Goal: Information Seeking & Learning: Learn about a topic

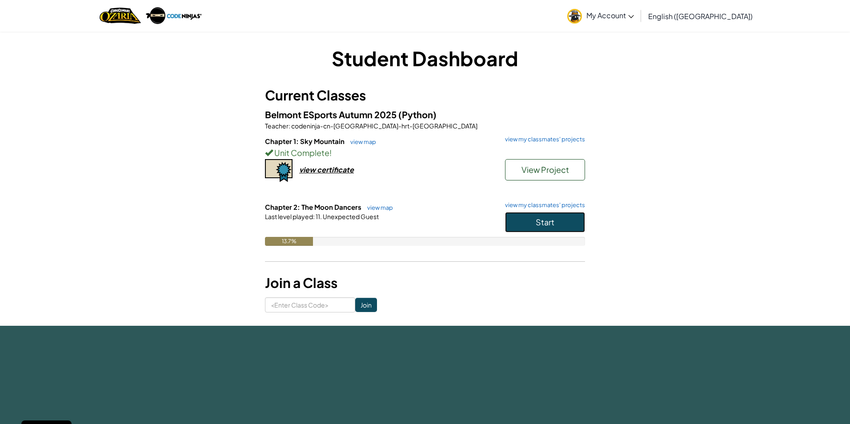
click at [549, 223] on span "Start" at bounding box center [545, 222] width 19 height 10
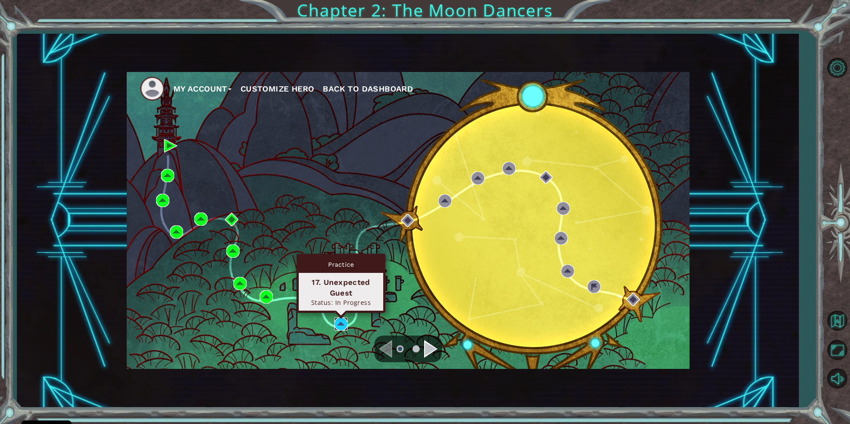
click at [345, 324] on img at bounding box center [340, 324] width 13 height 13
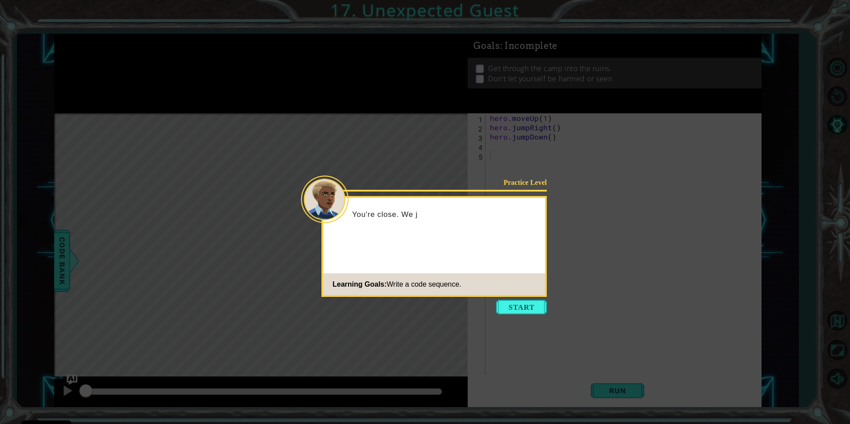
click at [533, 304] on button "Start" at bounding box center [521, 307] width 51 height 14
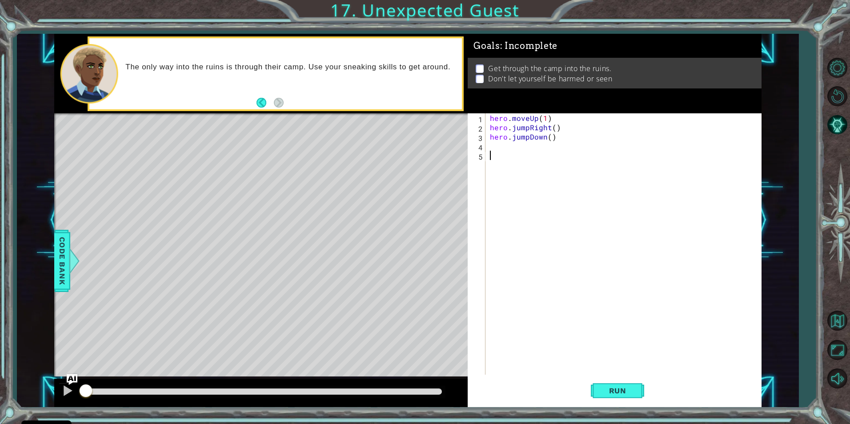
click at [553, 314] on div "hero . moveUp ( 1 ) hero . jumpRight ( ) hero . jumpDown ( )" at bounding box center [625, 253] width 275 height 280
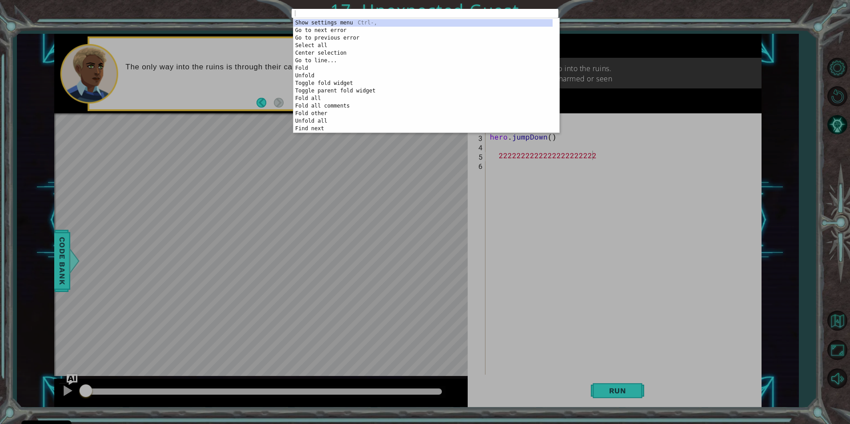
click at [447, 278] on div "1 ההההההההההההההההההההההההההההההההההההההההההההההההההההההההההההההההההההההההההההה…" at bounding box center [425, 212] width 850 height 424
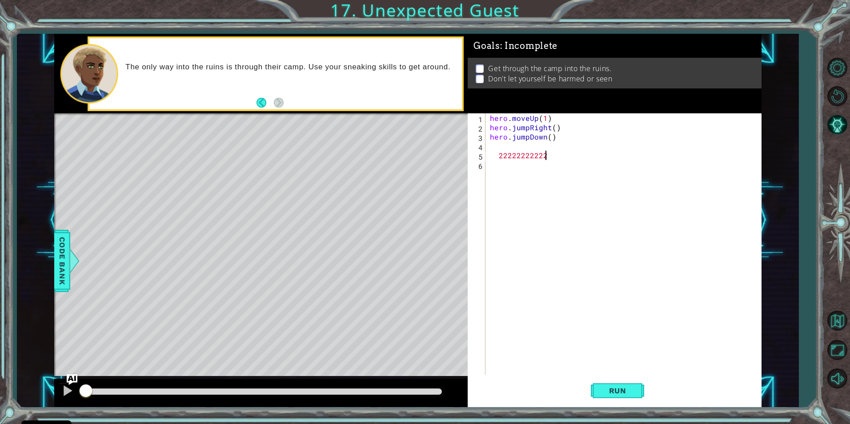
scroll to position [0, 1]
type textarea "2"
type textarea "hero.jumpDo"
click at [632, 388] on span "Run" at bounding box center [617, 390] width 35 height 9
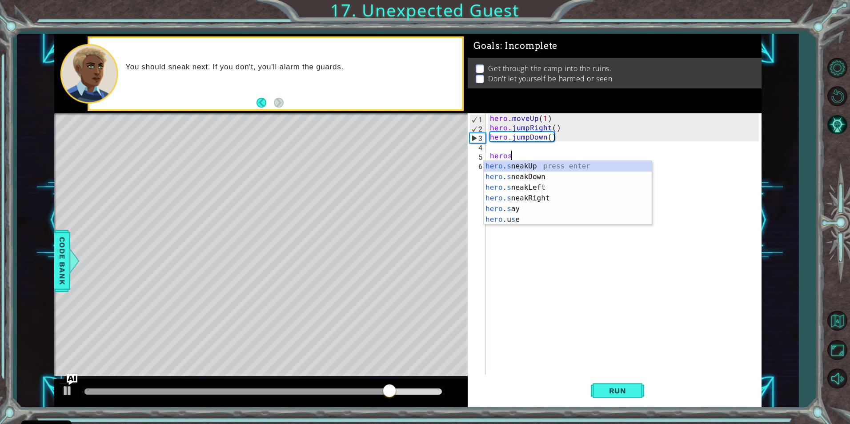
scroll to position [0, 1]
click at [595, 198] on div "hero . sn eakUp press enter hero . sn eakDown press enter hero . sn eakLeft pre…" at bounding box center [568, 193] width 168 height 64
type textarea "hero.sneakRight(1)"
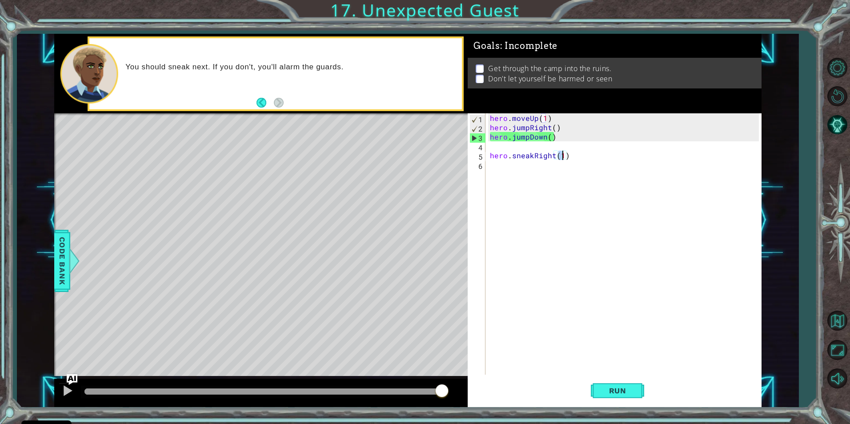
click at [513, 148] on div "hero . moveUp ( 1 ) hero . jumpRight ( ) hero . jumpDown ( ) hero . sneakRight …" at bounding box center [625, 253] width 275 height 280
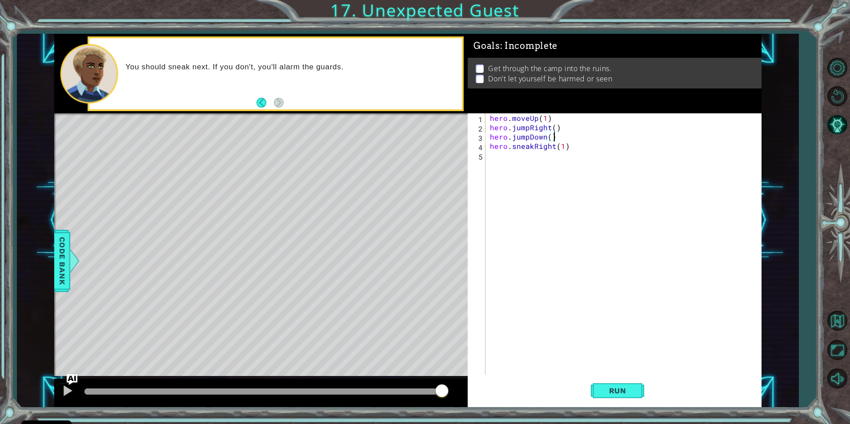
click at [579, 148] on div "hero . moveUp ( 1 ) hero . jumpRight ( ) hero . jumpDown ( ) hero . sneakRight …" at bounding box center [625, 253] width 275 height 280
type textarea "hero.sneakRight(1)"
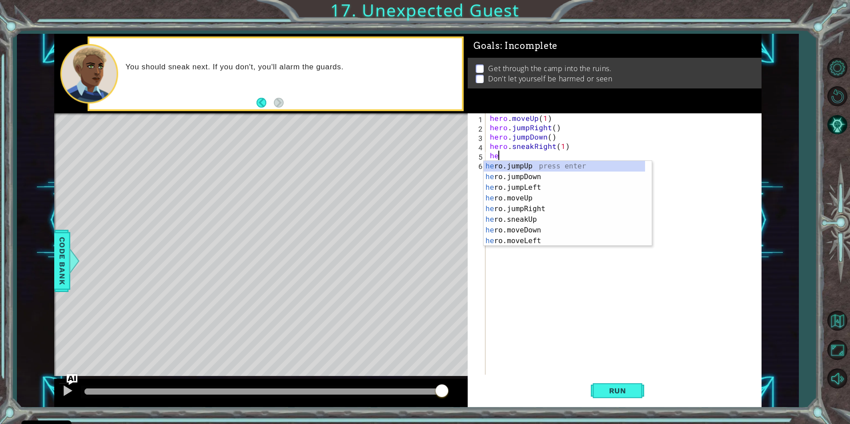
scroll to position [0, 0]
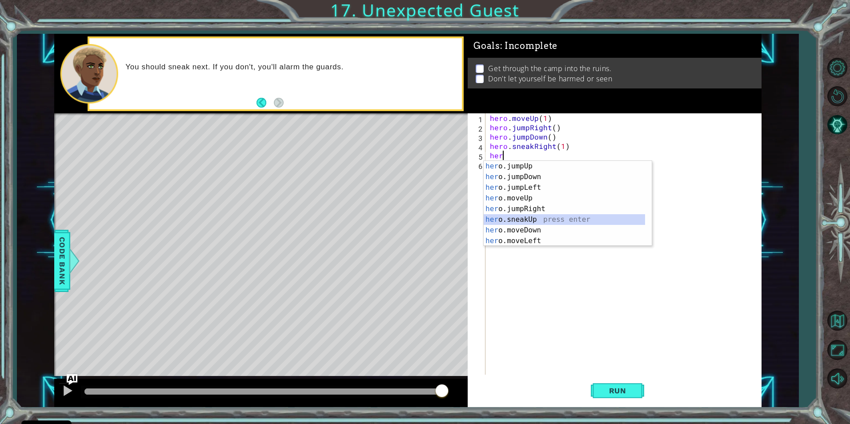
click at [575, 218] on div "her o.jumpUp press enter her o.jumpDown press enter her o.jumpLeft press enter …" at bounding box center [564, 214] width 161 height 107
type textarea "hero.sneakUp(1)"
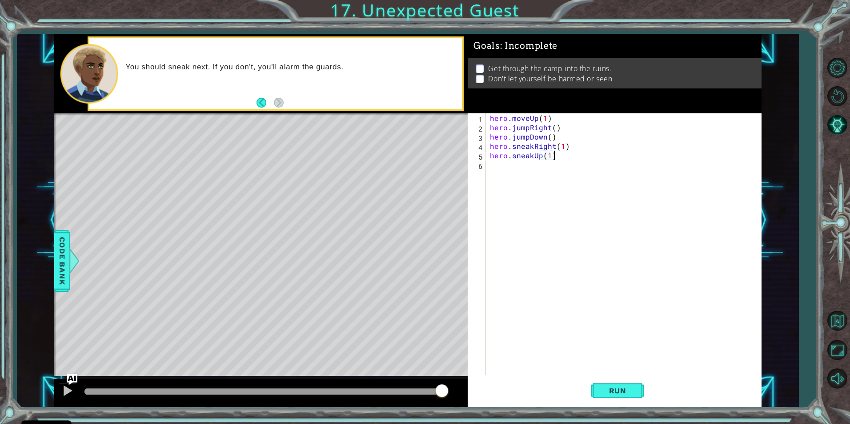
click at [560, 158] on div "hero . moveUp ( 1 ) hero . jumpRight ( ) hero . jumpDown ( ) hero . sneakRight …" at bounding box center [625, 253] width 275 height 280
click at [545, 155] on div "hero . moveUp ( 1 ) hero . jumpRight ( ) hero . jumpDown ( ) hero . sneakRight …" at bounding box center [625, 253] width 275 height 280
click at [551, 154] on div "hero . moveUp ( 1 ) hero . jumpRight ( ) hero . jumpDown ( ) hero . sneakRight …" at bounding box center [625, 253] width 275 height 280
type textarea "hero.sneakUp(2)"
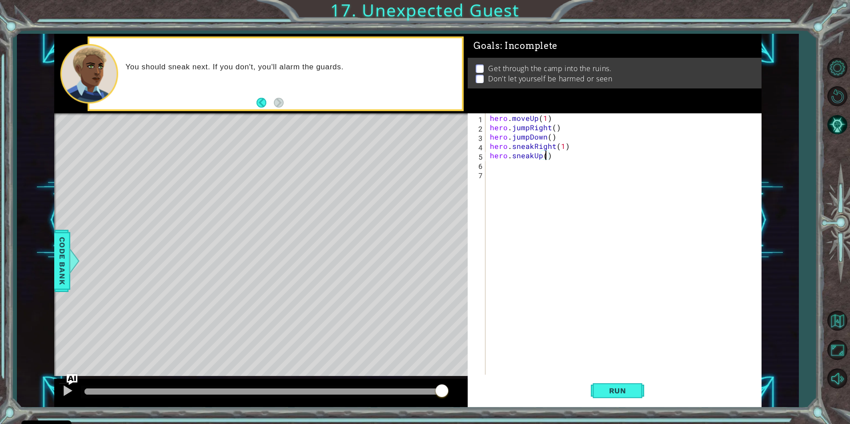
scroll to position [0, 4]
click at [501, 168] on div "hero . moveUp ( 1 ) hero . jumpRight ( ) hero . jumpDown ( ) hero . sneakRight …" at bounding box center [625, 253] width 275 height 280
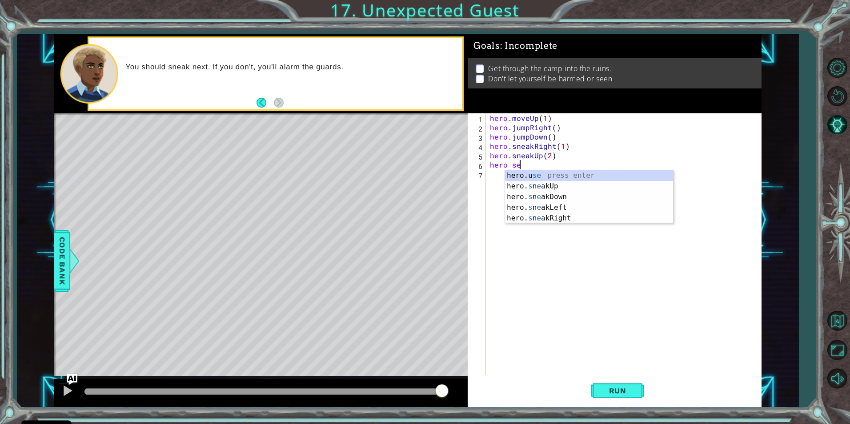
scroll to position [0, 2]
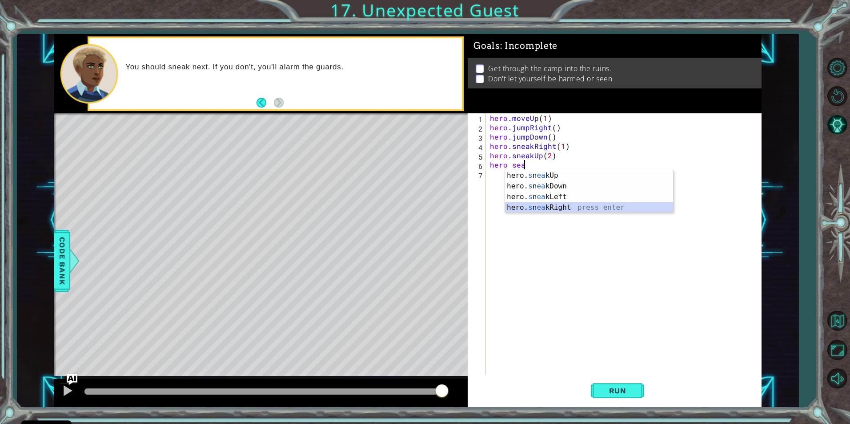
click at [563, 208] on div "hero. s n ea kUp press enter hero. s n ea kDown press enter hero. s n ea kLeft …" at bounding box center [589, 202] width 168 height 64
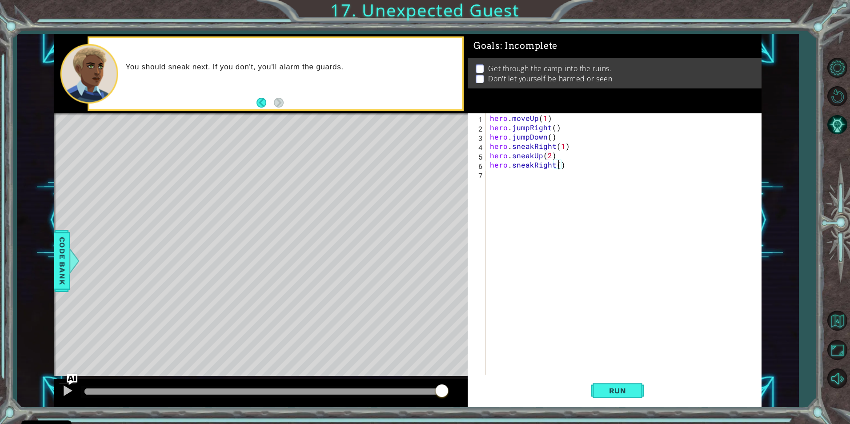
type textarea "hero.sneakRight(2)"
click at [516, 178] on div "hero . moveUp ( 1 ) hero . jumpRight ( ) hero . jumpDown ( ) hero . sneakRight …" at bounding box center [625, 253] width 275 height 280
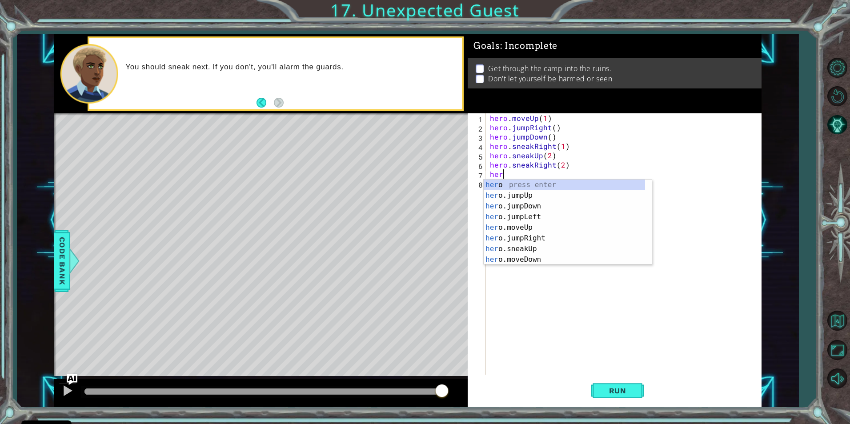
scroll to position [0, 0]
click at [544, 255] on div "her o press enter her o.jumpUp press enter her o.jumpDown press enter her o.jum…" at bounding box center [564, 233] width 161 height 107
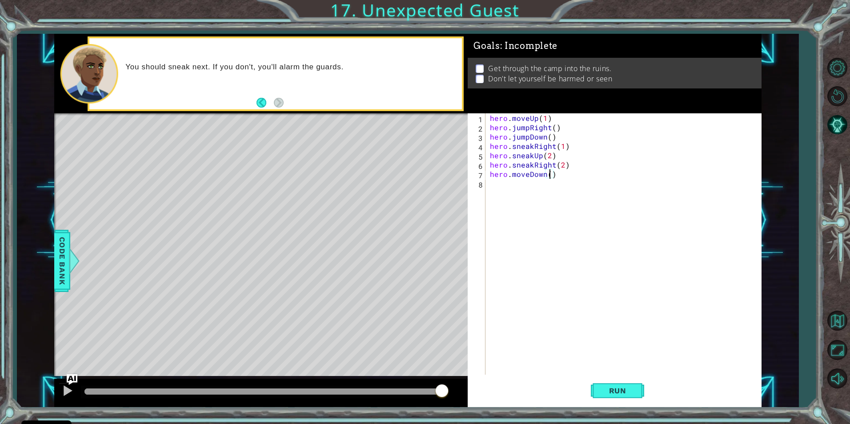
scroll to position [0, 4]
click at [612, 386] on button "Run" at bounding box center [617, 390] width 53 height 29
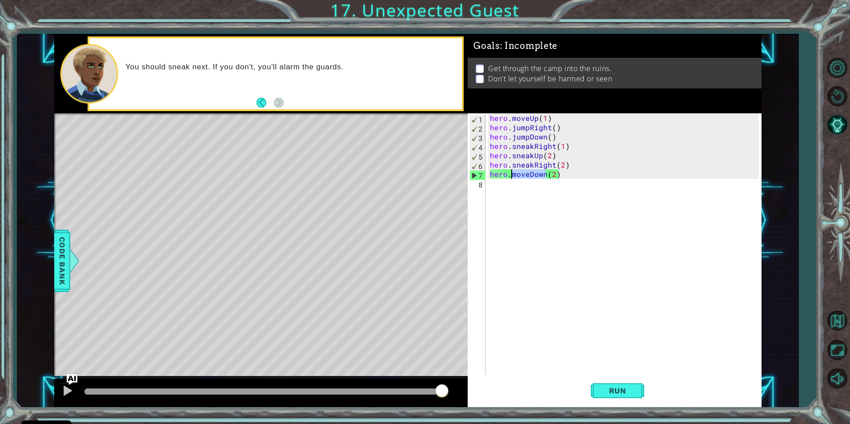
drag, startPoint x: 546, startPoint y: 176, endPoint x: 509, endPoint y: 178, distance: 37.0
click at [510, 179] on div "hero . moveUp ( 1 ) hero . jumpRight ( ) hero . jumpDown ( ) hero . sneakRight …" at bounding box center [625, 253] width 275 height 280
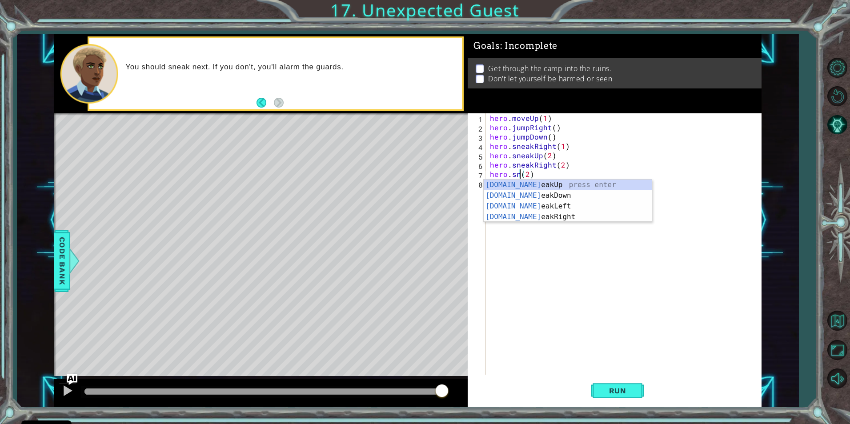
scroll to position [0, 2]
click at [555, 195] on div "[DOMAIN_NAME] eakUp press enter [DOMAIN_NAME] eakDown press enter [DOMAIN_NAME]…" at bounding box center [568, 212] width 168 height 64
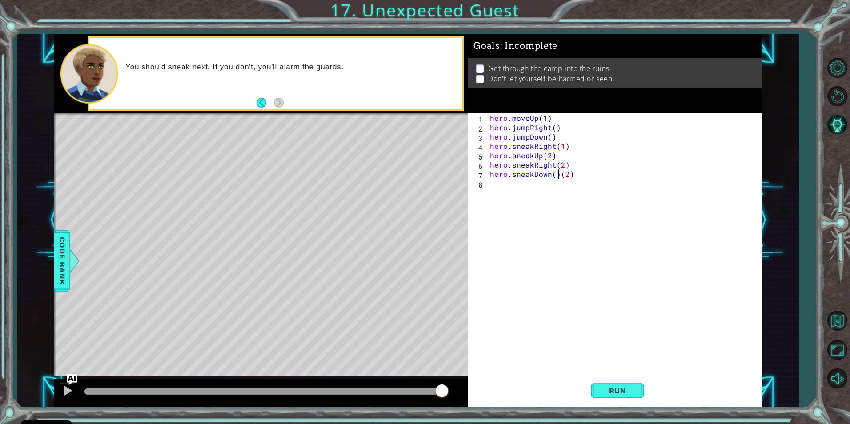
click at [559, 178] on div "hero . moveUp ( 1 ) hero . jumpRight ( ) hero . jumpDown ( ) hero . sneakRight …" at bounding box center [625, 253] width 275 height 280
type textarea "hero.sneakDown(2)"
click at [611, 389] on span "Run" at bounding box center [617, 390] width 35 height 9
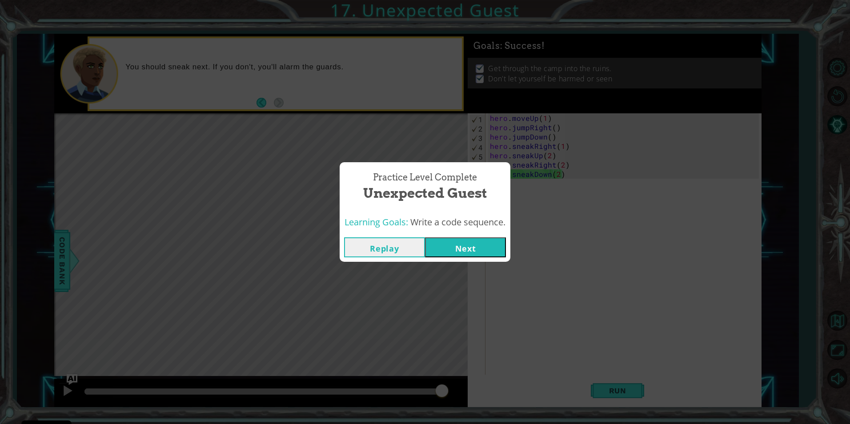
click at [456, 251] on button "Next" at bounding box center [465, 247] width 81 height 20
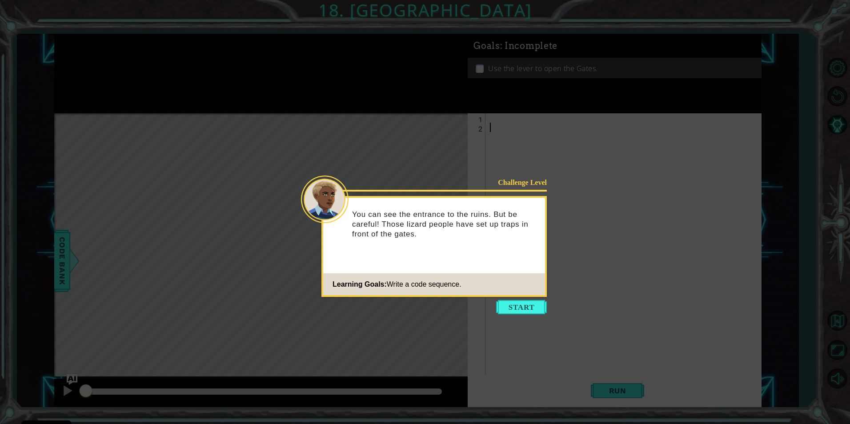
click at [510, 305] on button "Start" at bounding box center [521, 307] width 51 height 14
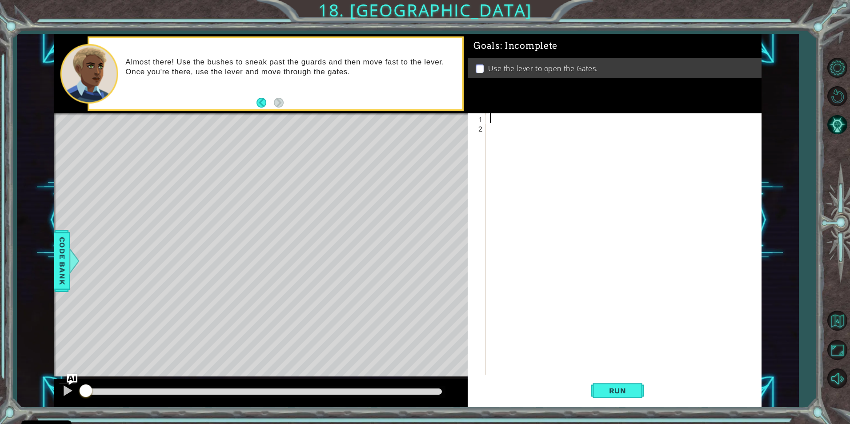
click at [497, 116] on div at bounding box center [625, 253] width 275 height 280
click at [497, 118] on div at bounding box center [625, 253] width 275 height 280
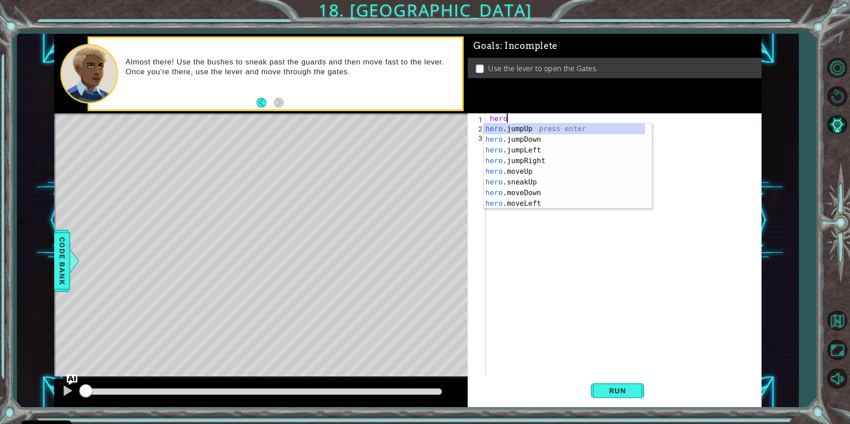
scroll to position [0, 1]
click at [532, 161] on div "hero . s neakUp press enter hero . s neakDown press enter hero . s neakLeft pre…" at bounding box center [568, 166] width 168 height 85
type textarea "hero.sneakRight(1)"
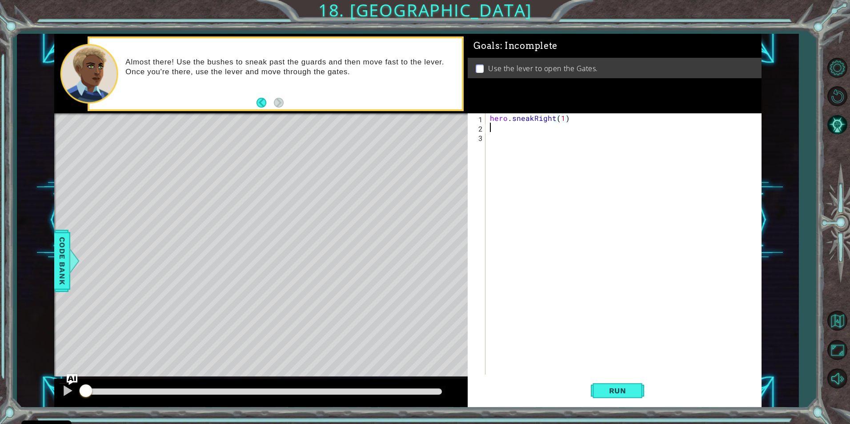
click at [504, 132] on div "hero . sneakRight ( 1 )" at bounding box center [625, 253] width 275 height 280
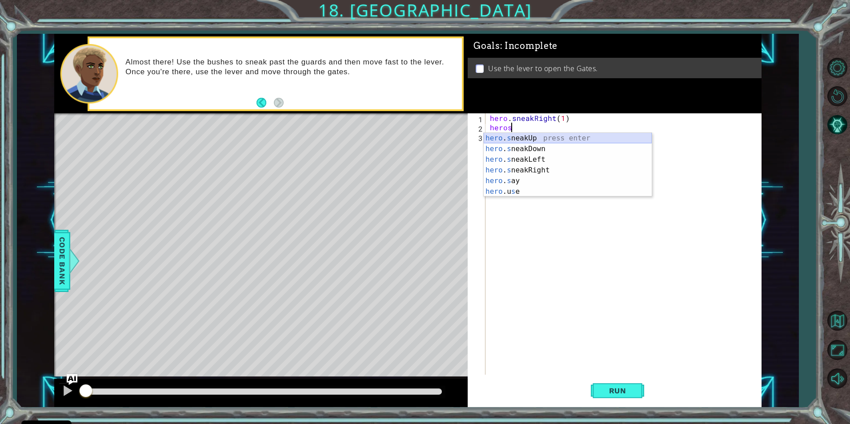
click at [585, 138] on div "hero . s neakUp press enter hero . s neakDown press enter hero . s neakLeft pre…" at bounding box center [568, 175] width 168 height 85
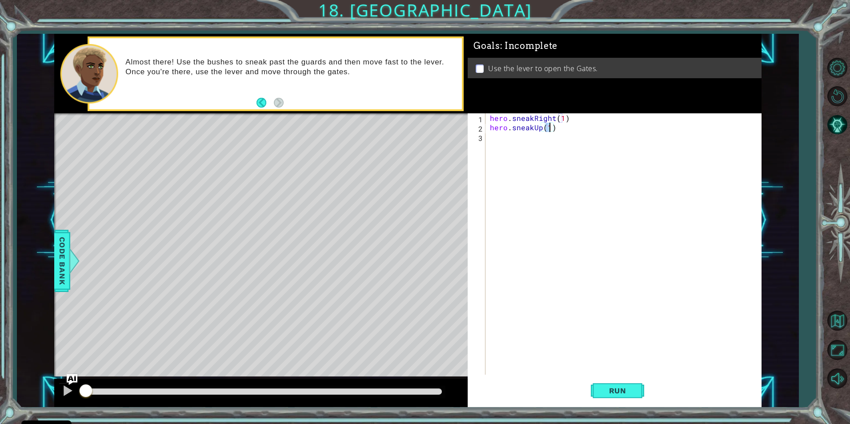
type textarea "hero.sneakUp(2)"
click at [496, 141] on div "hero . sneakRight ( 1 ) hero . sneakUp ( 2 )" at bounding box center [625, 253] width 275 height 280
type textarea "s"
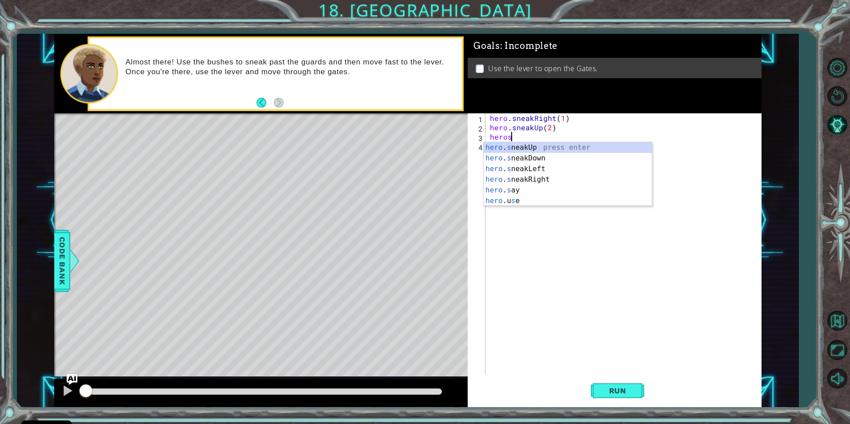
scroll to position [0, 1]
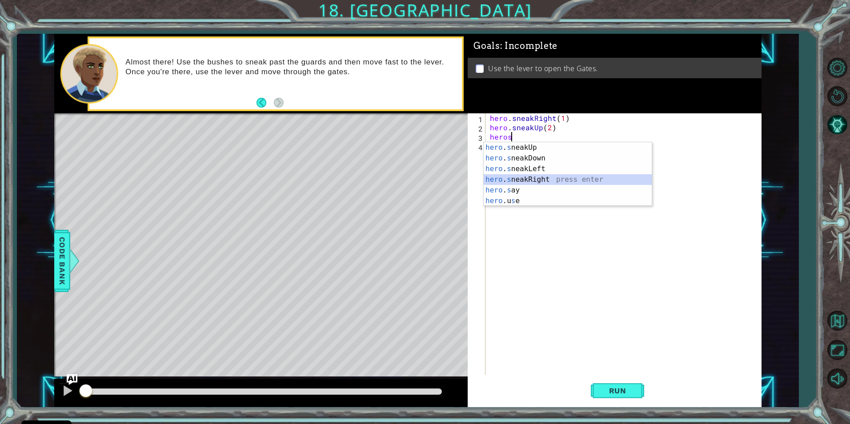
click at [546, 179] on div "hero . s neakUp press enter hero . s neakDown press enter hero . s neakLeft pre…" at bounding box center [568, 184] width 168 height 85
type textarea "hero.sneakRight(1)"
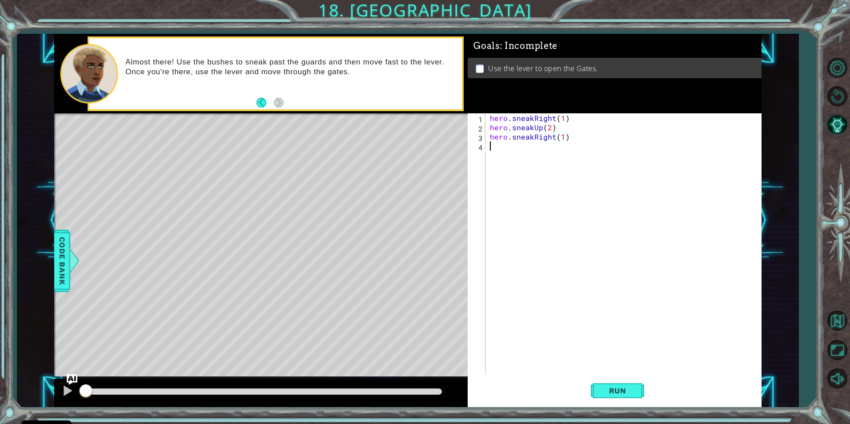
click at [504, 152] on div "hero . sneakRight ( 1 ) hero . sneakUp ( 2 ) hero . sneakRight ( 1 )" at bounding box center [625, 253] width 275 height 280
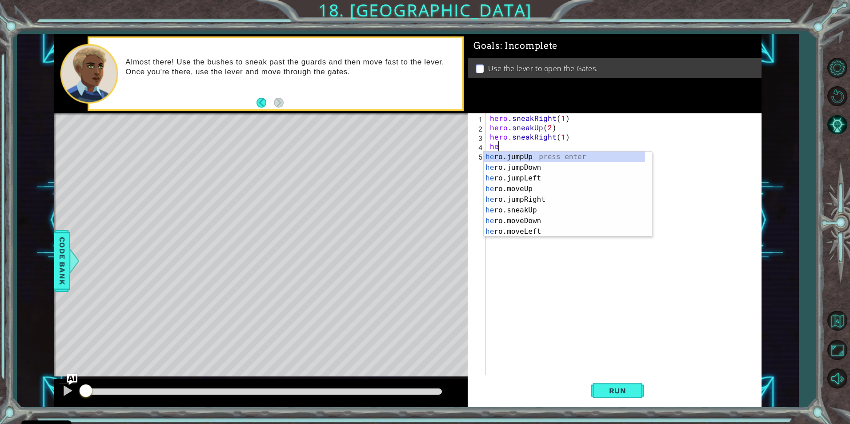
scroll to position [0, 0]
type textarea "hero.sneakUp(1)"
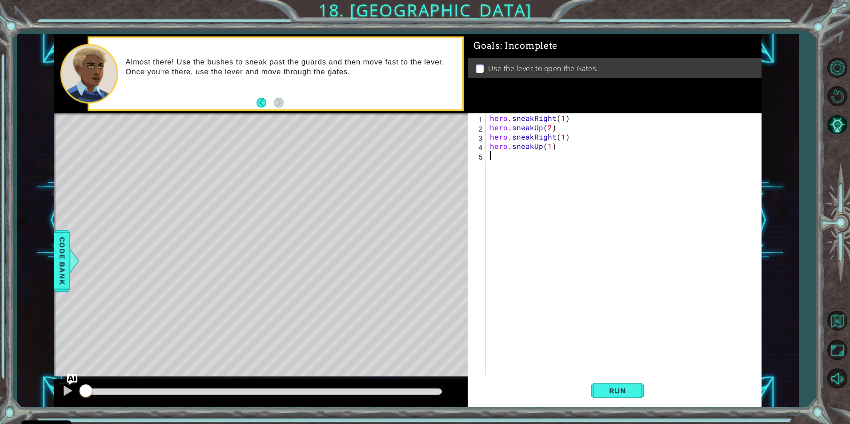
click at [497, 160] on div "hero . sneakRight ( 1 ) hero . sneakUp ( 2 ) hero . sneakRight ( 1 ) hero . sne…" at bounding box center [625, 253] width 275 height 280
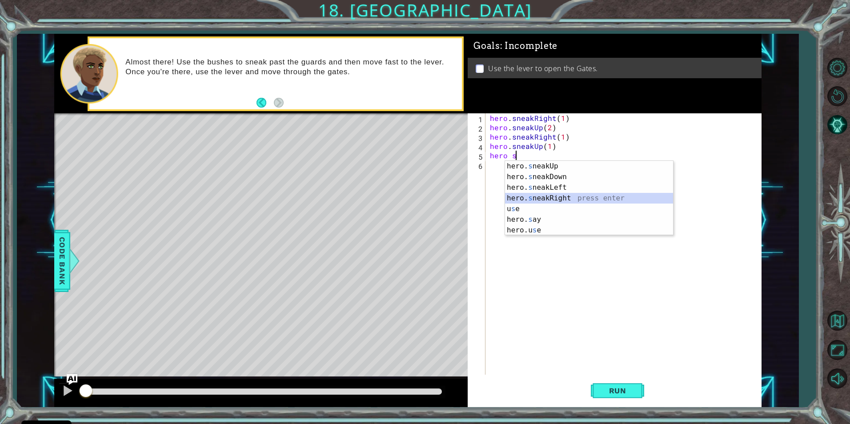
click at [582, 197] on div "hero. s neakUp press enter hero. s neakDown press enter hero. s neakLeft press …" at bounding box center [589, 209] width 168 height 96
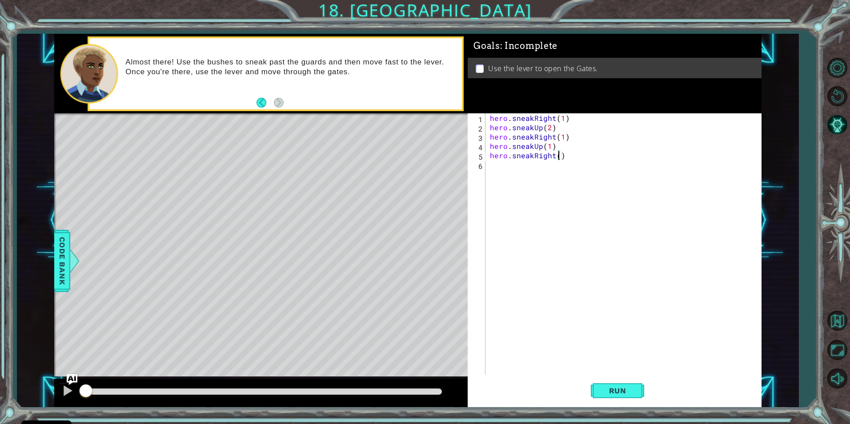
type textarea "hero.sneakRight(2)"
click at [519, 168] on div "hero . sneakRight ( 1 ) hero . sneakUp ( 2 ) hero . sneakRight ( 1 ) hero . sne…" at bounding box center [625, 253] width 275 height 280
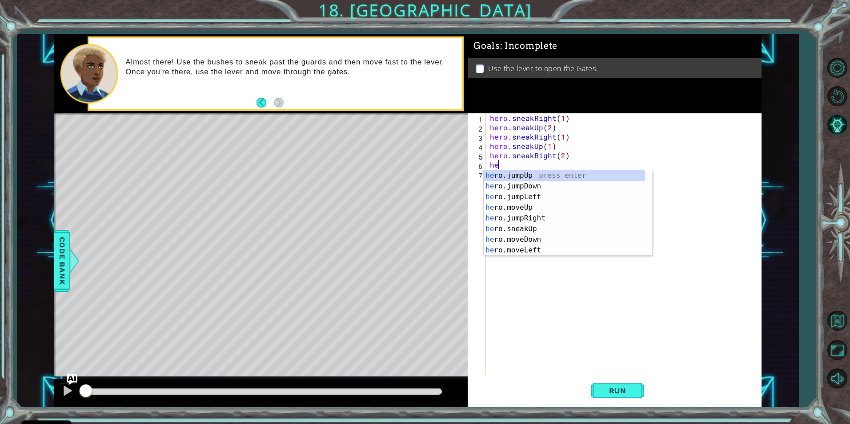
scroll to position [0, 0]
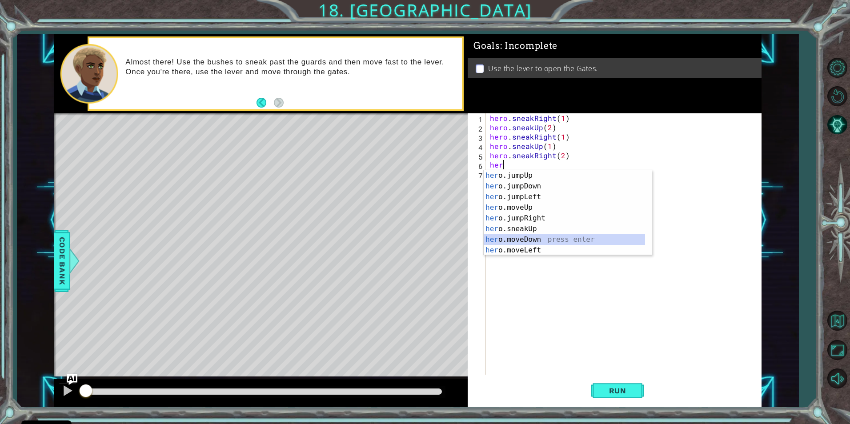
click at [537, 237] on div "her o.jumpUp press enter her o.jumpDown press enter her o.jumpLeft press enter …" at bounding box center [564, 223] width 161 height 107
type textarea "hero.moveDown(1)"
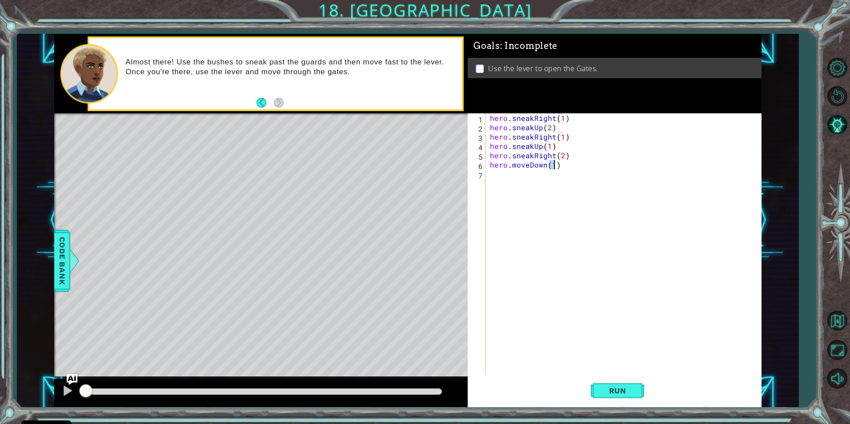
click at [493, 177] on div "hero . sneakRight ( 1 ) hero . sneakUp ( 2 ) hero . sneakRight ( 1 ) hero . sne…" at bounding box center [625, 253] width 275 height 280
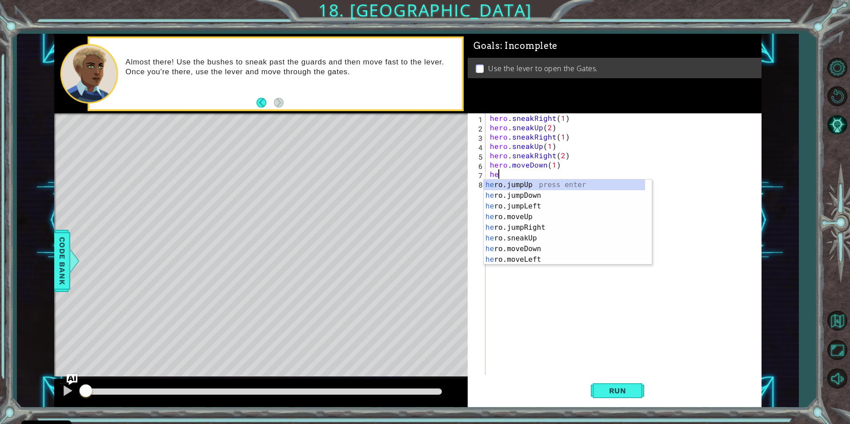
type textarea "her"
click at [531, 194] on div "her o.jumpUp press enter her o.jumpDown press enter her o.jumpLeft press enter …" at bounding box center [564, 233] width 161 height 107
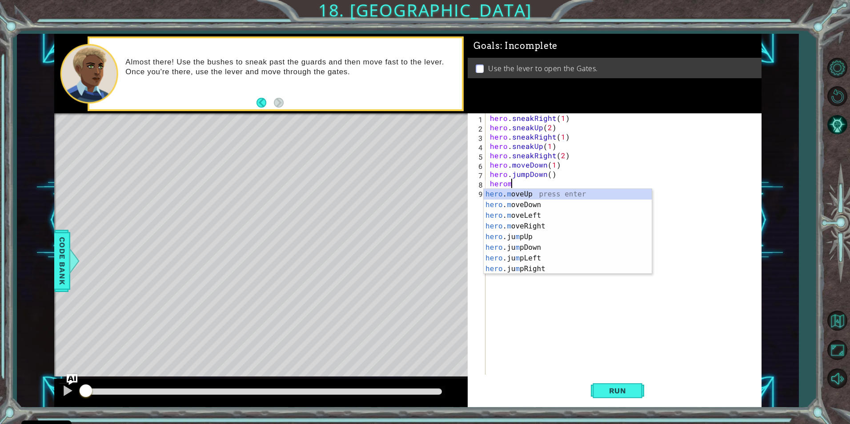
scroll to position [0, 1]
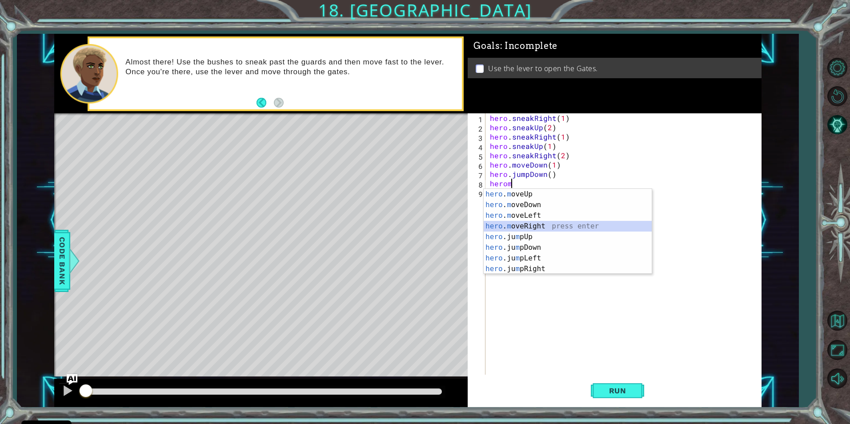
click at [541, 226] on div "hero . m oveUp press enter hero . m oveDown press enter hero . m oveLeft press …" at bounding box center [568, 242] width 168 height 107
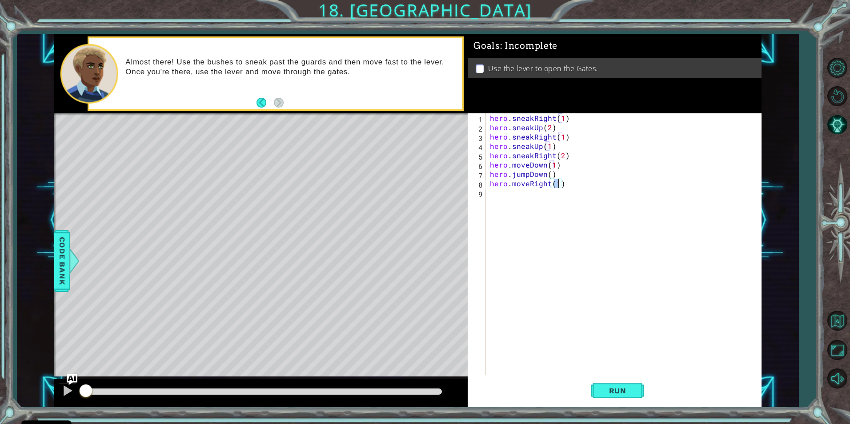
type textarea "hero.moveRight(2)"
click at [502, 199] on div "hero . sneakRight ( 1 ) hero . sneakUp ( 2 ) hero . sneakRight ( 1 ) hero . sne…" at bounding box center [625, 253] width 275 height 280
click at [524, 233] on div "hero . sneakRight ( 1 ) hero . sneakUp ( 2 ) hero . sneakRight ( 1 ) hero . sne…" at bounding box center [625, 253] width 275 height 280
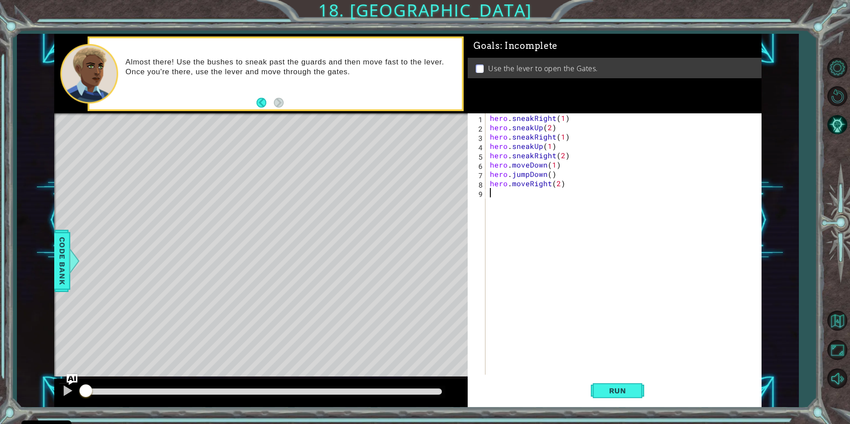
type textarea "h"
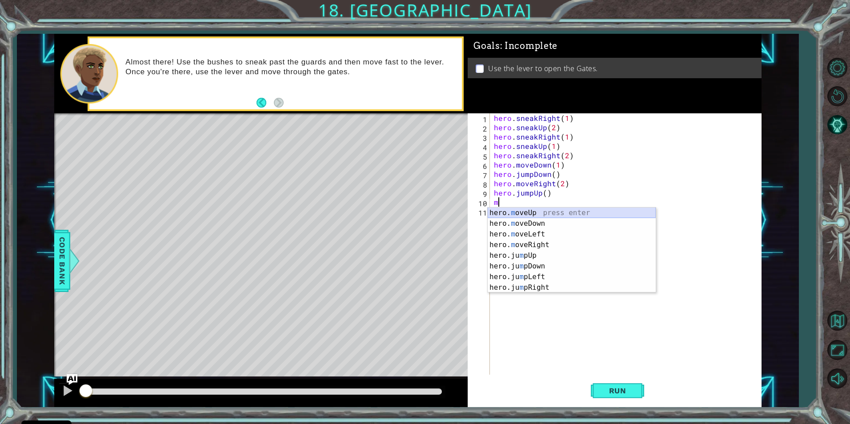
click at [568, 213] on div "hero. m oveUp press enter hero. m oveDown press enter hero. m oveLeft press ent…" at bounding box center [572, 261] width 168 height 107
type textarea "hero.moveUp(1)"
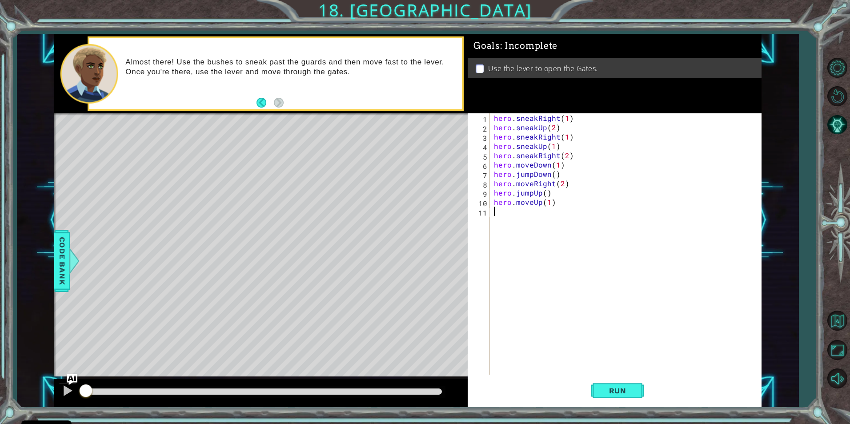
click at [498, 208] on div "hero . sneakRight ( 1 ) hero . sneakUp ( 2 ) hero . sneakRight ( 1 ) hero . sne…" at bounding box center [627, 253] width 271 height 280
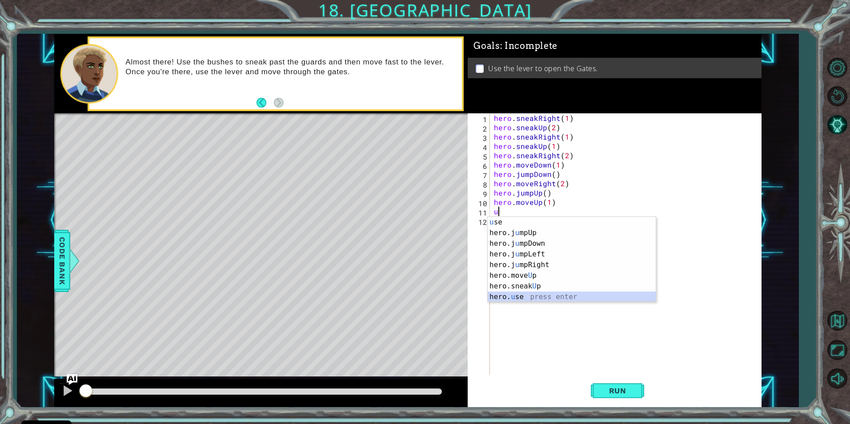
click at [543, 294] on div "u se press enter hero.j u mpUp press enter hero.j u mpDown press enter hero.j u…" at bounding box center [572, 270] width 168 height 107
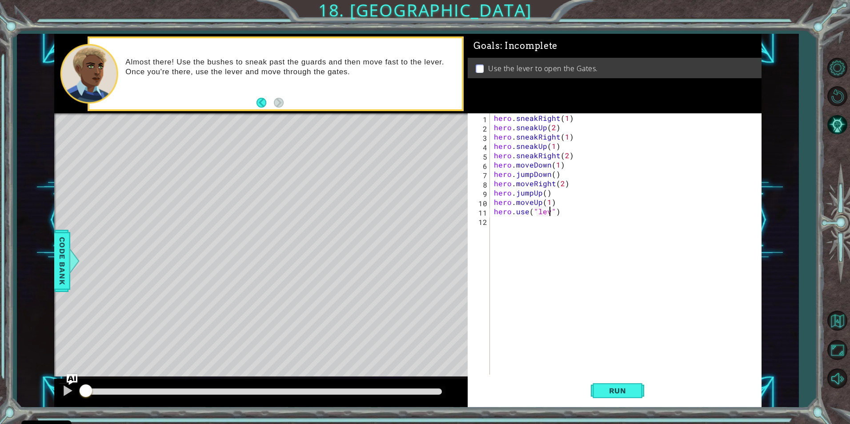
scroll to position [0, 4]
click at [616, 383] on button "Run" at bounding box center [617, 390] width 53 height 29
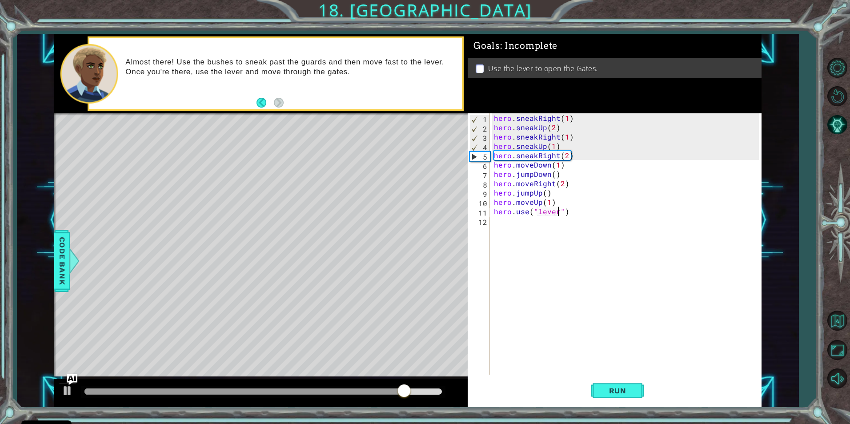
click at [532, 155] on div "hero . sneakRight ( 1 ) hero . sneakUp ( 2 ) hero . sneakRight ( 1 ) hero . sne…" at bounding box center [627, 253] width 271 height 280
click at [535, 155] on div "hero . sneakRight ( 1 ) hero . sneakUp ( 2 ) hero . sneakRight ( 1 ) hero . sne…" at bounding box center [627, 253] width 271 height 280
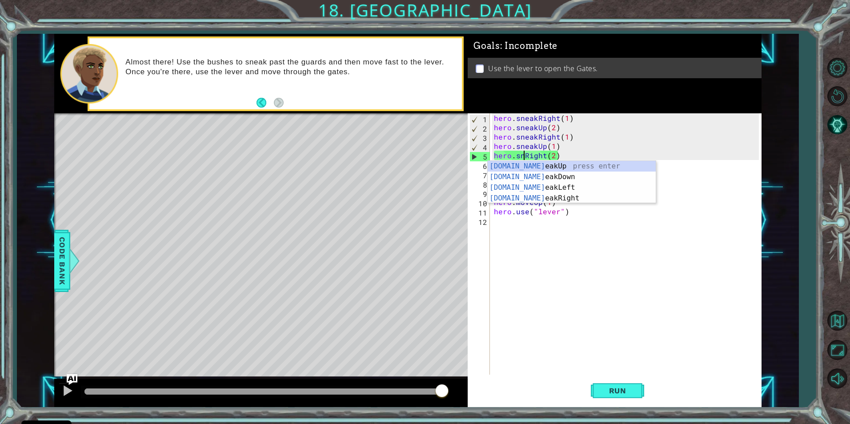
scroll to position [0, 3]
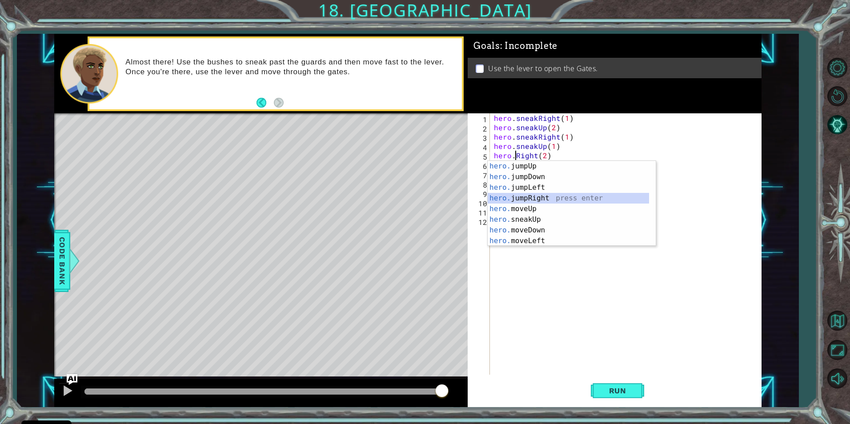
click at [552, 200] on div "hero. jumpUp press enter hero. jumpDown press enter hero. jumpLeft press enter …" at bounding box center [568, 214] width 161 height 107
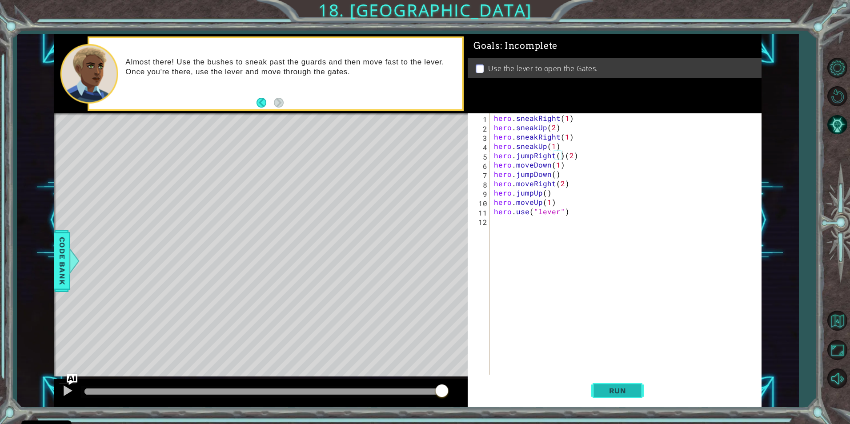
click at [608, 382] on button "Run" at bounding box center [617, 390] width 53 height 29
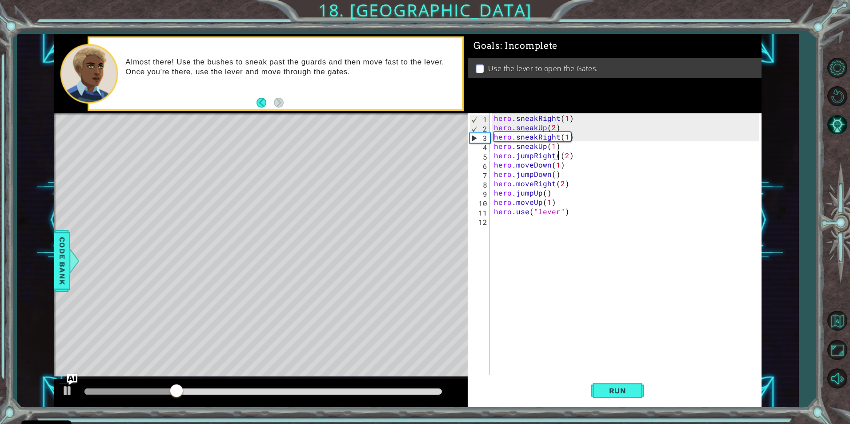
type textarea "hero.jumpRight(2)"
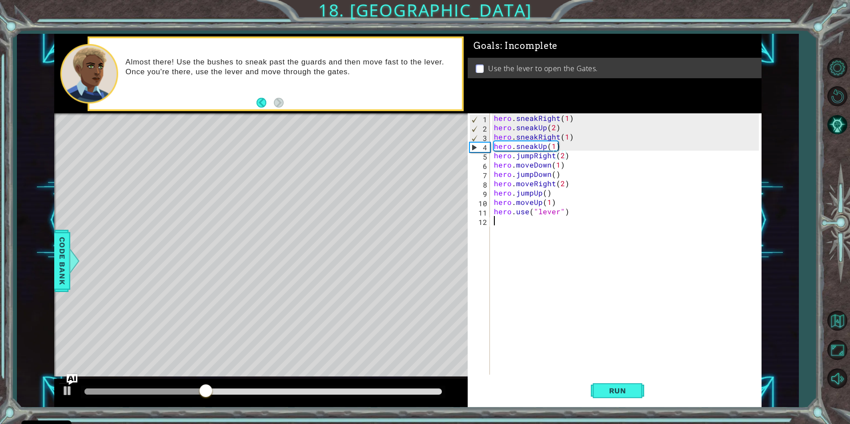
click at [643, 326] on div "hero . sneakRight ( 1 ) hero . sneakUp ( 2 ) hero . sneakRight ( 1 ) hero . sne…" at bounding box center [627, 253] width 271 height 280
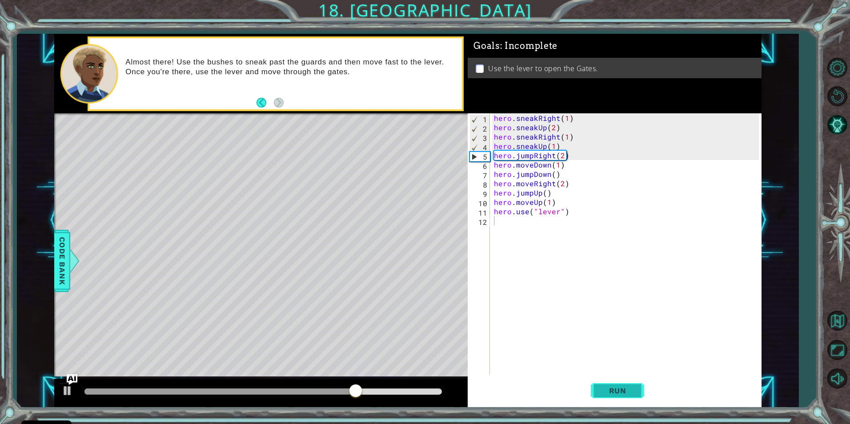
click at [615, 395] on span "Run" at bounding box center [617, 390] width 35 height 9
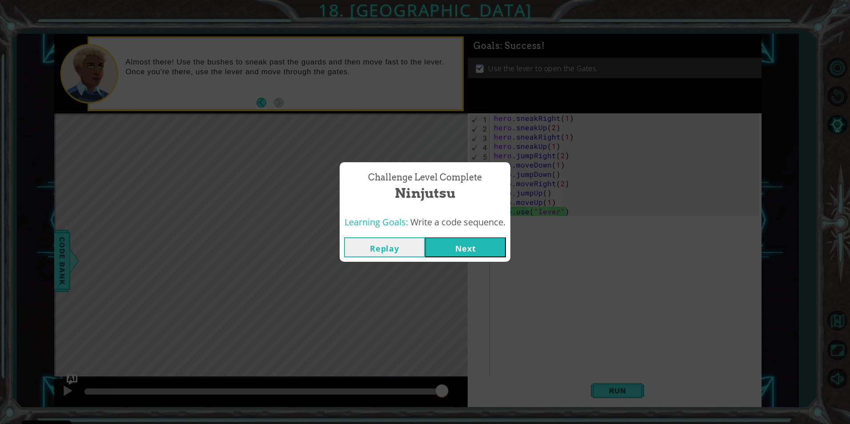
click at [462, 249] on button "Next" at bounding box center [465, 247] width 81 height 20
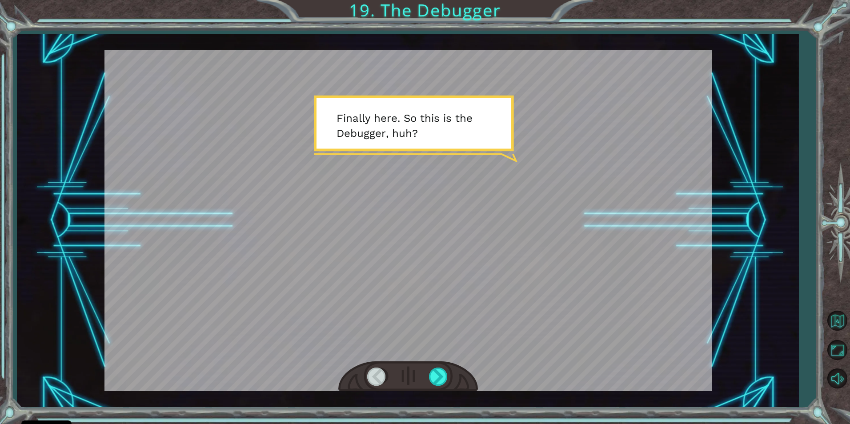
drag, startPoint x: 256, startPoint y: 142, endPoint x: 703, endPoint y: 338, distance: 488.7
drag, startPoint x: 703, startPoint y: 338, endPoint x: 434, endPoint y: 380, distance: 272.7
click at [434, 380] on div at bounding box center [439, 377] width 20 height 18
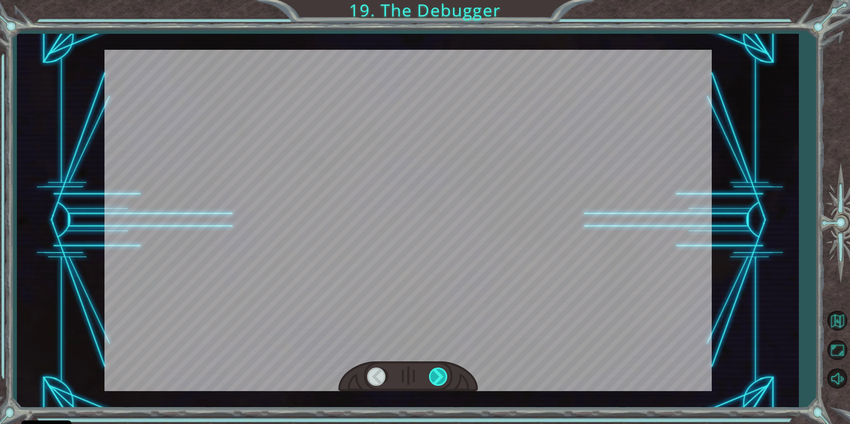
click at [430, 380] on div at bounding box center [439, 377] width 20 height 18
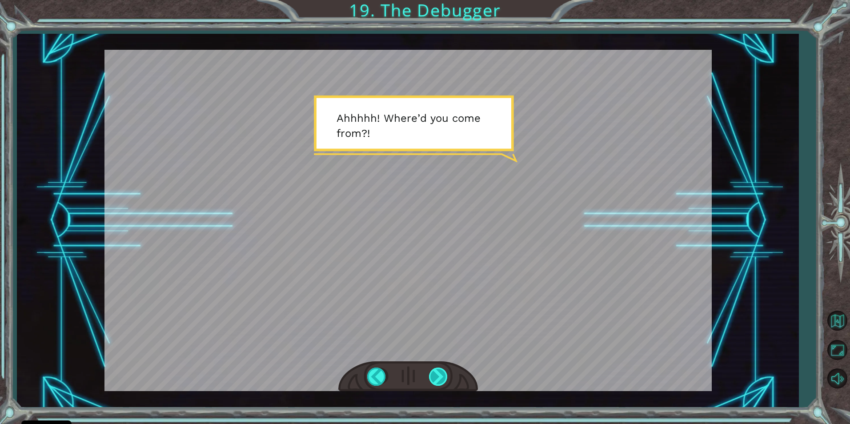
click at [435, 380] on div at bounding box center [439, 377] width 20 height 18
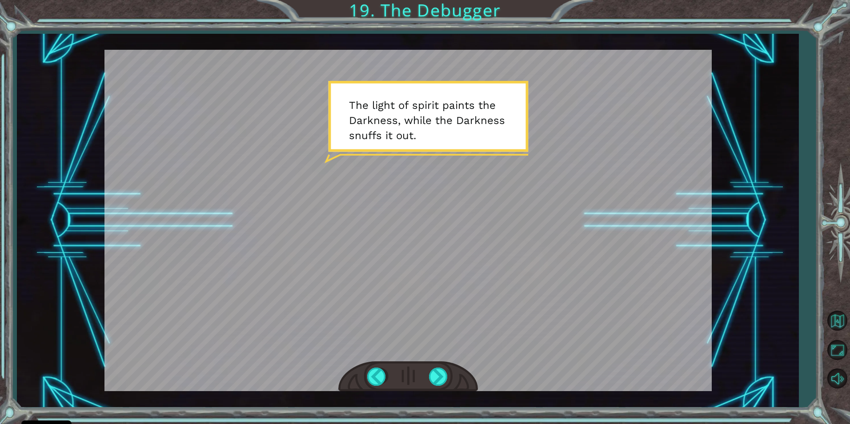
drag, startPoint x: 377, startPoint y: 250, endPoint x: 427, endPoint y: 316, distance: 82.9
click at [377, 254] on div at bounding box center [409, 221] width 608 height 342
click at [437, 372] on div at bounding box center [439, 377] width 20 height 18
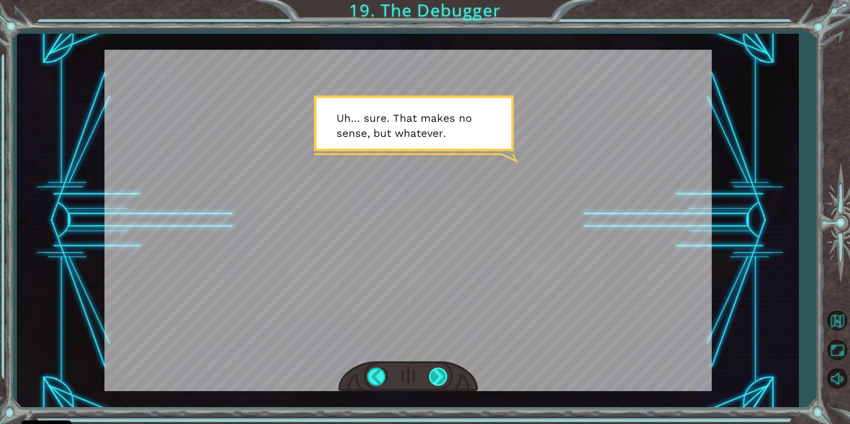
click at [434, 369] on div at bounding box center [439, 377] width 20 height 18
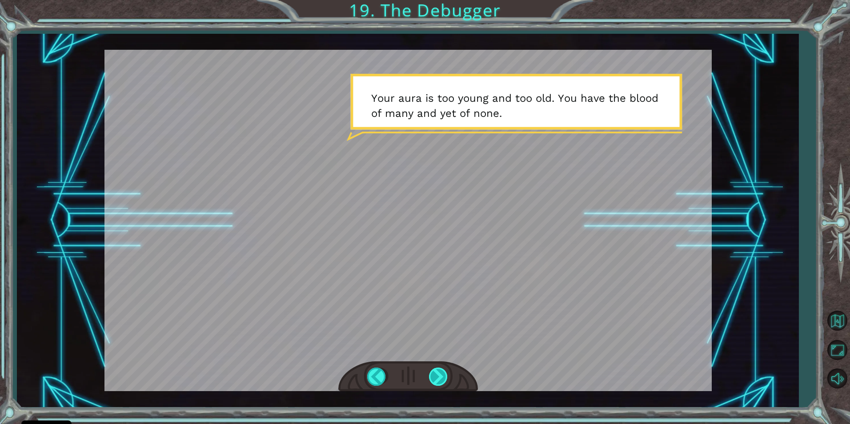
click at [431, 372] on div at bounding box center [439, 377] width 20 height 18
click at [430, 382] on div at bounding box center [439, 377] width 20 height 18
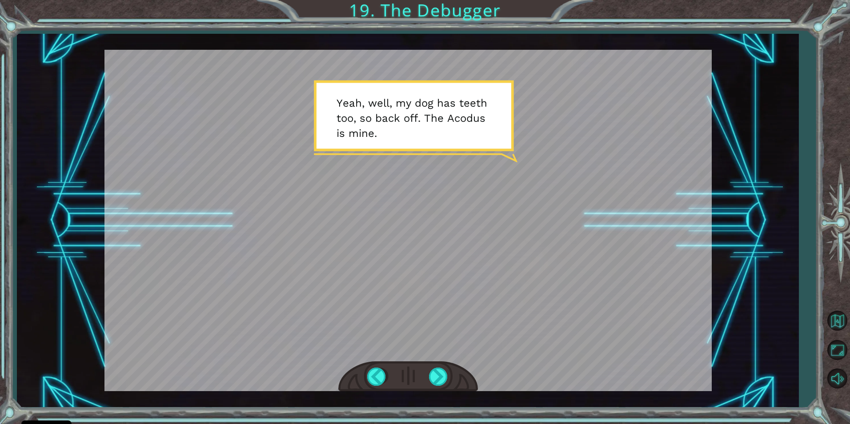
click at [425, 376] on div at bounding box center [408, 377] width 140 height 31
click at [430, 374] on div at bounding box center [439, 377] width 20 height 18
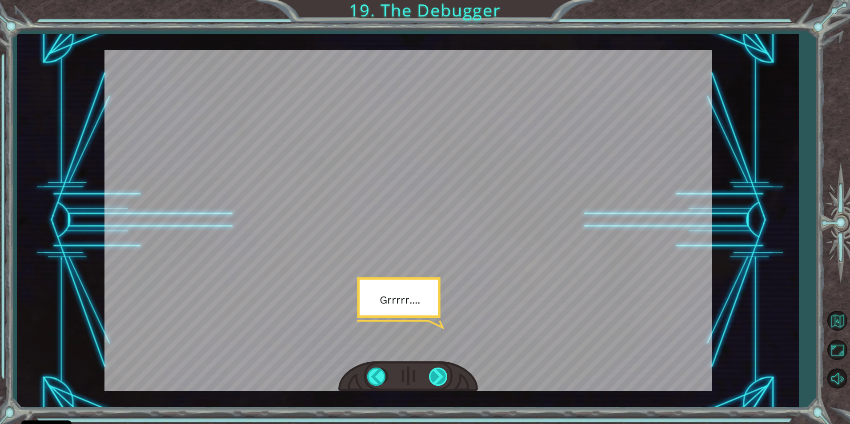
click at [446, 373] on div at bounding box center [439, 377] width 20 height 18
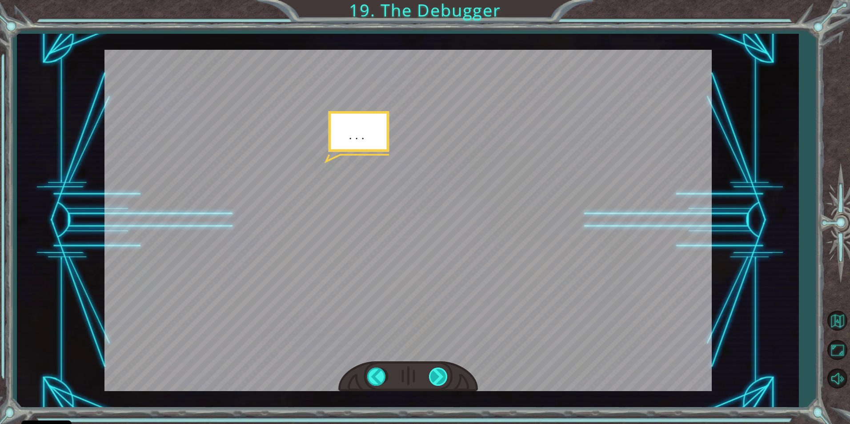
click at [442, 371] on div at bounding box center [439, 377] width 20 height 18
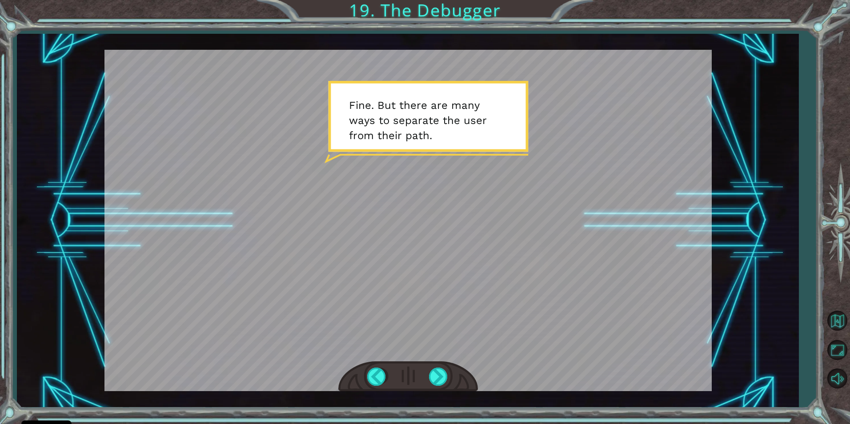
click at [399, 397] on div "Temporary Text F i n a l l y h e r e . S o t h i s i s t h e D e b u g g e r , …" at bounding box center [408, 221] width 782 height 374
click at [443, 373] on div at bounding box center [439, 377] width 20 height 18
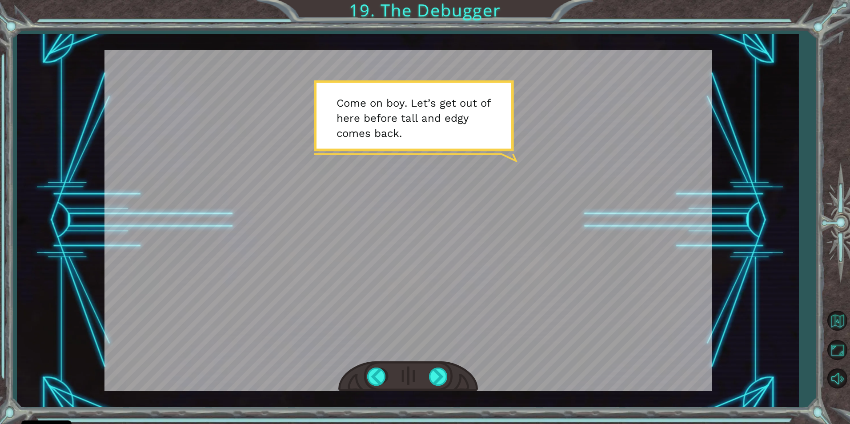
click at [427, 370] on div at bounding box center [408, 377] width 140 height 31
click at [434, 375] on div at bounding box center [439, 377] width 20 height 18
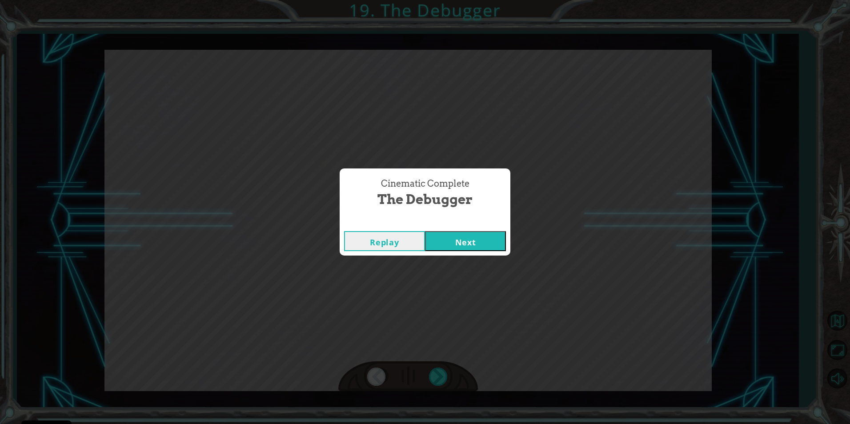
click at [432, 236] on button "Next" at bounding box center [465, 241] width 81 height 20
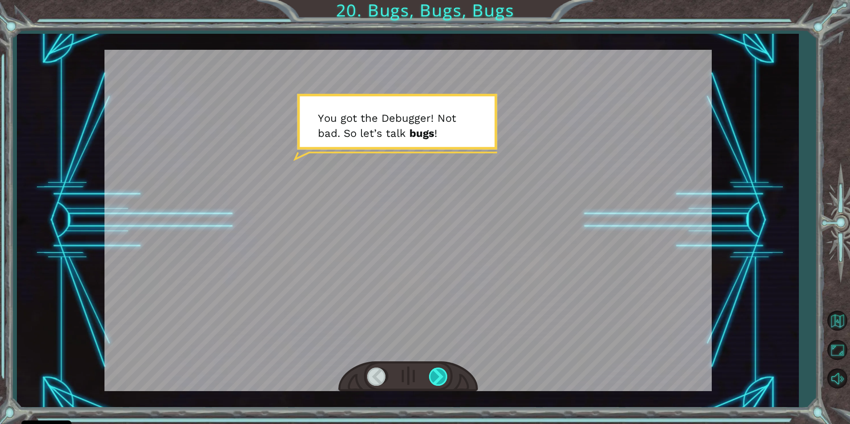
click at [439, 379] on div at bounding box center [439, 377] width 20 height 18
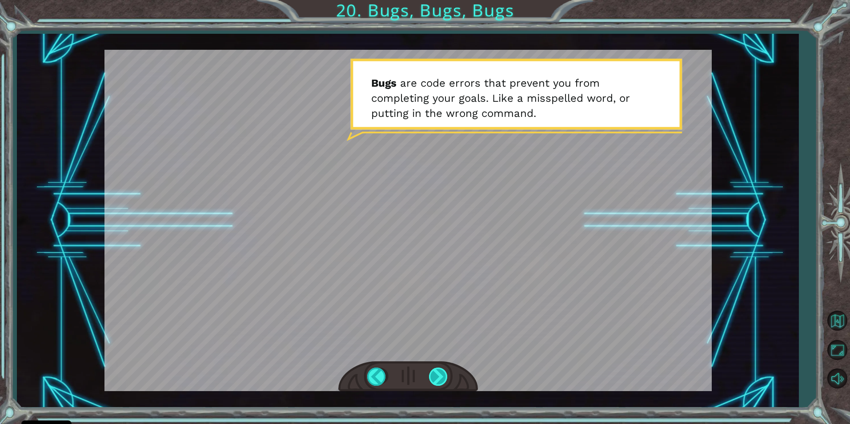
click at [443, 371] on div at bounding box center [439, 377] width 20 height 18
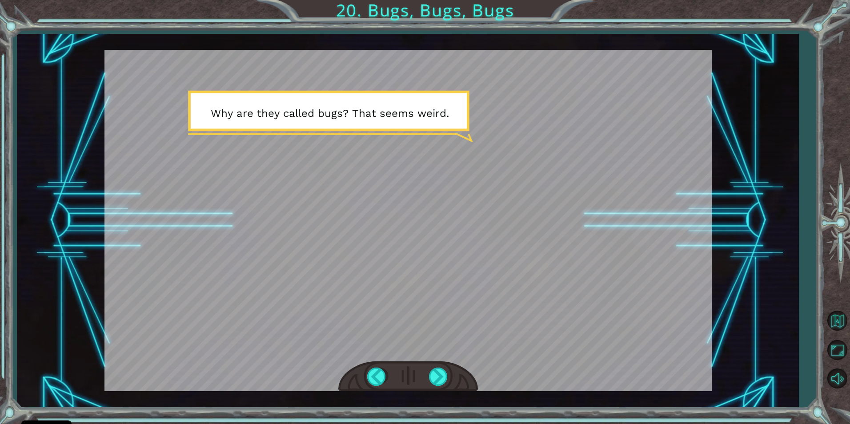
click at [427, 373] on div at bounding box center [408, 377] width 140 height 31
click at [437, 374] on div at bounding box center [439, 377] width 20 height 18
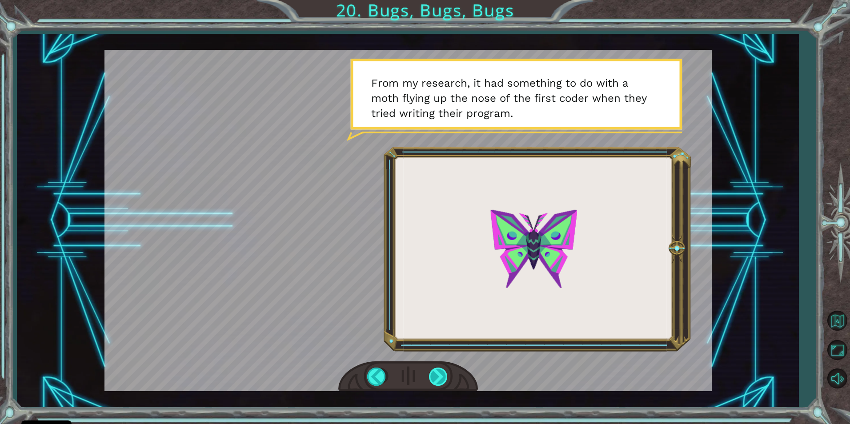
click at [430, 371] on div at bounding box center [439, 377] width 20 height 18
click at [435, 369] on div at bounding box center [439, 377] width 20 height 18
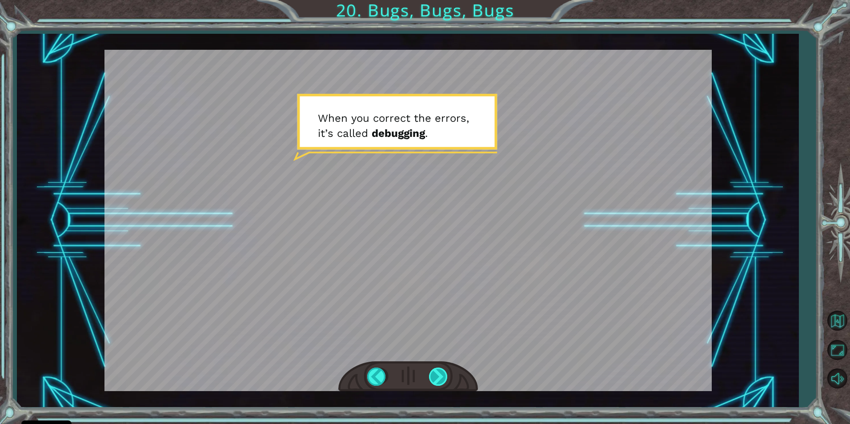
click at [445, 373] on div at bounding box center [439, 377] width 20 height 18
click at [447, 373] on div at bounding box center [439, 377] width 20 height 18
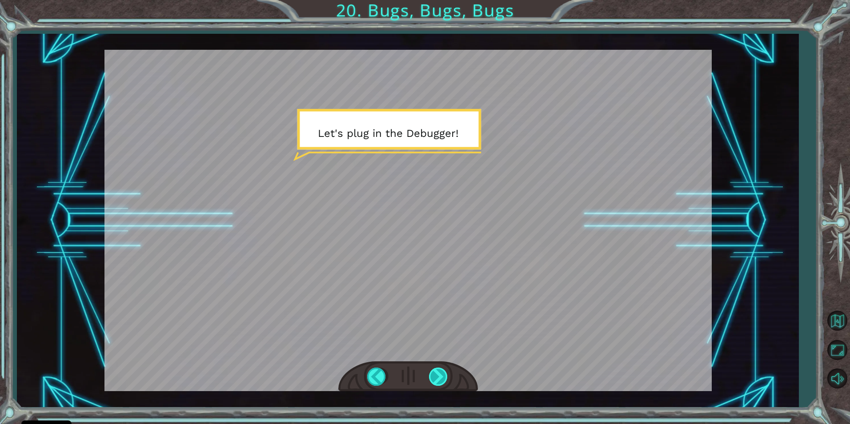
click at [447, 372] on div at bounding box center [439, 377] width 20 height 18
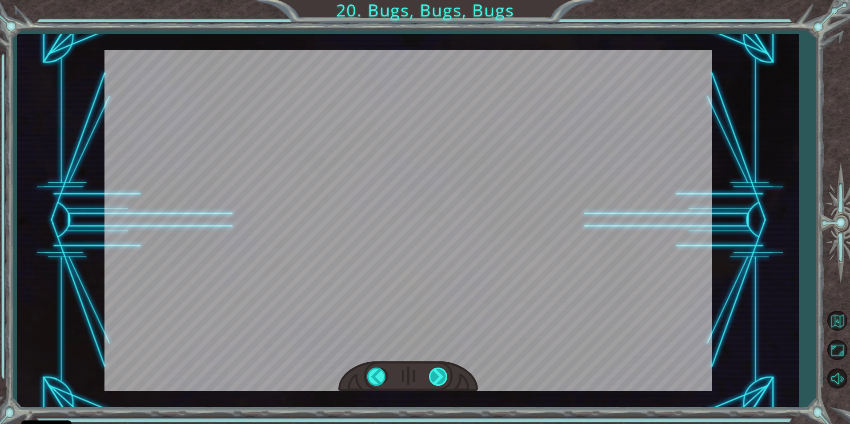
click at [436, 380] on div at bounding box center [439, 377] width 20 height 18
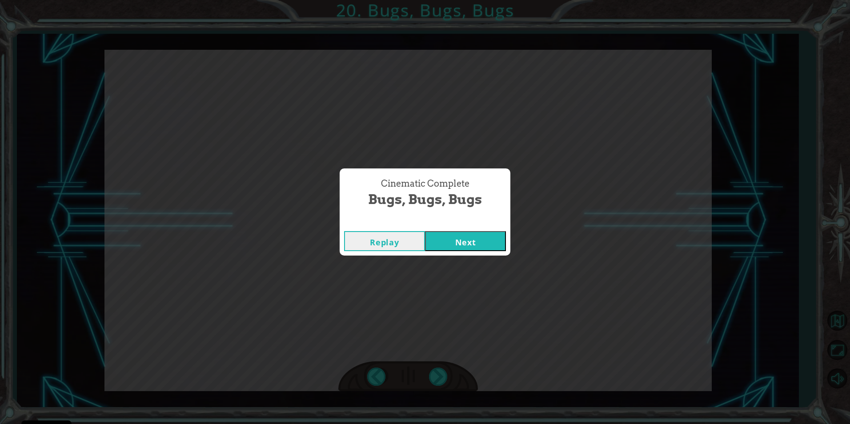
click at [442, 236] on button "Next" at bounding box center [465, 241] width 81 height 20
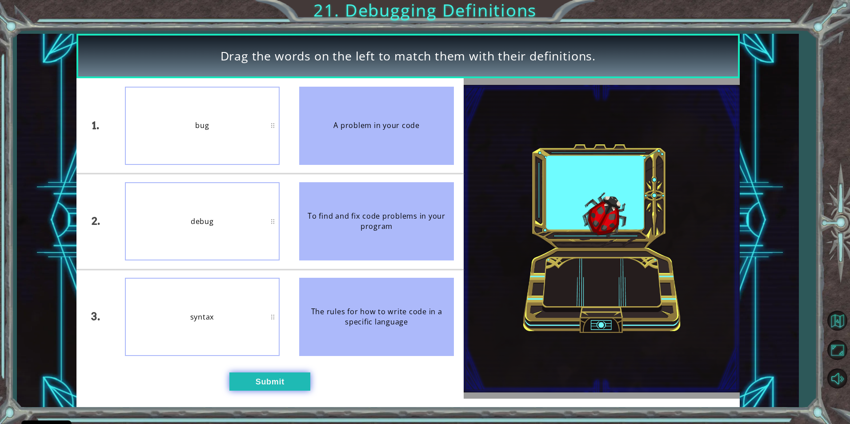
click at [299, 385] on button "Submit" at bounding box center [269, 382] width 81 height 18
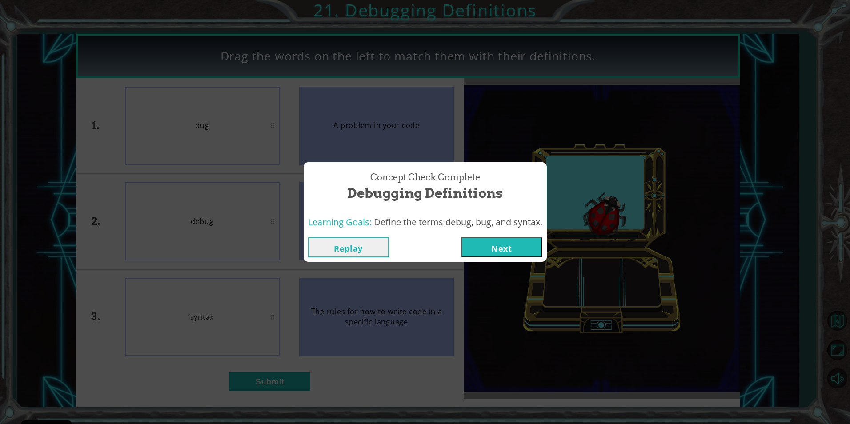
click at [469, 243] on button "Next" at bounding box center [502, 247] width 81 height 20
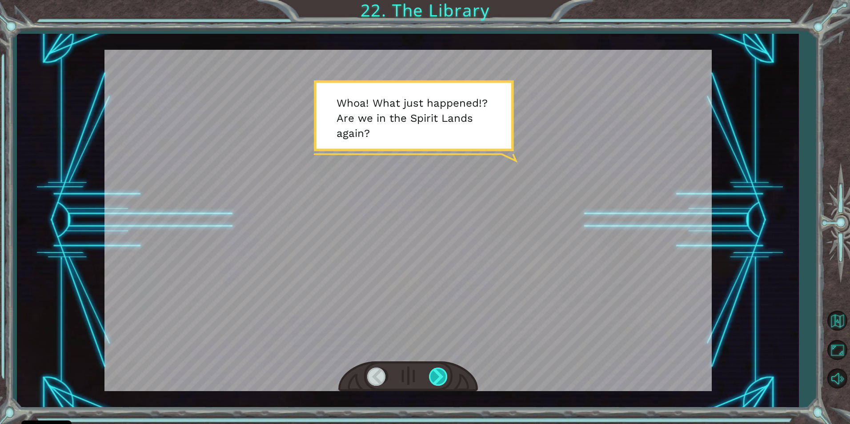
click at [435, 379] on div at bounding box center [439, 377] width 20 height 18
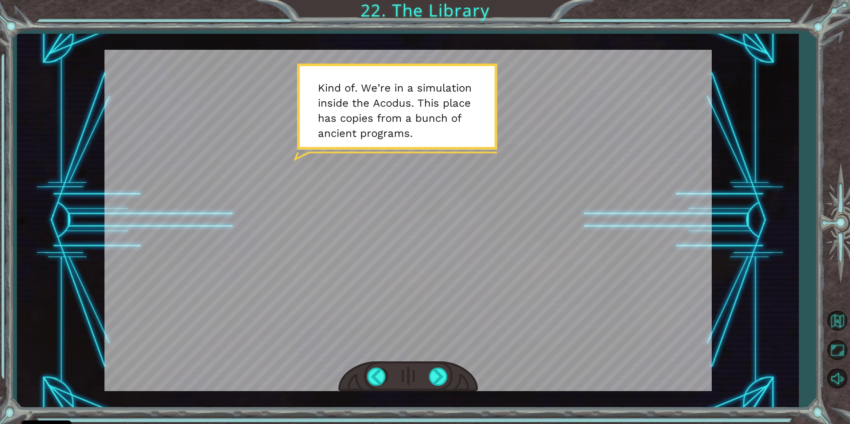
drag, startPoint x: 429, startPoint y: 373, endPoint x: 418, endPoint y: 364, distance: 14.2
click at [421, 367] on div at bounding box center [408, 377] width 140 height 31
click at [435, 374] on div at bounding box center [439, 377] width 20 height 18
click at [431, 375] on div at bounding box center [439, 377] width 20 height 18
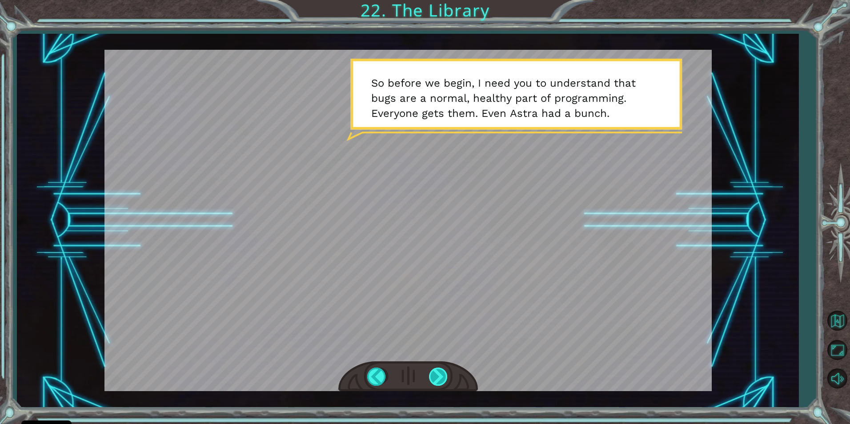
click at [430, 372] on div at bounding box center [439, 377] width 20 height 18
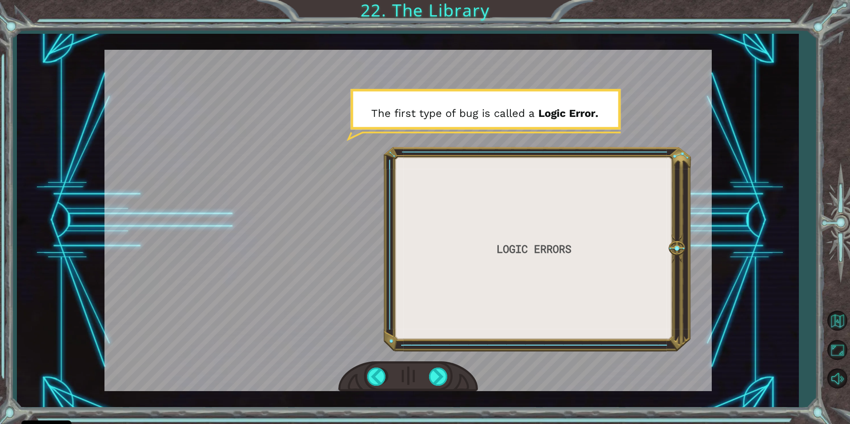
click at [439, 400] on div "LOGIC ERRORS W h o a ! W h a t j u s t h a p p e n e d ! ? A r e w e i n t h e …" at bounding box center [408, 221] width 782 height 374
click at [440, 379] on div at bounding box center [439, 377] width 20 height 18
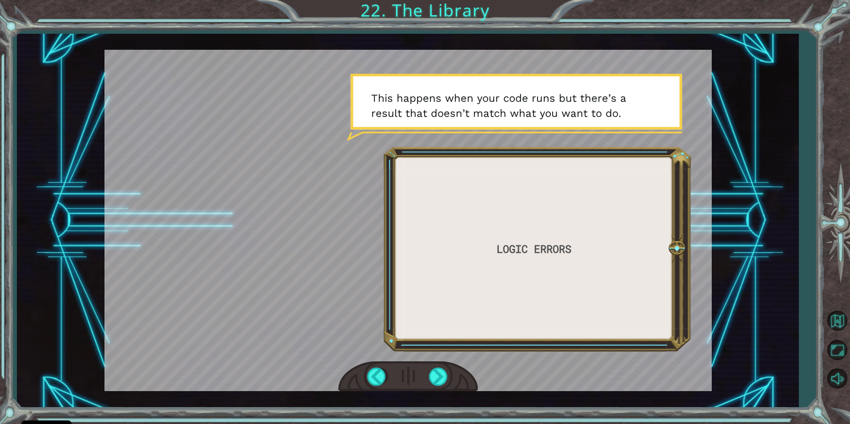
click at [439, 362] on div at bounding box center [408, 377] width 140 height 31
click at [439, 369] on div at bounding box center [439, 377] width 20 height 18
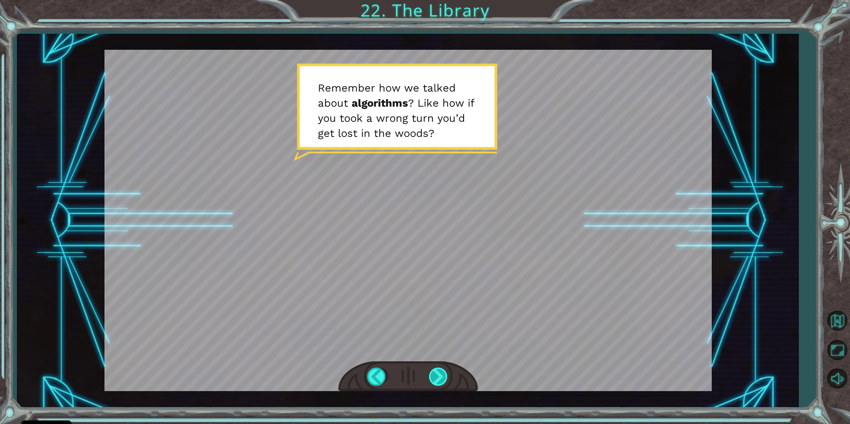
click at [434, 367] on div at bounding box center [408, 377] width 140 height 31
click at [431, 370] on div at bounding box center [439, 377] width 20 height 18
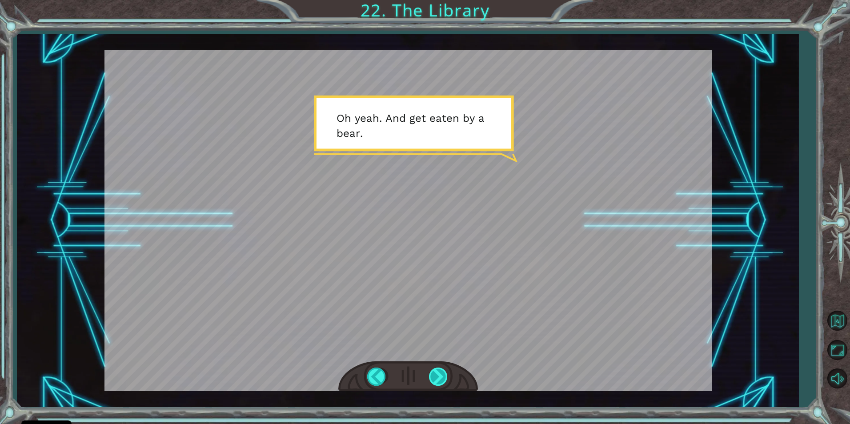
click at [442, 369] on div at bounding box center [439, 377] width 20 height 18
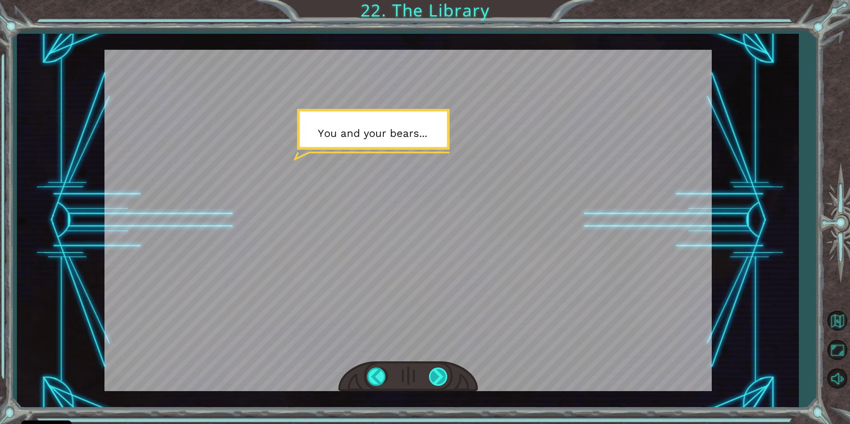
click at [447, 375] on div at bounding box center [439, 377] width 20 height 18
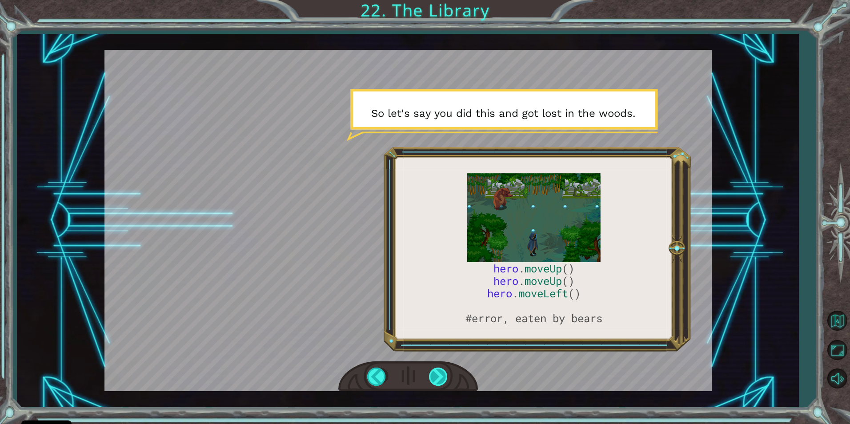
click at [436, 385] on div at bounding box center [439, 377] width 20 height 18
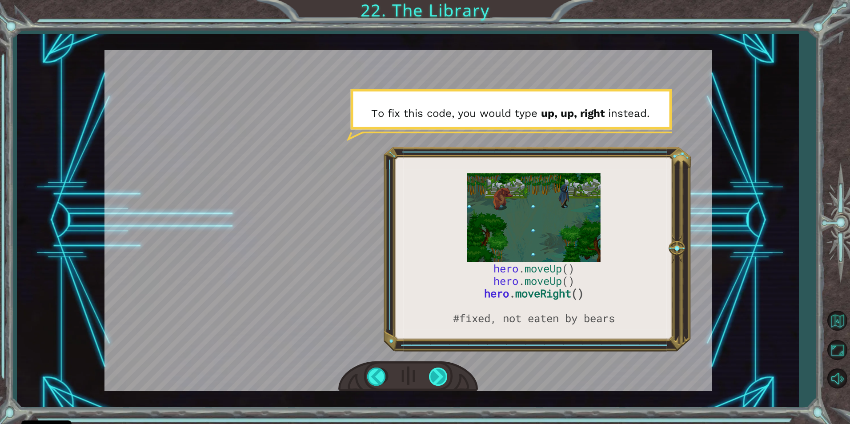
click at [440, 379] on div at bounding box center [439, 377] width 20 height 18
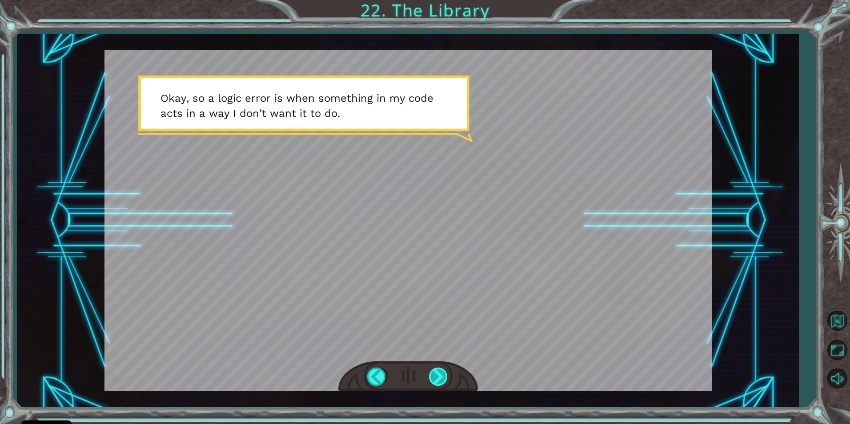
click at [431, 378] on div at bounding box center [439, 377] width 20 height 18
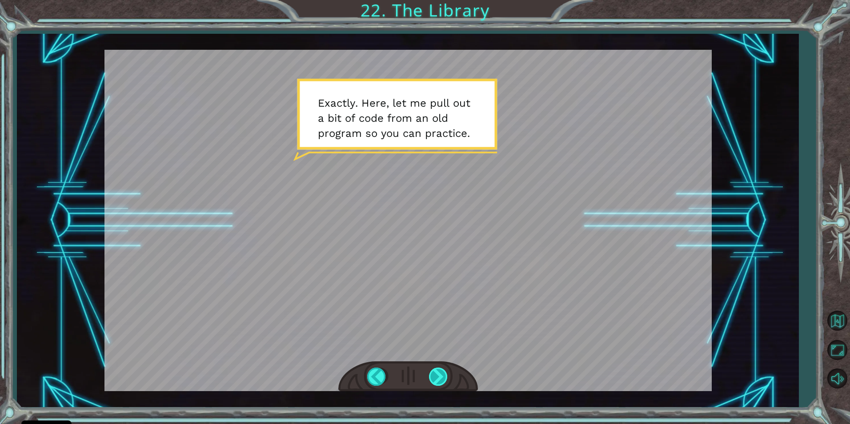
click at [431, 378] on div at bounding box center [439, 377] width 20 height 18
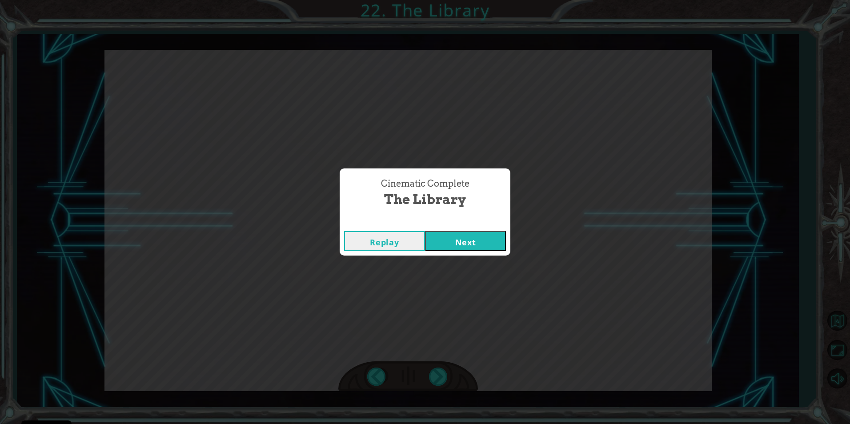
click at [429, 233] on button "Next" at bounding box center [465, 241] width 81 height 20
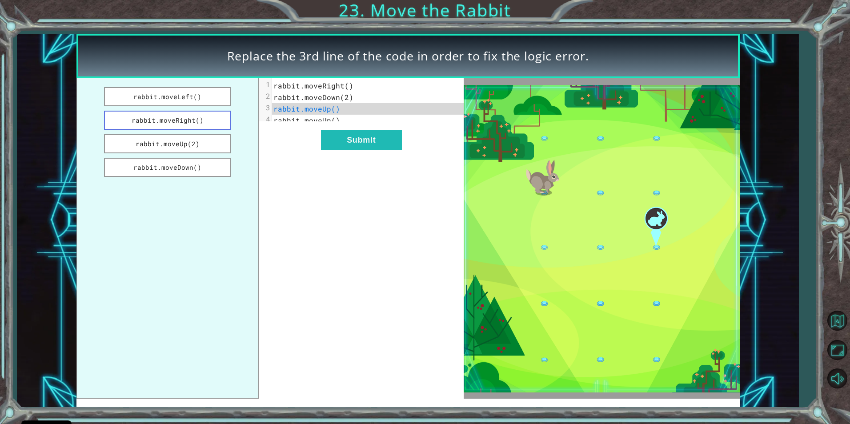
click at [195, 118] on button "rabbit.moveRight()" at bounding box center [167, 120] width 127 height 19
click at [326, 139] on button "Submit" at bounding box center [361, 140] width 81 height 20
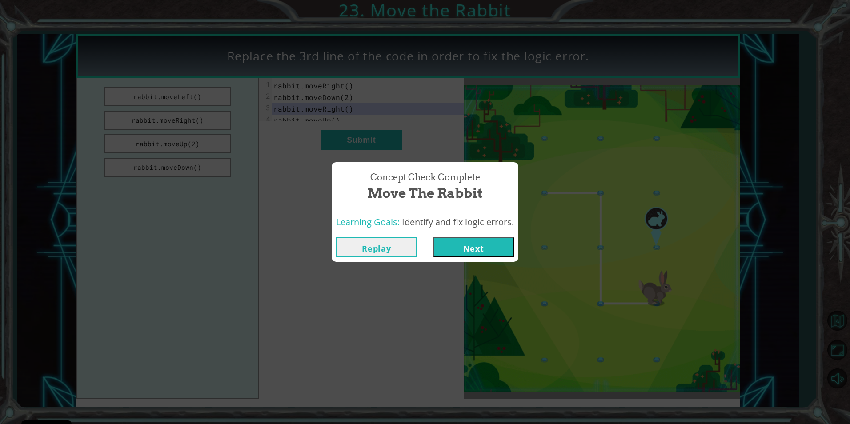
click at [467, 254] on button "Next" at bounding box center [473, 247] width 81 height 20
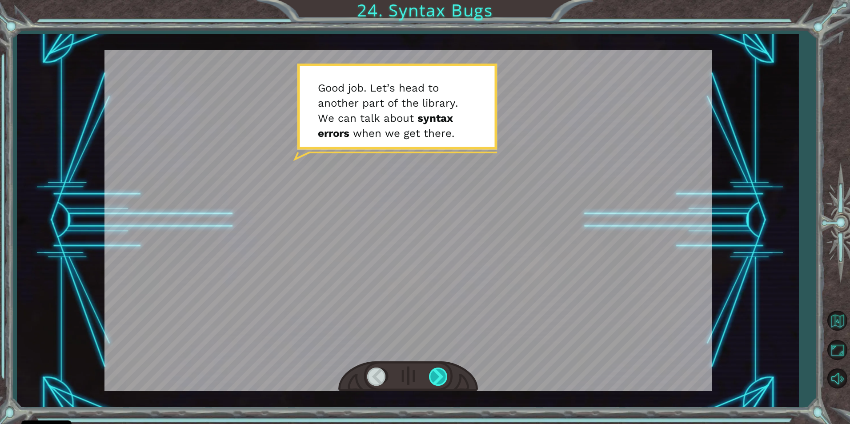
click at [438, 368] on div at bounding box center [439, 377] width 20 height 18
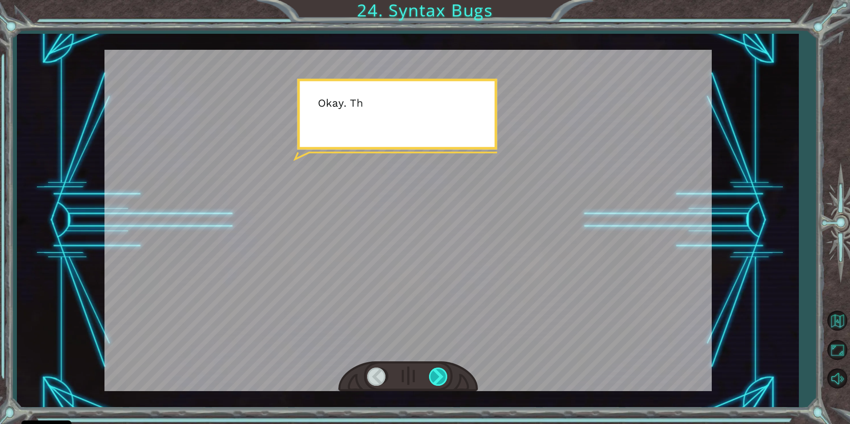
click at [435, 369] on div at bounding box center [439, 377] width 20 height 18
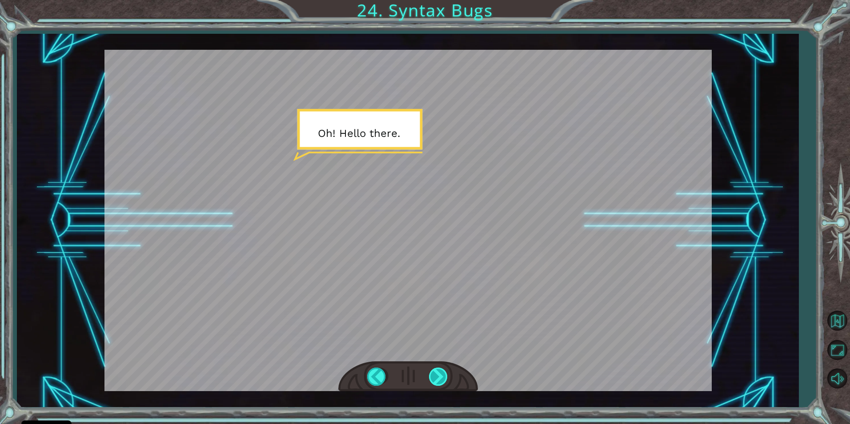
click at [435, 369] on div at bounding box center [439, 377] width 20 height 18
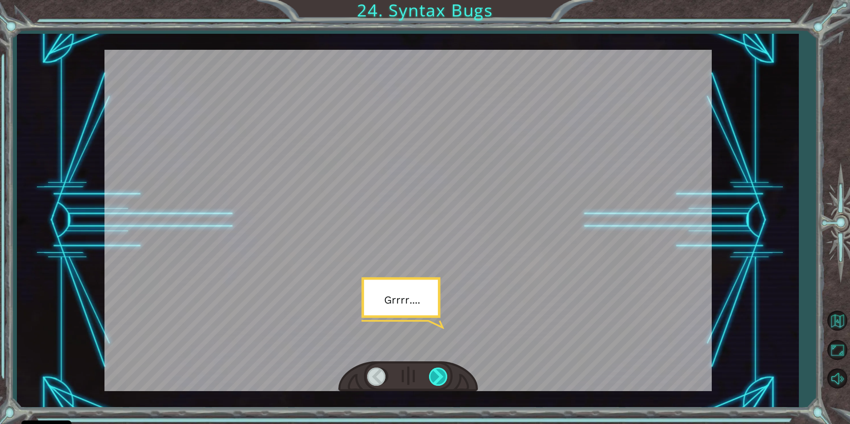
click at [435, 369] on div at bounding box center [439, 377] width 20 height 18
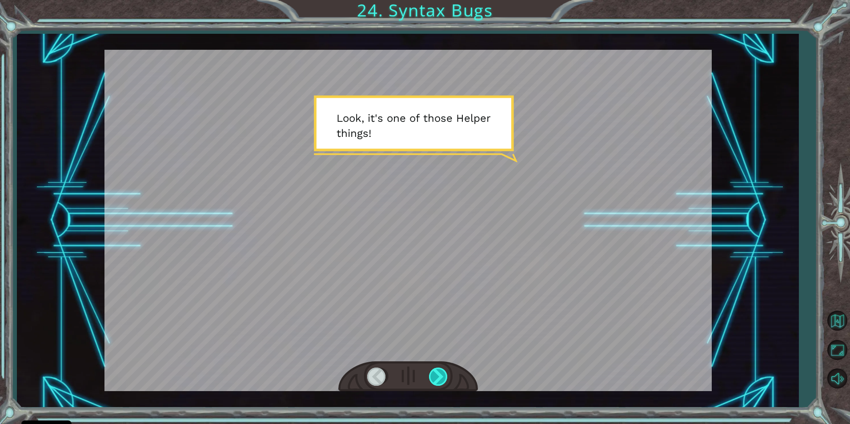
click at [435, 369] on div at bounding box center [439, 377] width 20 height 18
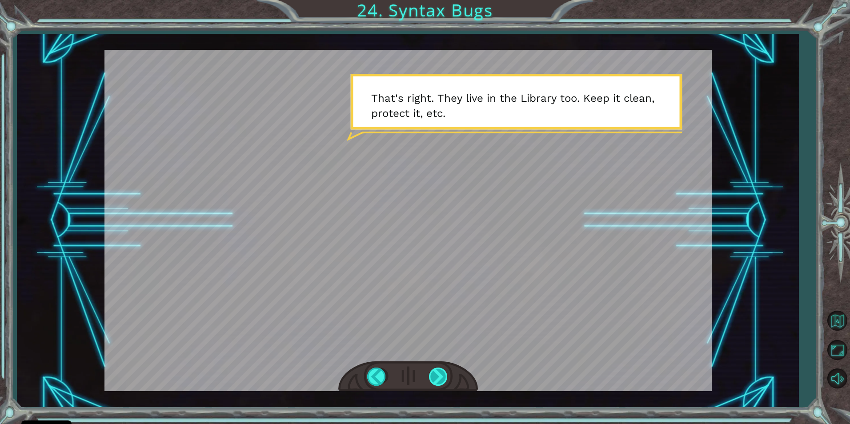
click at [439, 380] on div at bounding box center [439, 377] width 20 height 18
click at [436, 372] on div at bounding box center [439, 377] width 20 height 18
click at [436, 380] on div at bounding box center [439, 377] width 20 height 18
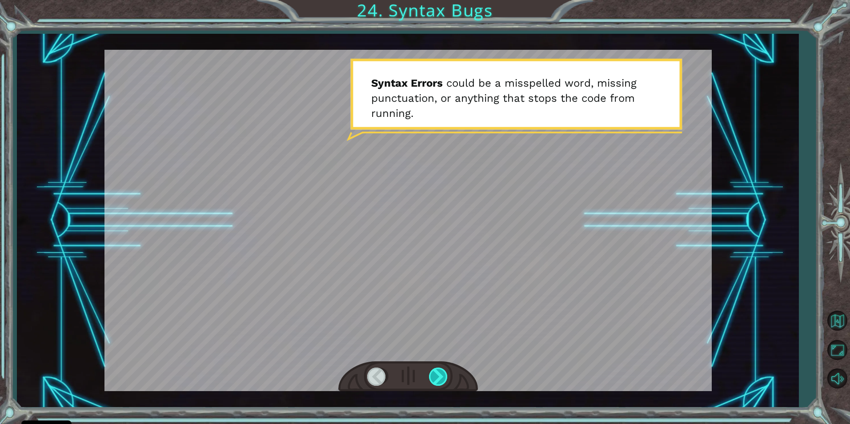
click at [436, 380] on div at bounding box center [439, 377] width 20 height 18
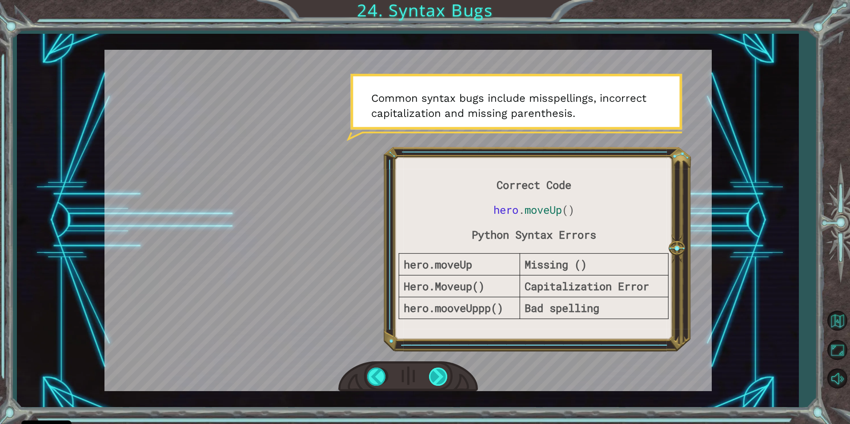
click at [438, 369] on div at bounding box center [439, 377] width 20 height 18
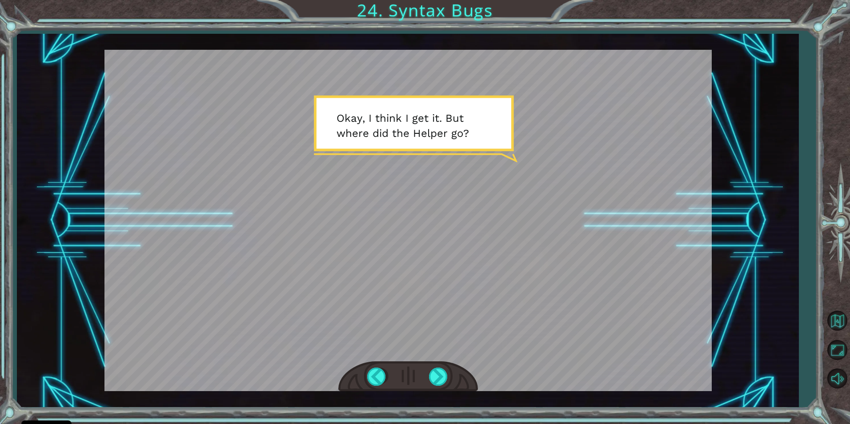
click at [428, 373] on div at bounding box center [408, 377] width 140 height 31
click at [428, 382] on div at bounding box center [408, 377] width 140 height 31
click at [434, 378] on div at bounding box center [439, 377] width 20 height 18
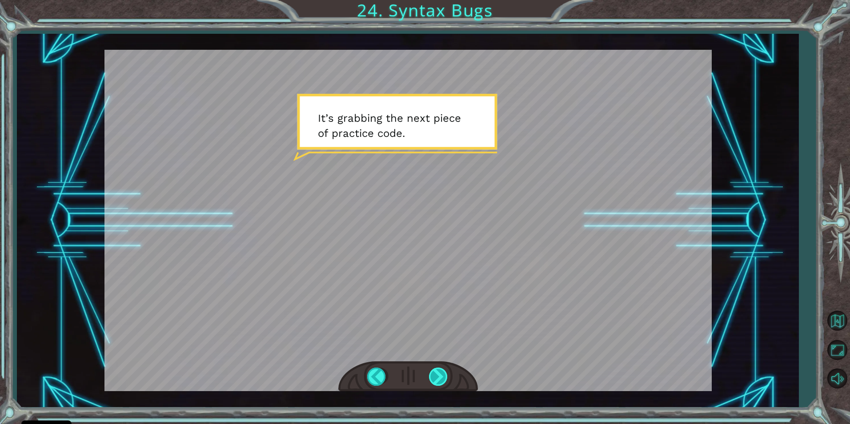
click at [435, 378] on div at bounding box center [439, 377] width 20 height 18
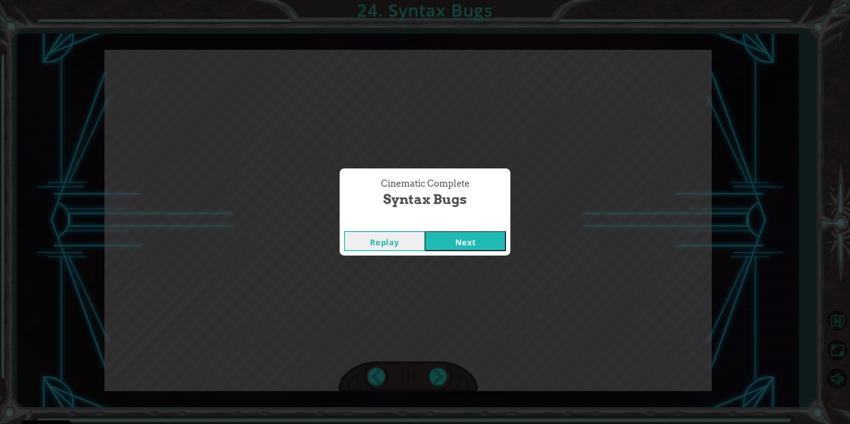
click at [448, 236] on button "Next" at bounding box center [465, 241] width 81 height 20
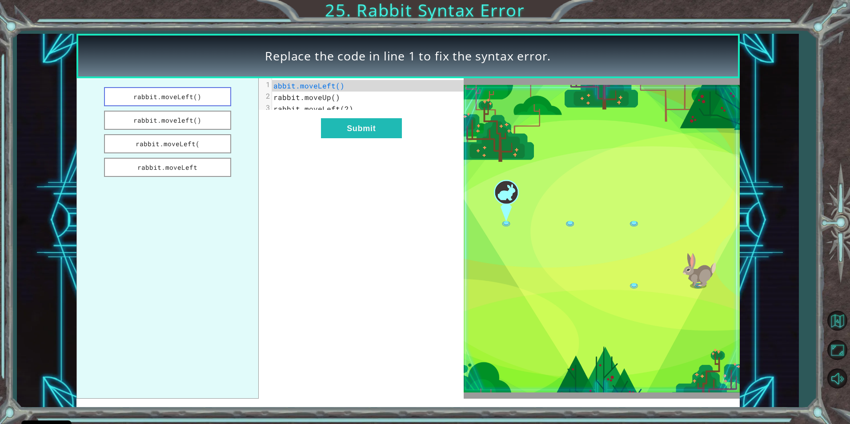
click at [206, 97] on button "rabbit.moveLeft()" at bounding box center [167, 96] width 127 height 19
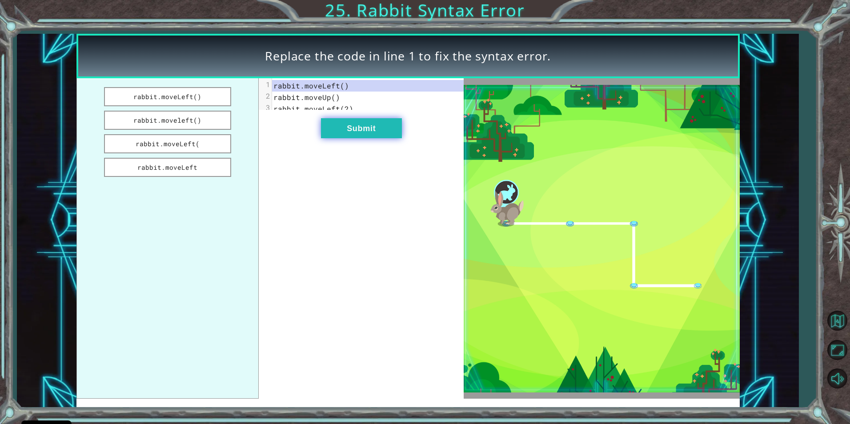
click at [341, 127] on button "Submit" at bounding box center [361, 128] width 81 height 20
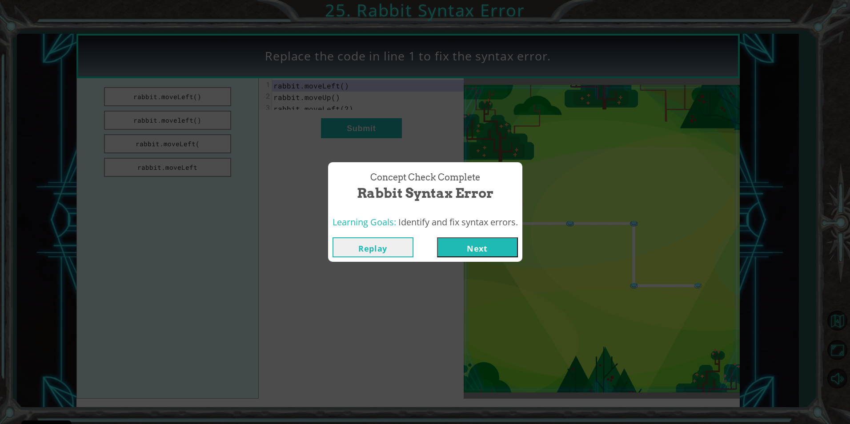
click at [483, 247] on button "Next" at bounding box center [477, 247] width 81 height 20
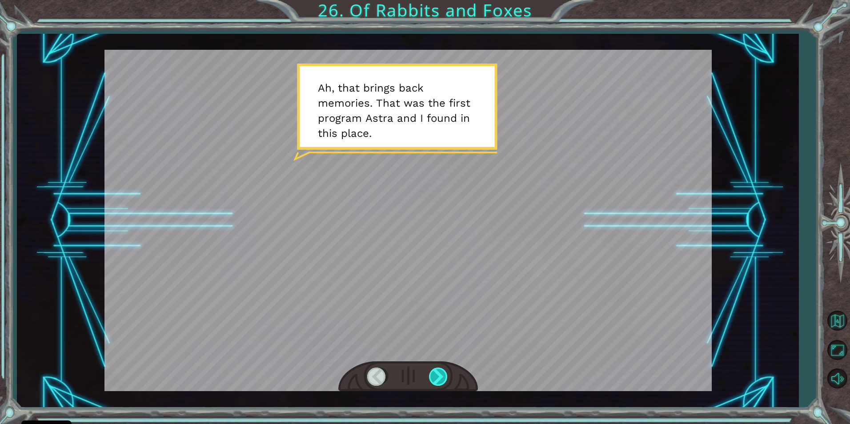
click at [442, 375] on div at bounding box center [439, 377] width 20 height 18
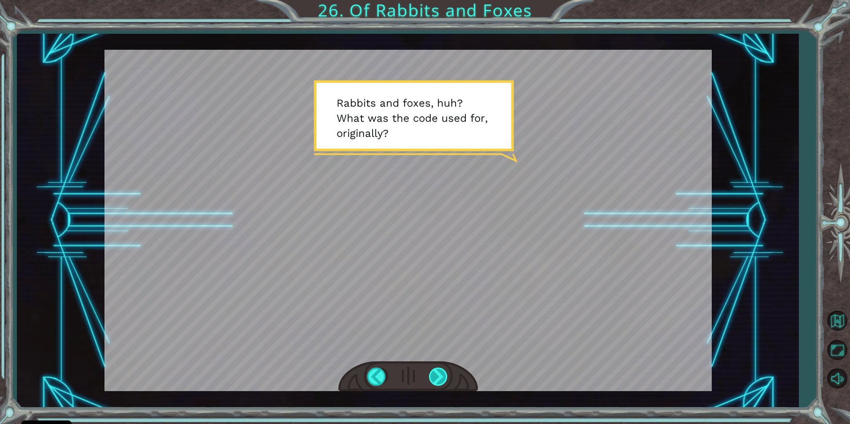
click at [439, 377] on div at bounding box center [439, 377] width 20 height 18
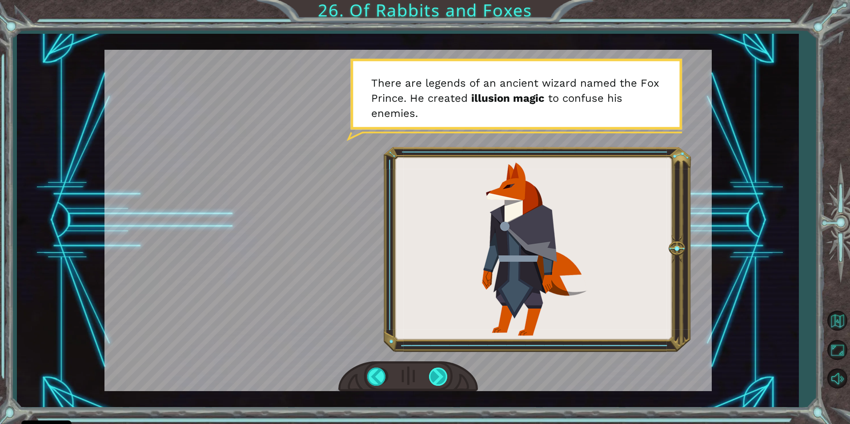
click at [439, 377] on div at bounding box center [439, 377] width 20 height 18
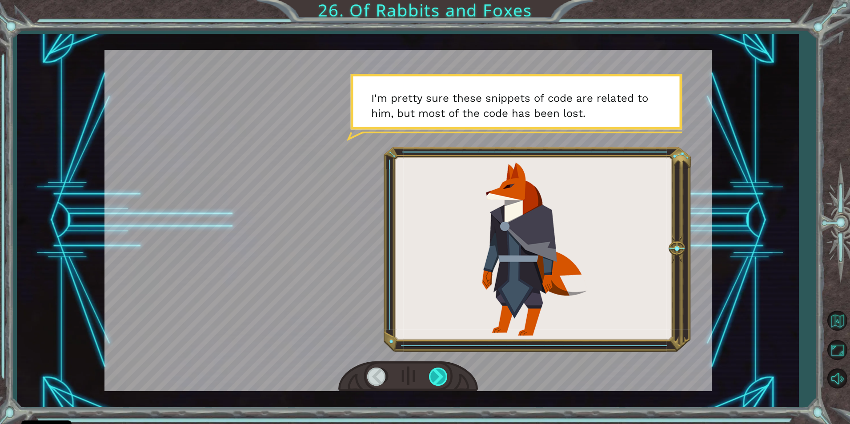
click at [439, 377] on div at bounding box center [439, 377] width 20 height 18
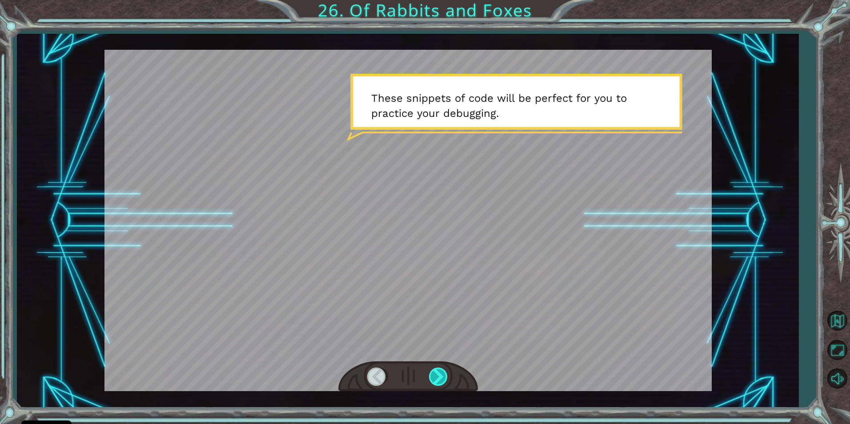
click at [439, 377] on div at bounding box center [439, 377] width 20 height 18
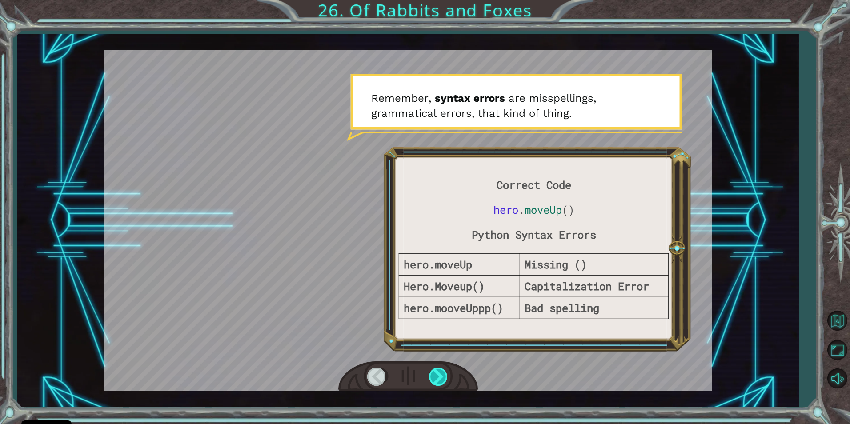
click at [435, 374] on div at bounding box center [439, 377] width 20 height 18
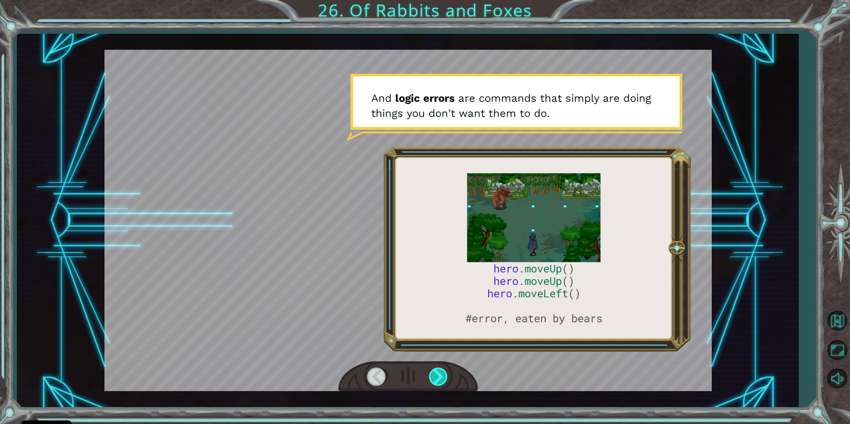
click at [435, 373] on div at bounding box center [439, 377] width 20 height 18
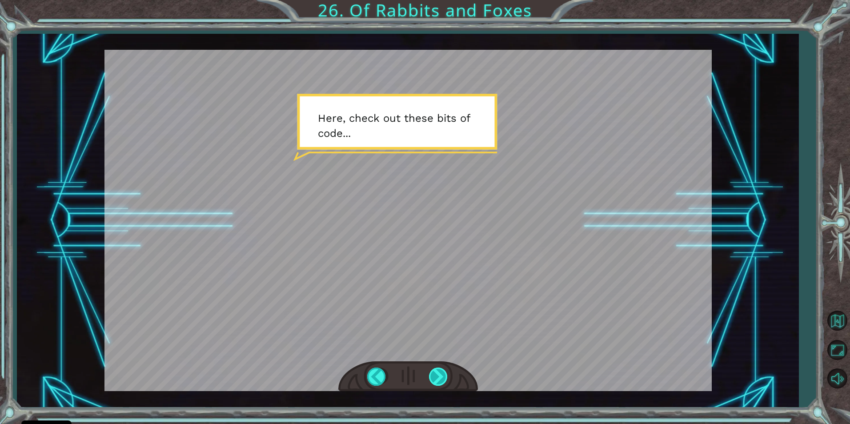
click at [435, 373] on div at bounding box center [439, 377] width 20 height 18
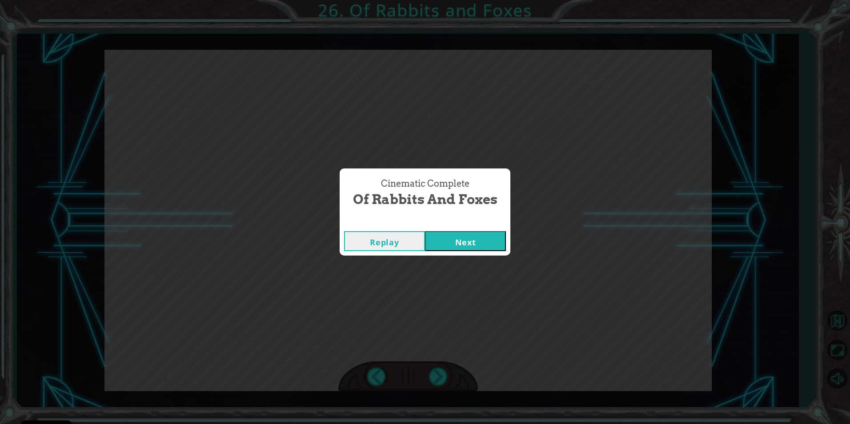
click at [435, 240] on button "Next" at bounding box center [465, 241] width 81 height 20
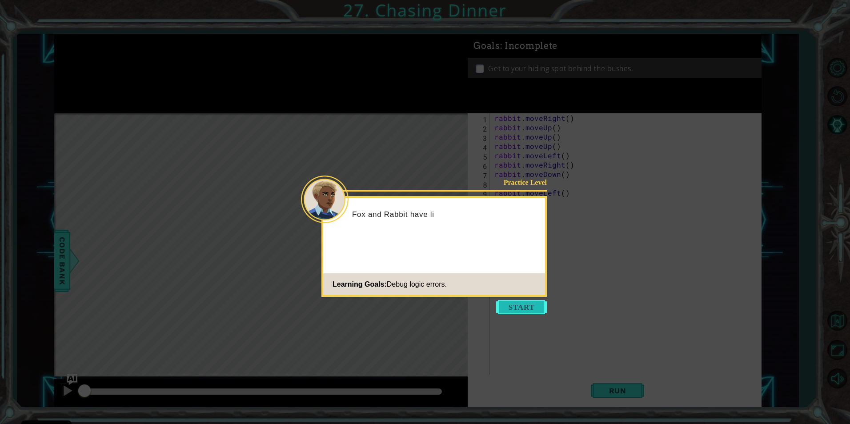
click at [525, 308] on button "Start" at bounding box center [521, 307] width 51 height 14
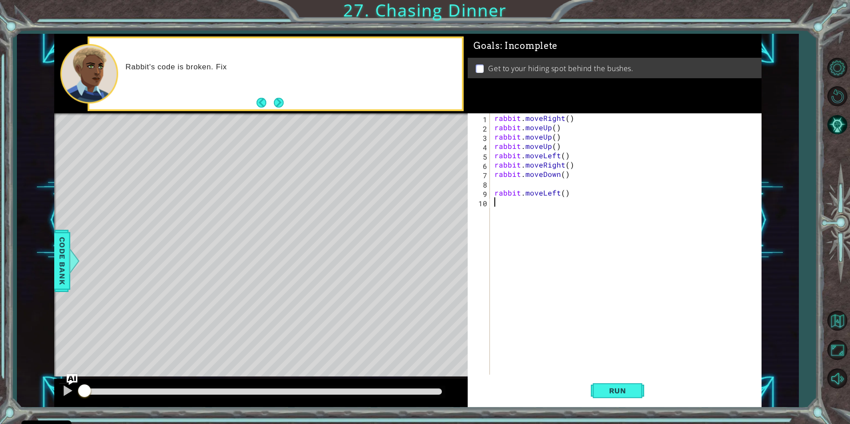
click at [305, 107] on div "Rabbit's code is broken. Fix" at bounding box center [275, 73] width 373 height 71
click at [290, 105] on div "Rabbit's code is broken. Fix the code so R" at bounding box center [275, 73] width 373 height 71
click at [286, 104] on div "Rabbit's code is broken. Fix the code so Rabbit gets aw" at bounding box center [275, 73] width 373 height 71
click at [280, 104] on button "Next" at bounding box center [279, 103] width 16 height 16
click at [628, 393] on span "Run" at bounding box center [617, 390] width 35 height 9
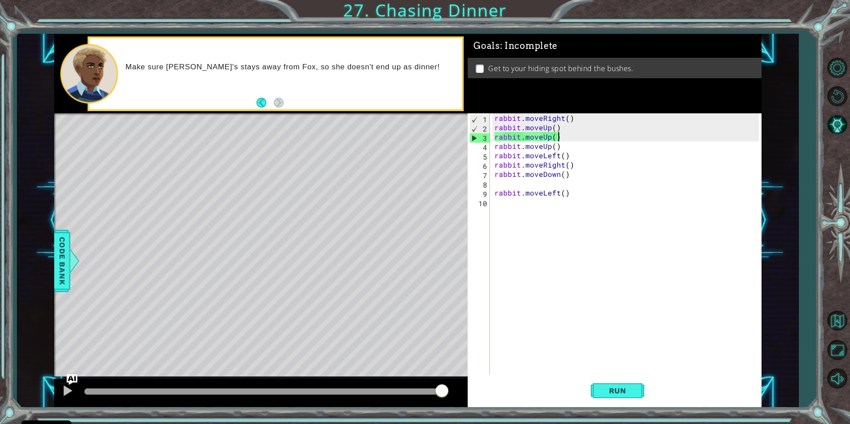
click at [564, 135] on div "rabbit . moveRight ( ) rabbit . moveUp ( ) rabbit . moveUp ( ) rabbit . moveUp …" at bounding box center [628, 253] width 270 height 280
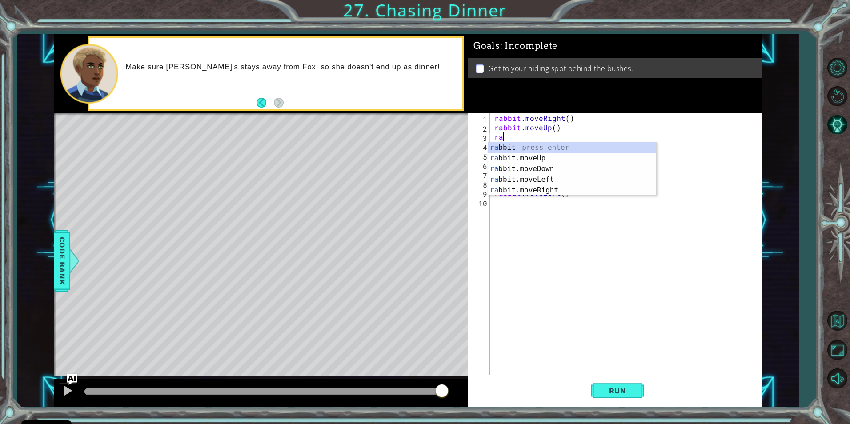
type textarea "r"
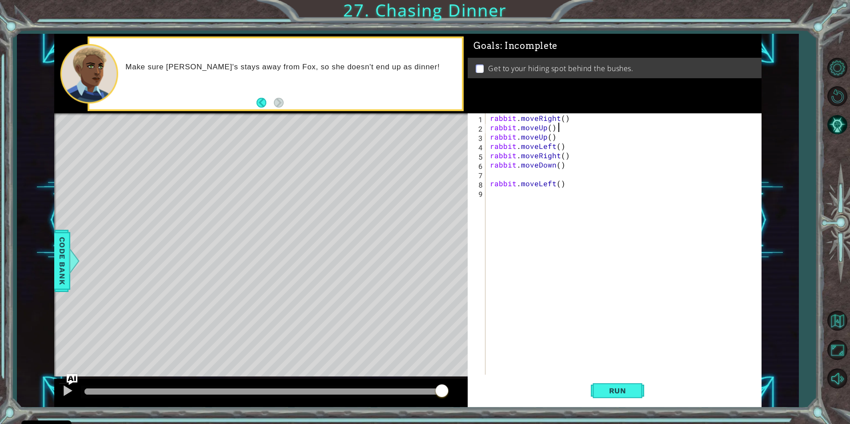
click at [558, 141] on div "rabbit . moveRight ( ) rabbit . moveUp ( ) rabbit . moveUp ( ) rabbit . moveLef…" at bounding box center [625, 253] width 275 height 280
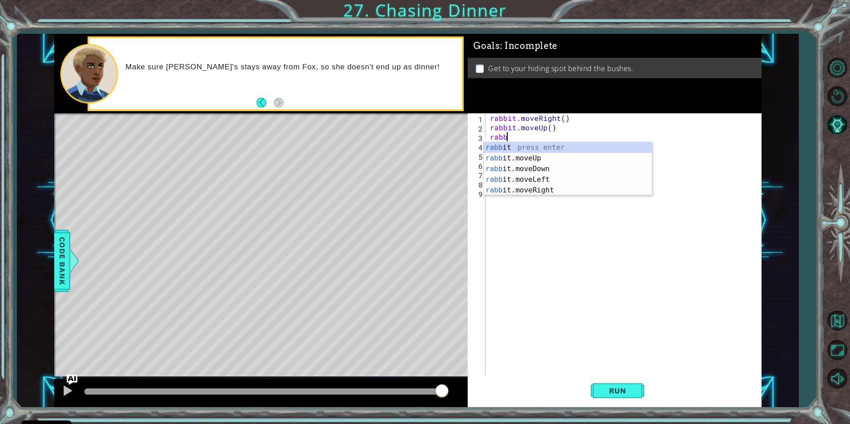
type textarea "r"
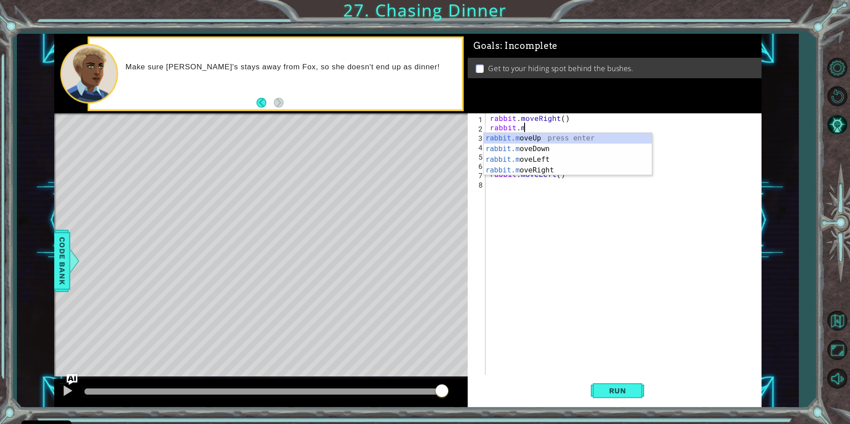
type textarea "r"
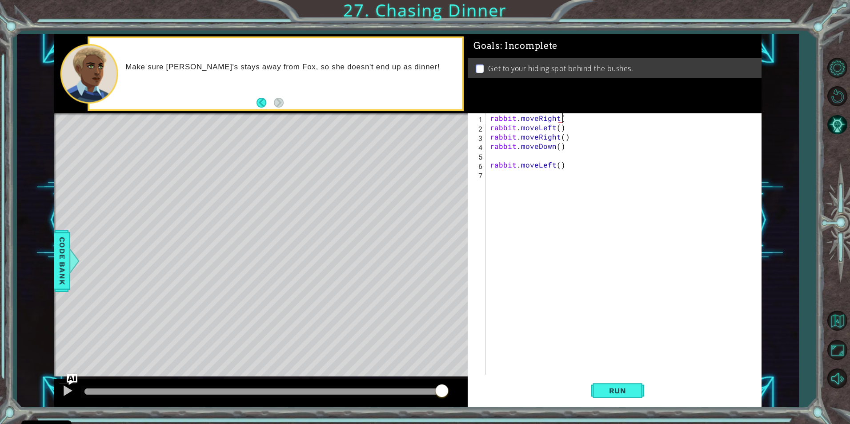
scroll to position [0, 4]
click at [568, 130] on div "rabbit . moveRight ( 2 ) rabbit . moveLeft ( ) rabbit . moveRight ( ) rabbit . …" at bounding box center [625, 253] width 275 height 280
click at [581, 115] on div "rabbit . moveRight ( 2 ) rabbit . moveLeft ( ) rabbit . moveRight ( ) rabbit . …" at bounding box center [625, 253] width 275 height 280
type textarea "rabbit.moveRight(2)"
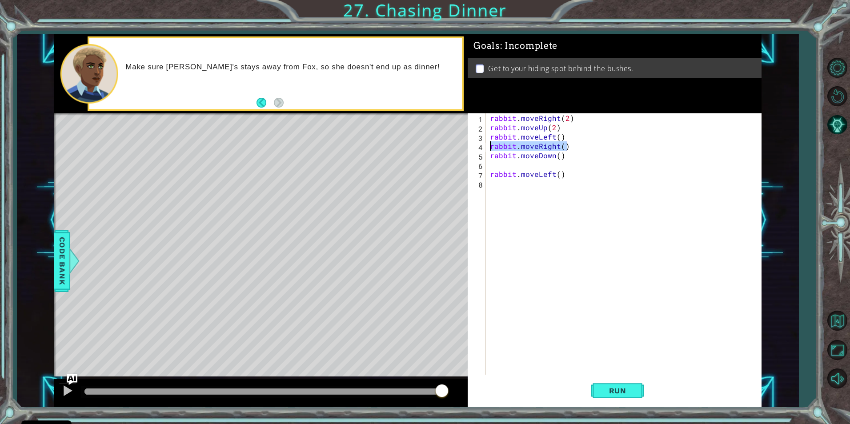
drag, startPoint x: 568, startPoint y: 145, endPoint x: 489, endPoint y: 145, distance: 78.7
click at [489, 145] on div "rabbit . moveRight ( 2 ) rabbit . moveUp ( 2 ) rabbit . moveLeft ( ) rabbit . m…" at bounding box center [625, 253] width 275 height 280
type textarea "rabbit.moveRight()"
click at [568, 147] on div "rabbit . moveRight ( 2 ) rabbit . moveUp ( 2 ) rabbit . moveLeft ( ) rabbit . m…" at bounding box center [625, 253] width 275 height 280
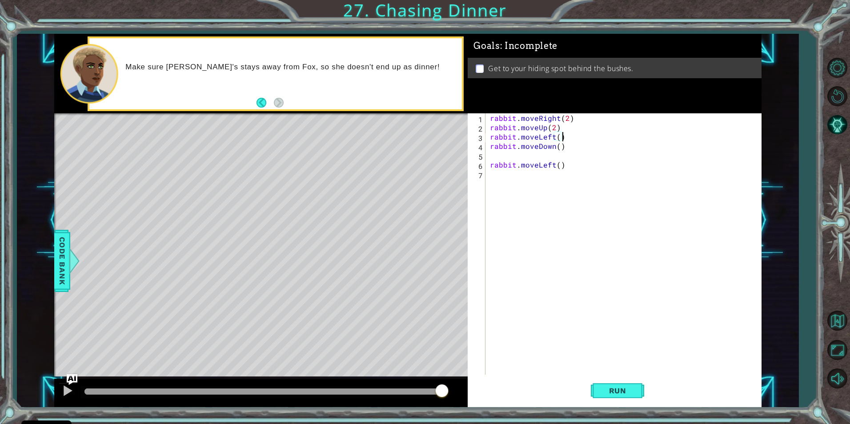
type textarea "rabbit.moveDown()"
click at [512, 155] on div "rabbit . moveRight ( 2 ) rabbit . moveUp ( 2 ) rabbit . moveLeft ( ) rabbit . m…" at bounding box center [625, 253] width 275 height 280
click at [559, 134] on div "rabbit . moveRight ( 2 ) rabbit . moveUp ( 2 ) rabbit . moveLeft ( ) rabbit . m…" at bounding box center [625, 253] width 275 height 280
click at [559, 148] on div "rabbit . moveRight ( 2 ) rabbit . moveUp ( 2 ) rabbit . moveLeft ( 2 ) rabbit .…" at bounding box center [625, 253] width 275 height 280
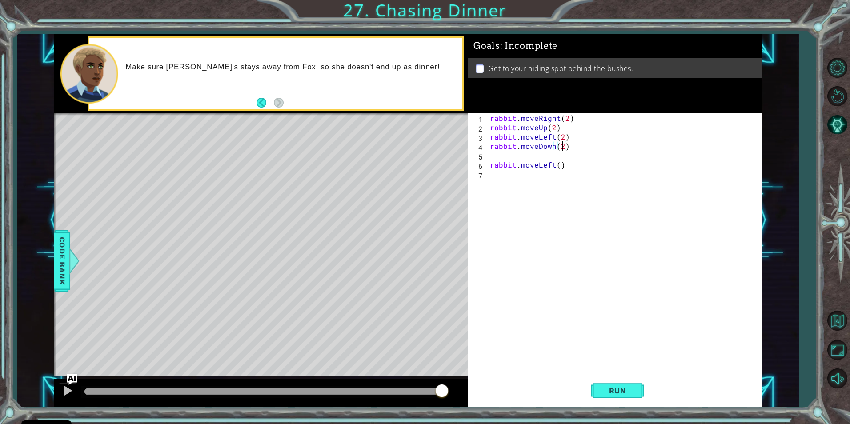
type textarea "rabbit.moveDown()"
click at [572, 154] on div "rabbit . moveRight ( 2 ) rabbit . moveUp ( 2 ) rabbit . moveLeft ( 2 ) rabbit .…" at bounding box center [625, 253] width 275 height 280
type textarea "rabbit.moveDown()"
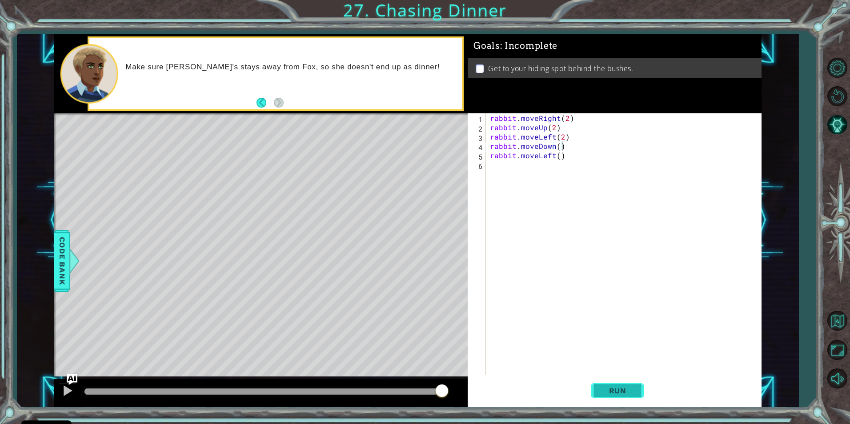
click at [640, 382] on button "Run" at bounding box center [617, 390] width 53 height 29
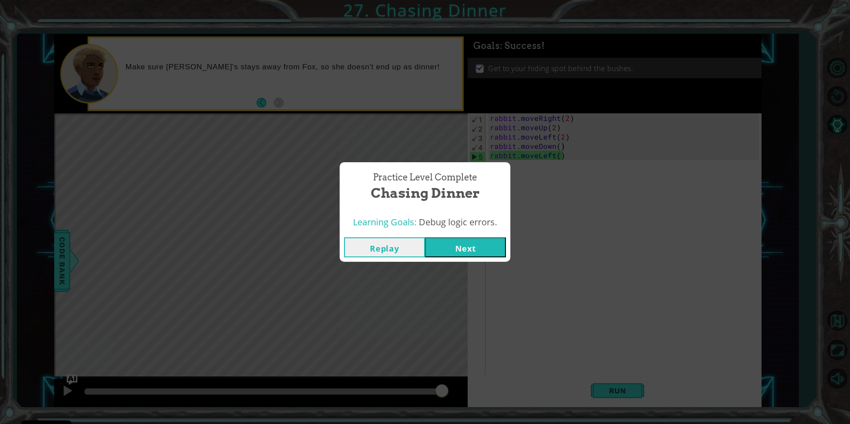
click at [477, 243] on button "Next" at bounding box center [465, 247] width 81 height 20
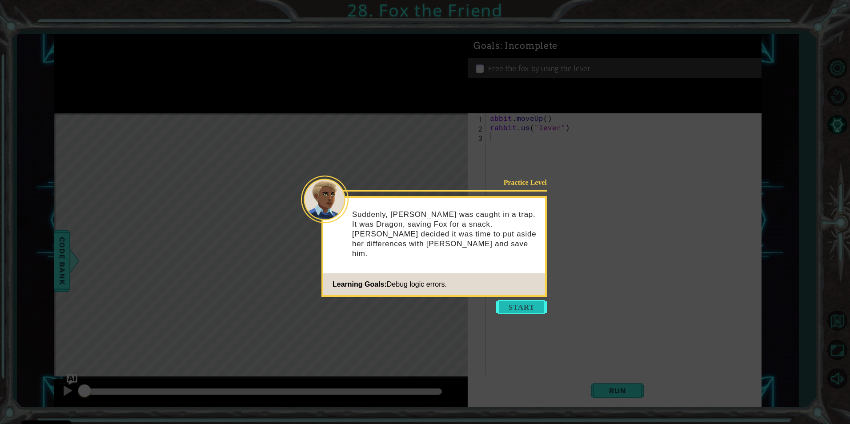
click at [514, 307] on button "Start" at bounding box center [521, 307] width 51 height 14
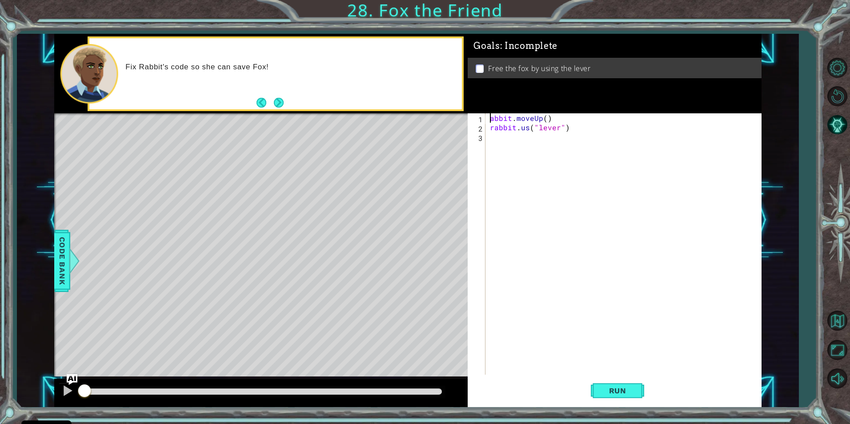
click at [491, 117] on div "abbit . moveUp ( ) rabbit . us ( "lever" )" at bounding box center [625, 253] width 275 height 280
click at [621, 121] on div "rabbit . moveUp ( 1 ) . moveUp ( ) rabbit . us ( "lever" )" at bounding box center [625, 253] width 275 height 280
click at [531, 129] on div "rabbit . moveUp ( 1 ) rabbit . us ( "lever" )" at bounding box center [625, 253] width 275 height 280
click at [528, 130] on div "rabbit . moveUp ( 1 ) rabbit . us ( "lever" )" at bounding box center [625, 253] width 275 height 280
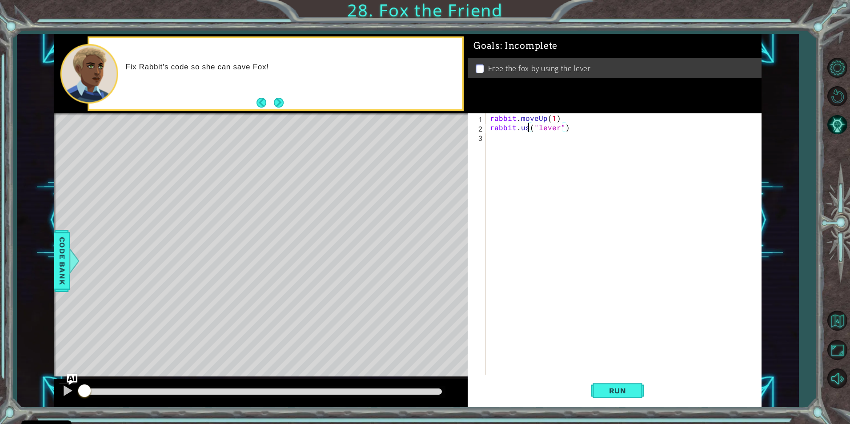
scroll to position [0, 3]
type textarea "rabbit.use("lever")"
click at [507, 141] on div "rabbit . moveUp ( 1 ) rabbit . use ( "lever" )" at bounding box center [625, 253] width 275 height 280
click at [609, 389] on span "Run" at bounding box center [617, 390] width 35 height 9
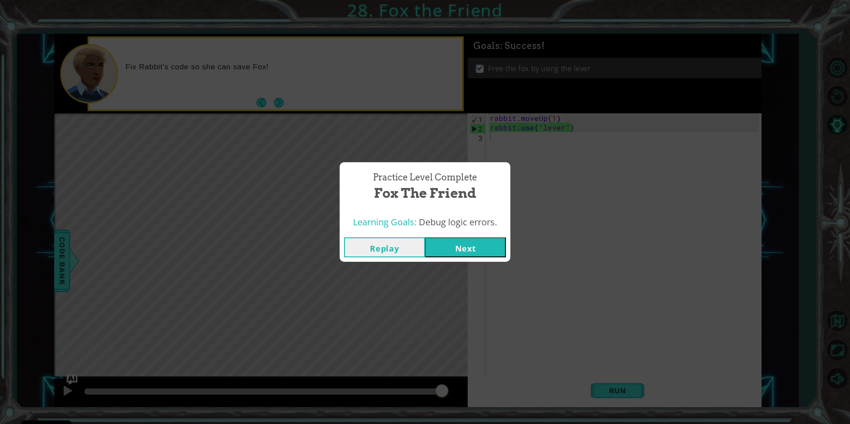
click at [462, 238] on button "Next" at bounding box center [465, 247] width 81 height 20
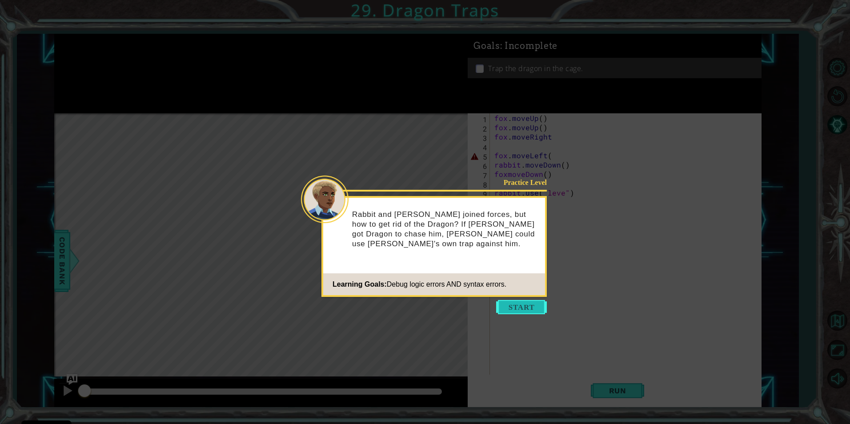
click at [516, 300] on button "Start" at bounding box center [521, 307] width 51 height 14
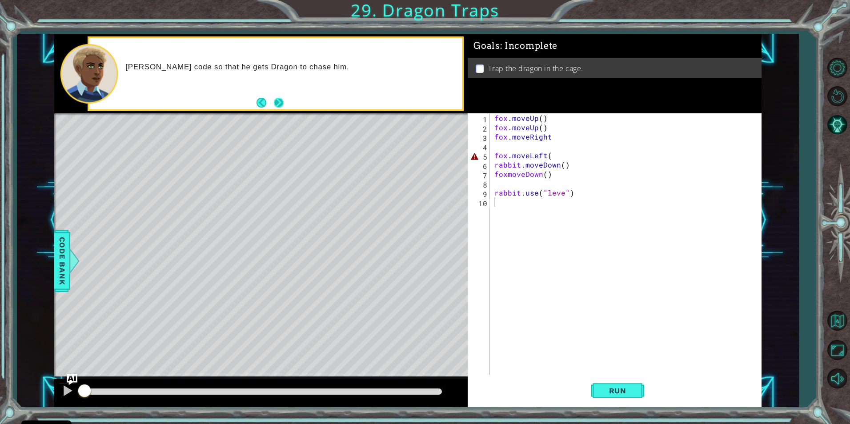
click at [283, 103] on button "Next" at bounding box center [279, 103] width 10 height 10
drag, startPoint x: 528, startPoint y: 119, endPoint x: 512, endPoint y: 115, distance: 16.9
click at [512, 115] on div "fox . moveUp ( ) fox . moveUp ( ) fox . moveRight fox . moveLeft ( rabbit . mov…" at bounding box center [628, 253] width 270 height 280
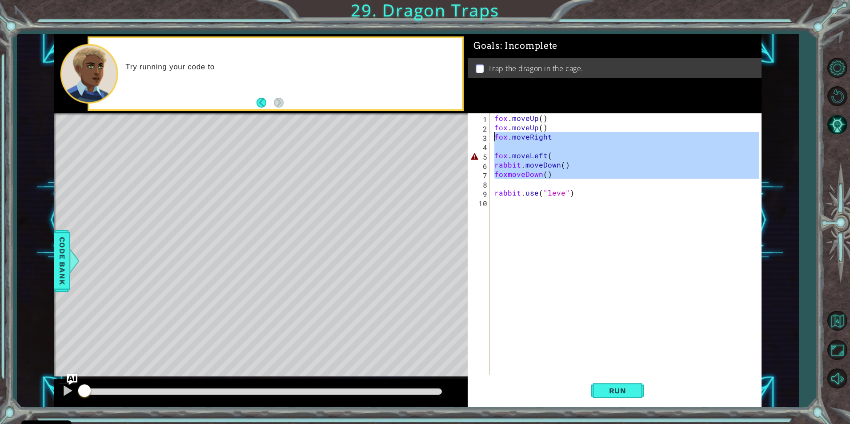
drag, startPoint x: 588, startPoint y: 203, endPoint x: 485, endPoint y: 139, distance: 121.1
click at [485, 139] on div "rabbit.use("leve") 1 2 3 4 5 6 7 8 9 10 fox . moveUp ( ) fox . moveUp ( ) fox .…" at bounding box center [613, 244] width 291 height 262
type textarea "fox.moveRight"
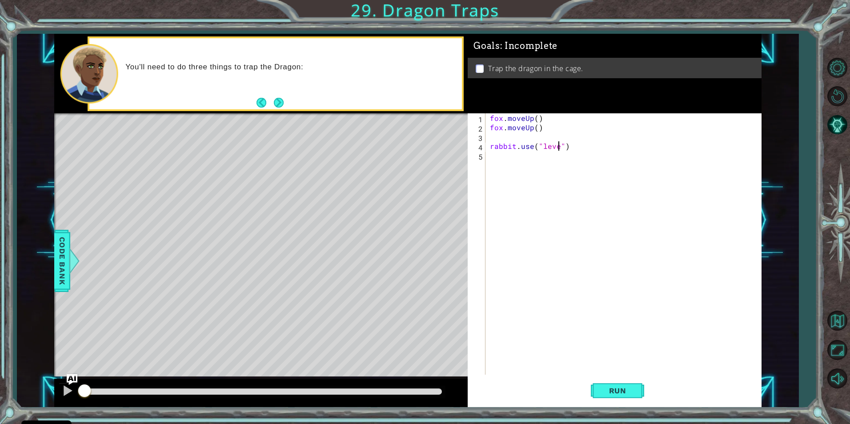
click at [559, 146] on div "fox . moveUp ( ) fox . moveUp ( ) rabbit . use ( "leve" )" at bounding box center [625, 253] width 275 height 280
click at [525, 117] on div "fox . moveUp ( ) fox . moveUp ( ) rabbit . use ( "lever" )" at bounding box center [625, 253] width 275 height 280
click at [543, 126] on div "fox . jumpUp ( ) fox . moveUp ( ) rabbit . use ( "lever" )" at bounding box center [625, 253] width 275 height 280
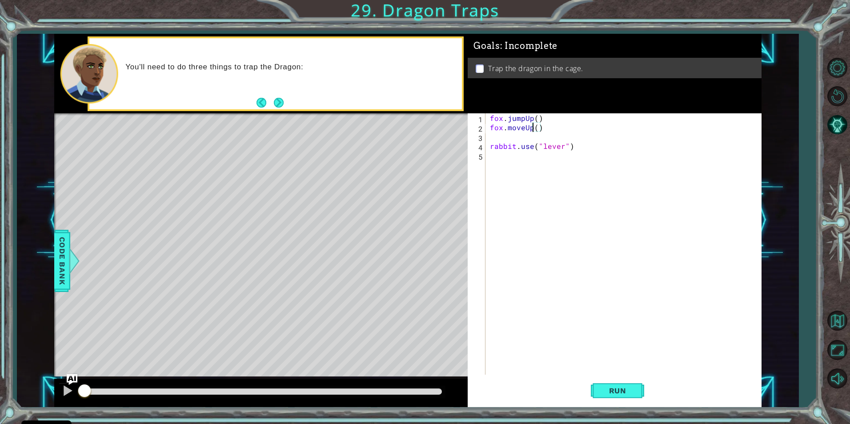
click at [532, 130] on div "fox . jumpUp ( ) fox . moveUp ( ) rabbit . use ( "lever" )" at bounding box center [625, 253] width 275 height 280
drag, startPoint x: 526, startPoint y: 129, endPoint x: 507, endPoint y: 129, distance: 19.1
click at [507, 129] on div "fox . jumpUp ( ) fox . moveUp ( ) rabbit . use ( "lever" )" at bounding box center [625, 253] width 275 height 280
click at [536, 127] on div "fox . jumpUp ( ) fox . jumpUp ( ) rabbit . use ( "lever" )" at bounding box center [625, 253] width 275 height 280
click at [532, 129] on div "fox . jumpUp ( ) fox . jumpUp ( ) rabbit . use ( "lever" )" at bounding box center [625, 253] width 275 height 280
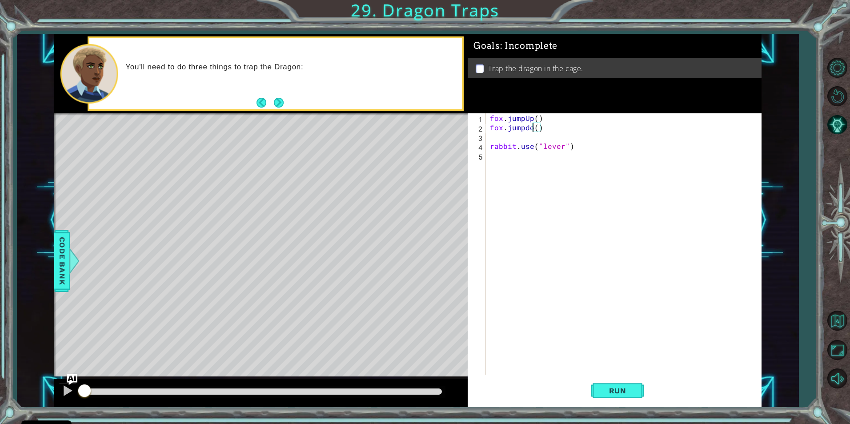
scroll to position [0, 3]
click at [530, 129] on div "fox . jumpUp ( ) fox . jumpdown ( ) rabbit . use ( "lever" )" at bounding box center [625, 253] width 275 height 280
type textarea "fox.jumpDown()"
click at [607, 212] on div "fox . jumpUp ( ) fox . jumpDown ( ) rabbit . use ( "lever" )" at bounding box center [625, 253] width 275 height 280
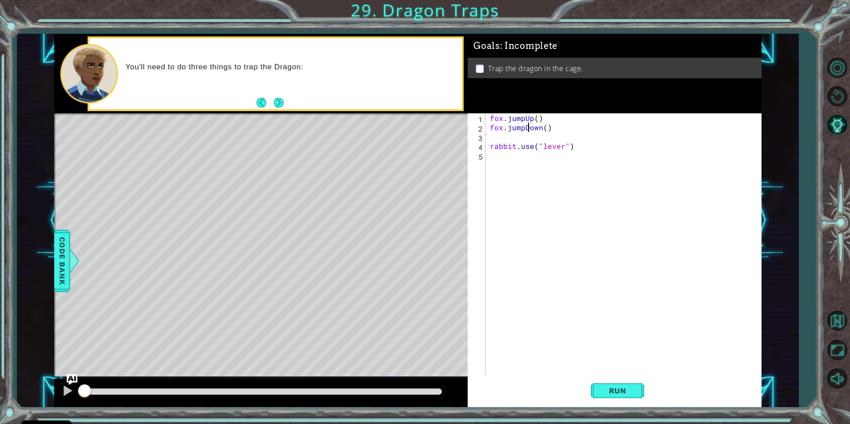
scroll to position [0, 0]
click at [509, 137] on div "fox . jumpUp ( ) fox . jumpDown ( ) rabbit . use ( "lever" )" at bounding box center [625, 253] width 275 height 280
type textarea "fox.jumpDown()"
click at [602, 384] on button "Run" at bounding box center [617, 390] width 53 height 29
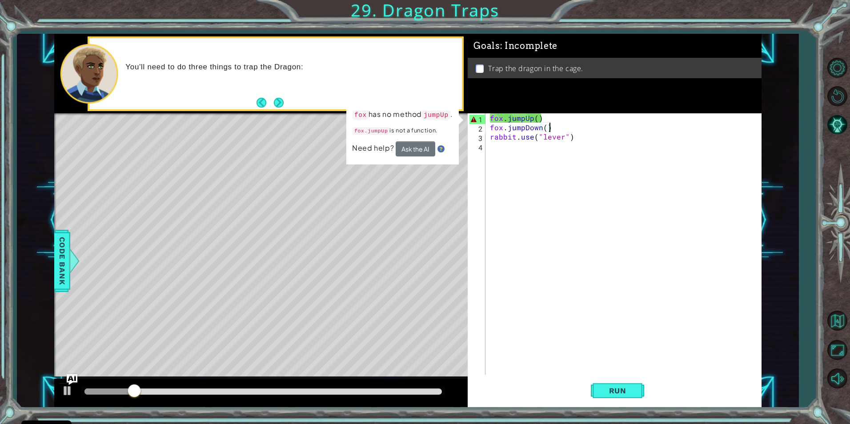
click at [503, 116] on div "fox . jumpUp ( ) fox . jumpDown ( ) rabbit . use ( "lever" )" at bounding box center [625, 253] width 275 height 280
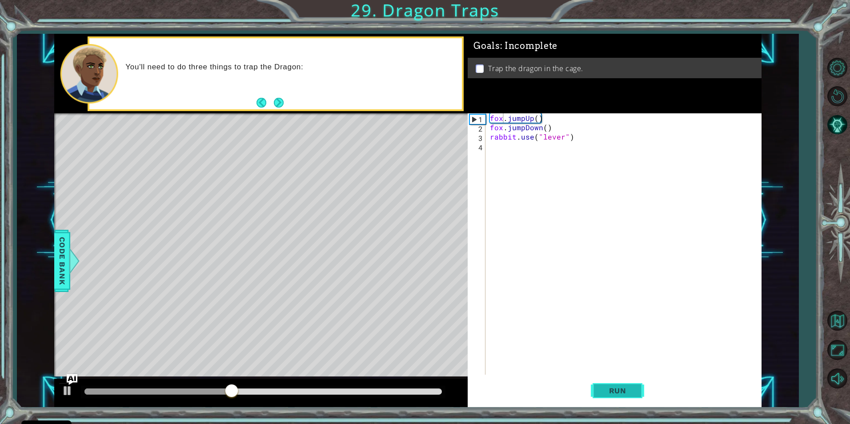
click at [598, 390] on button "Run" at bounding box center [617, 390] width 53 height 29
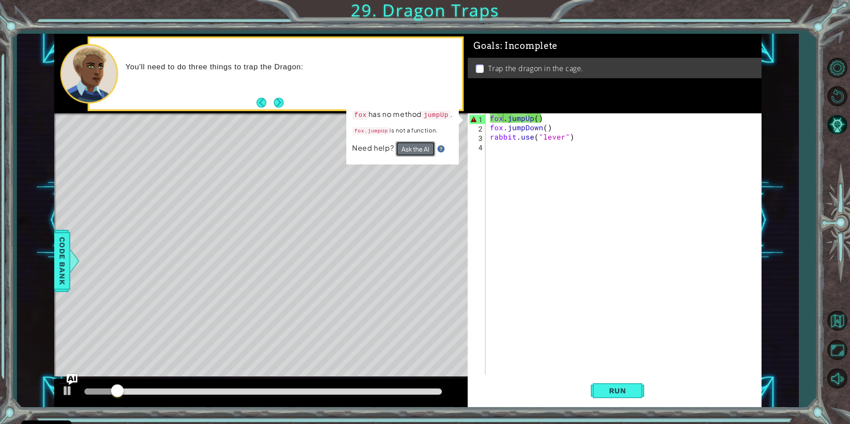
click at [414, 145] on button "Ask the AI" at bounding box center [416, 148] width 40 height 15
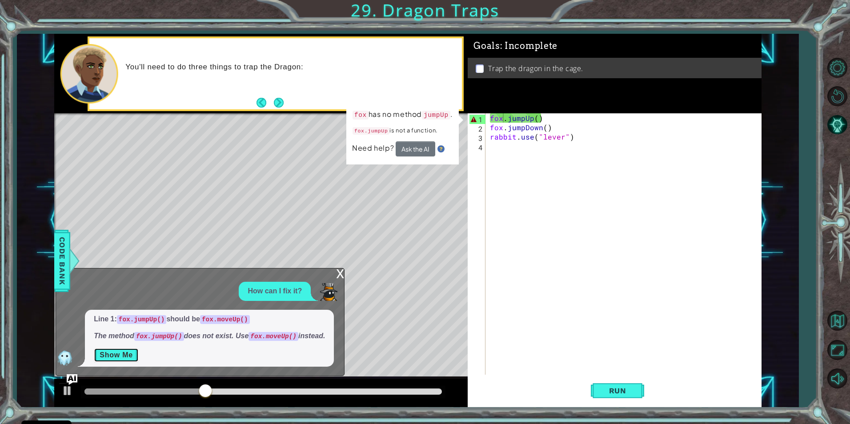
click at [131, 358] on button "Show Me" at bounding box center [116, 355] width 45 height 14
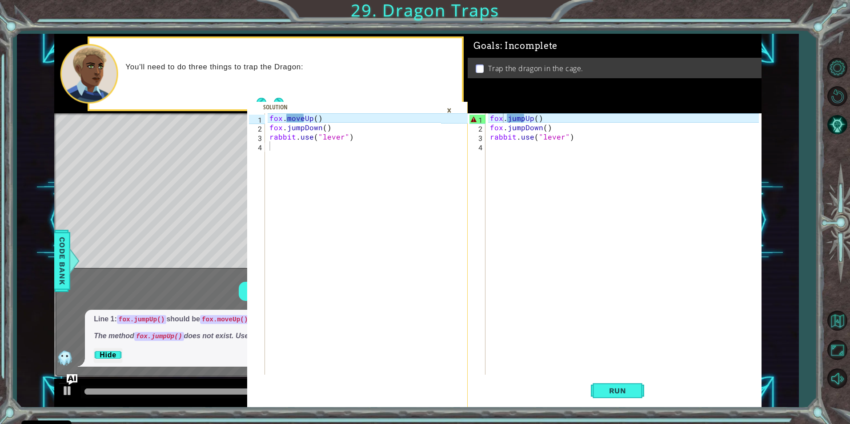
click at [449, 109] on div "×" at bounding box center [450, 110] width 14 height 15
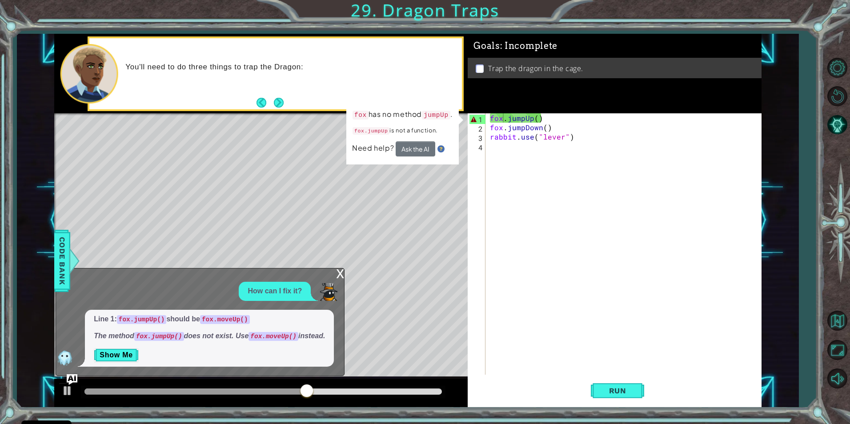
click at [340, 269] on div "x" at bounding box center [340, 273] width 8 height 9
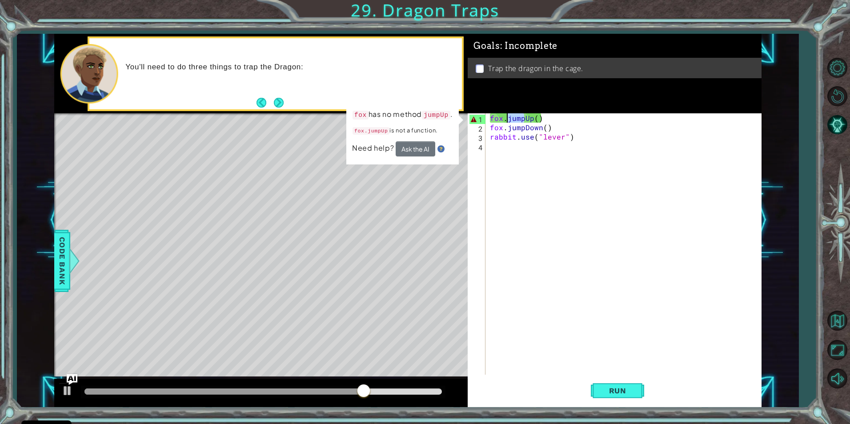
drag, startPoint x: 524, startPoint y: 121, endPoint x: 507, endPoint y: 119, distance: 17.4
click at [507, 119] on div "fox . jumpUp ( ) fox . jumpDown ( ) rabbit . use ( "lever" )" at bounding box center [625, 253] width 275 height 280
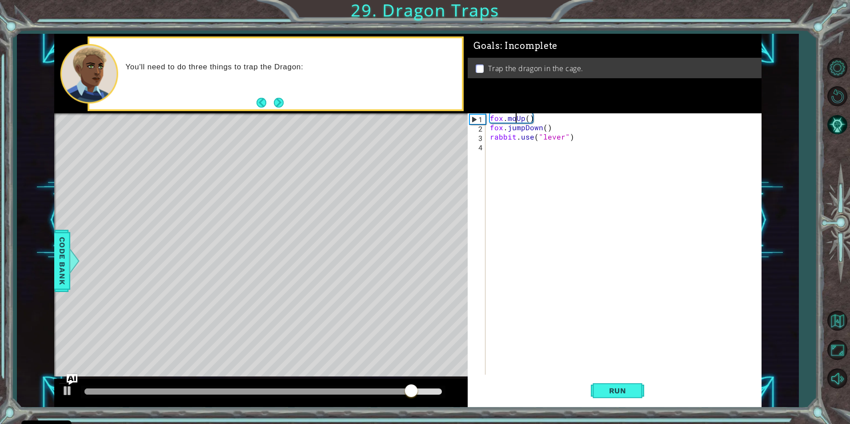
scroll to position [0, 2]
click at [618, 388] on span "Run" at bounding box center [617, 390] width 35 height 9
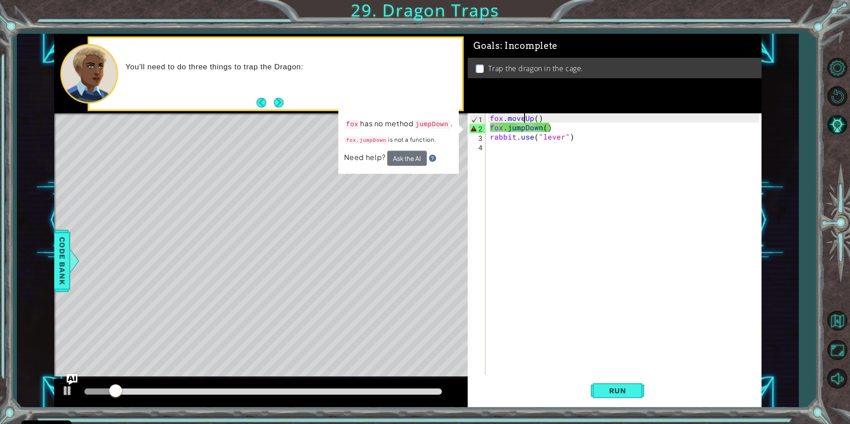
click at [526, 129] on div "fox . moveUp ( ) fox . jumpDown ( ) rabbit . use ( "lever" )" at bounding box center [625, 253] width 275 height 280
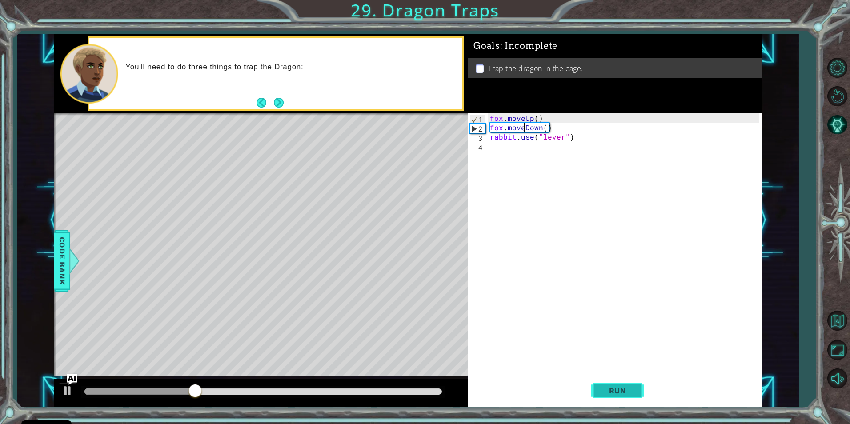
type textarea "fox.moveDown()"
click at [627, 391] on span "Run" at bounding box center [617, 390] width 35 height 9
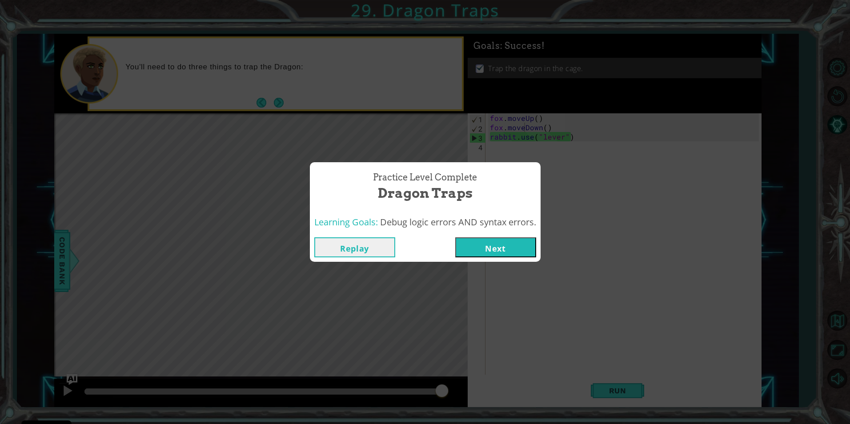
click at [511, 239] on button "Next" at bounding box center [495, 247] width 81 height 20
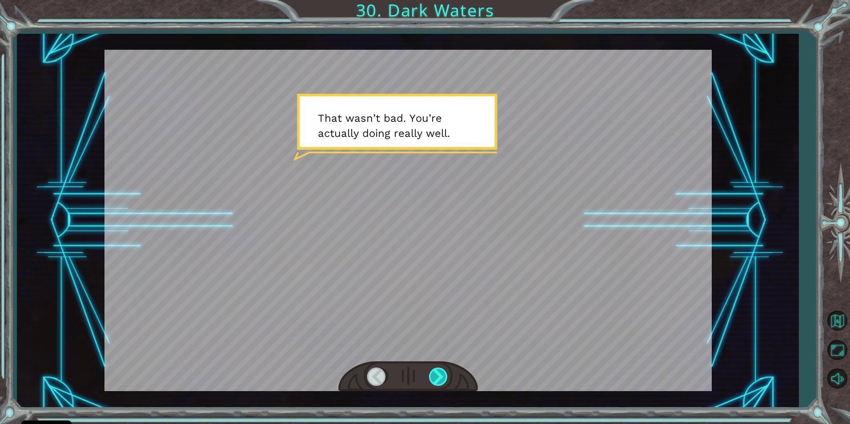
click at [438, 374] on div at bounding box center [439, 377] width 20 height 18
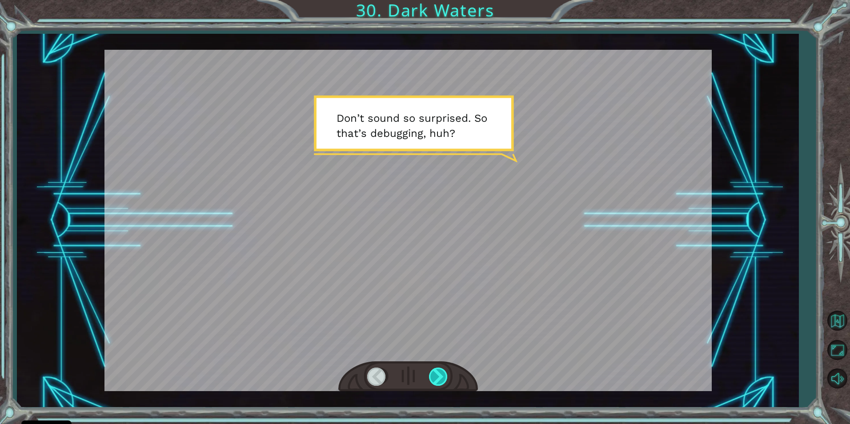
click at [438, 374] on div at bounding box center [439, 377] width 20 height 18
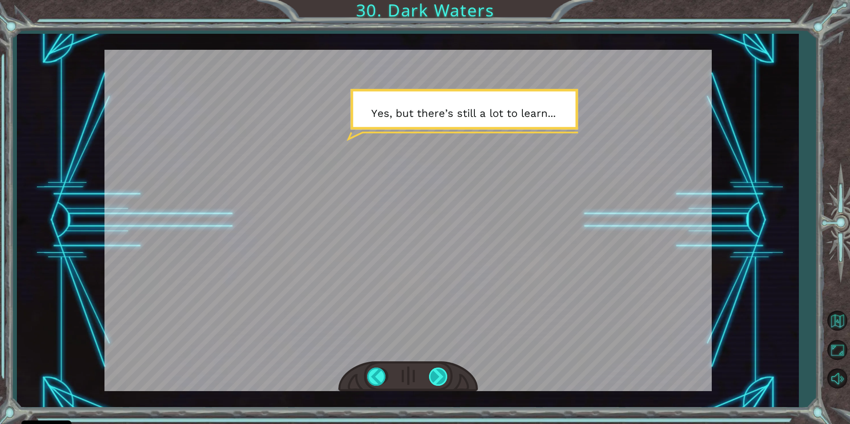
click at [437, 378] on div at bounding box center [439, 377] width 20 height 18
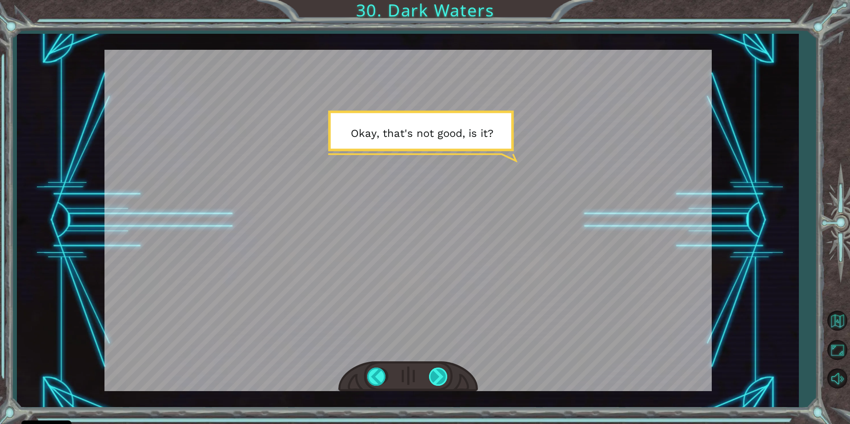
click at [437, 378] on div at bounding box center [439, 377] width 20 height 18
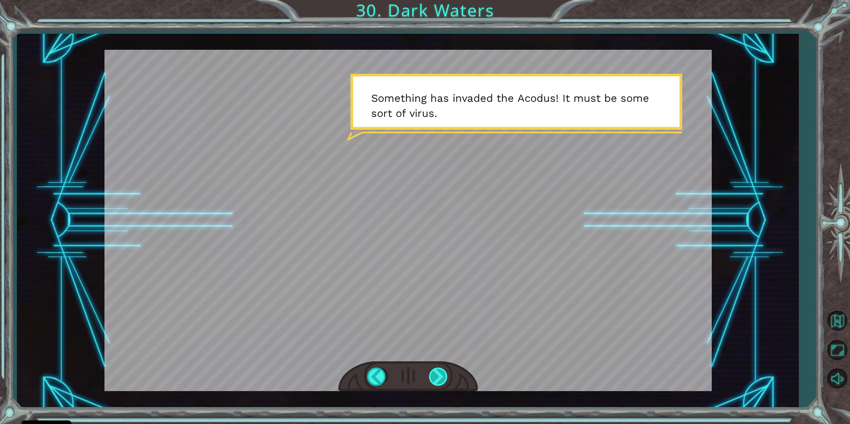
click at [437, 378] on div at bounding box center [439, 377] width 20 height 18
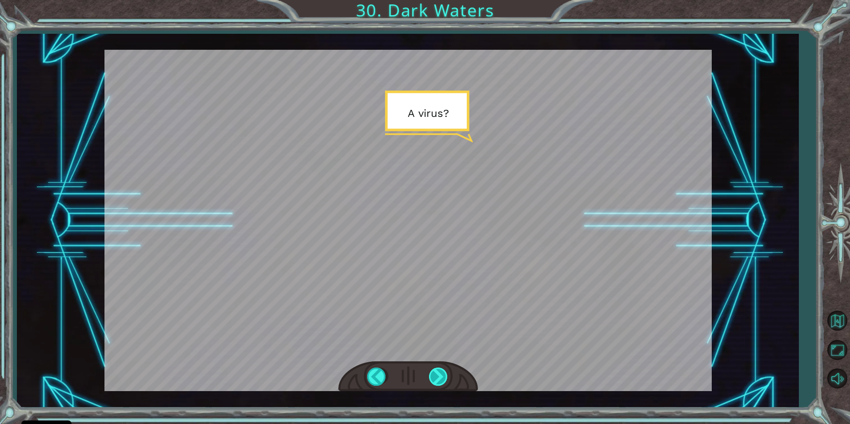
click at [438, 377] on div at bounding box center [439, 377] width 20 height 18
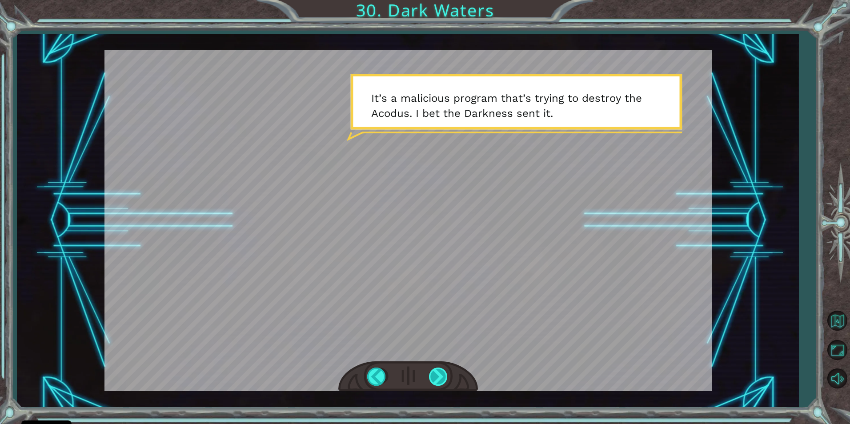
click at [438, 377] on div at bounding box center [439, 377] width 20 height 18
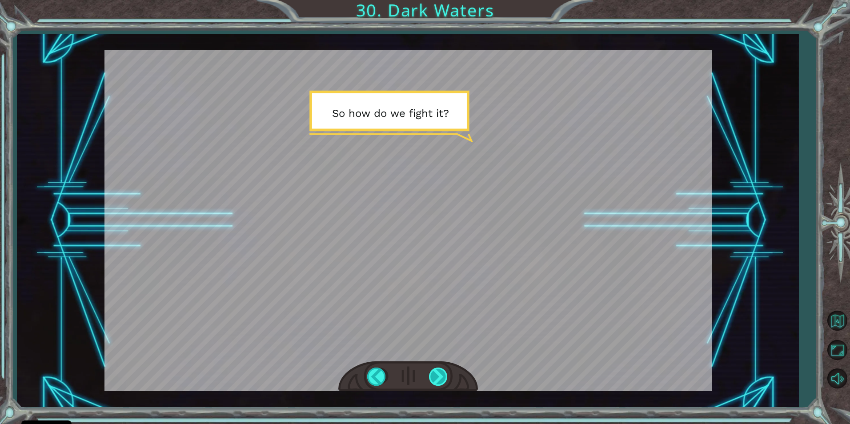
click at [440, 370] on div at bounding box center [439, 377] width 20 height 18
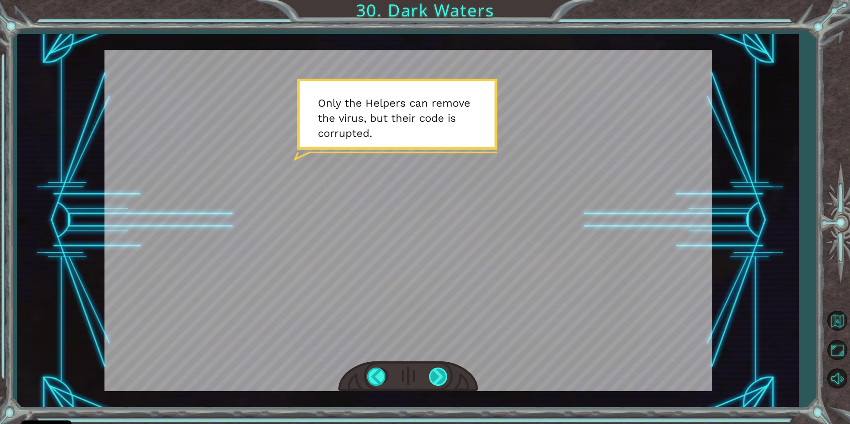
click at [441, 368] on div at bounding box center [439, 377] width 20 height 18
drag, startPoint x: 434, startPoint y: 374, endPoint x: 426, endPoint y: 382, distance: 10.7
click at [426, 382] on div at bounding box center [408, 377] width 140 height 31
click at [443, 381] on div at bounding box center [439, 377] width 20 height 18
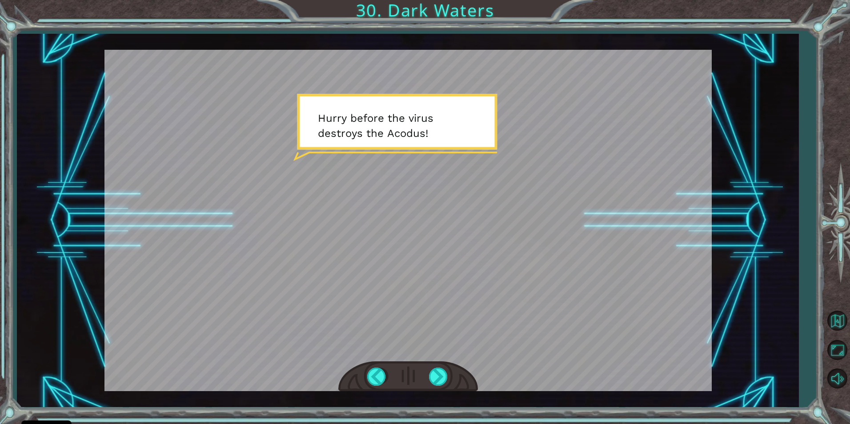
click at [443, 364] on div at bounding box center [408, 377] width 140 height 31
click at [441, 376] on div at bounding box center [439, 377] width 20 height 18
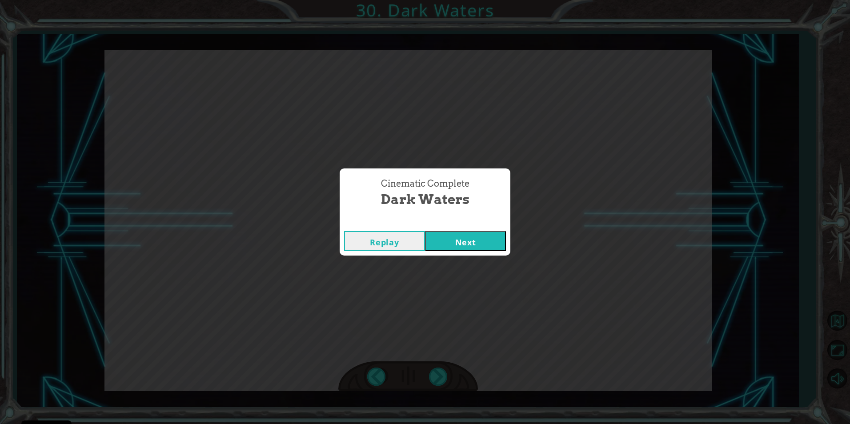
click at [490, 246] on button "Next" at bounding box center [465, 241] width 81 height 20
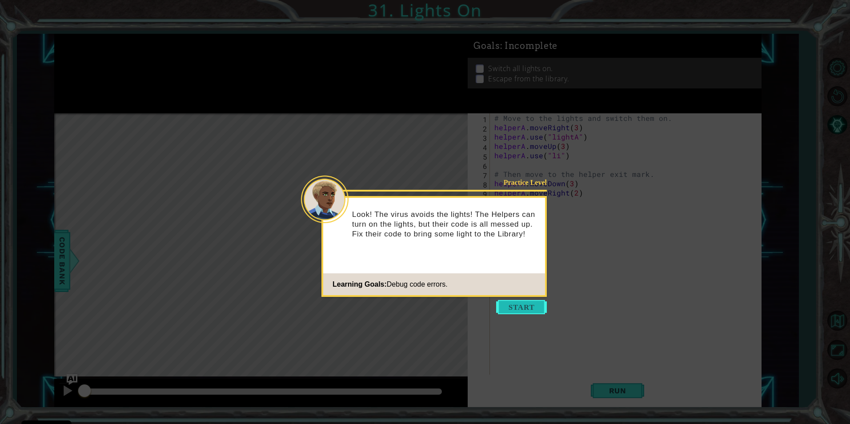
click at [528, 307] on button "Start" at bounding box center [521, 307] width 51 height 14
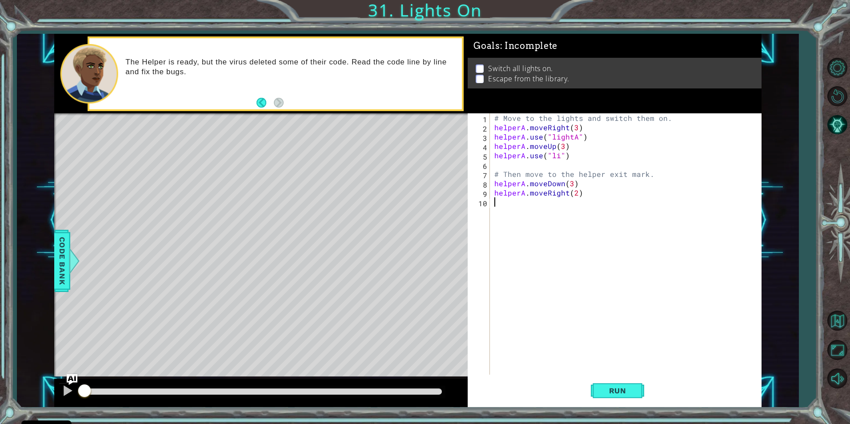
click at [577, 137] on div "# Move to the lights and switch them on. helperA . moveRight ( 3 ) helperA . us…" at bounding box center [628, 253] width 270 height 280
click at [557, 157] on div "# Move to the lights and switch them on. helperA . moveRight ( 3 ) helperA . us…" at bounding box center [628, 253] width 270 height 280
drag, startPoint x: 601, startPoint y: 386, endPoint x: 607, endPoint y: 380, distance: 8.8
click at [602, 385] on button "Run" at bounding box center [617, 390] width 53 height 29
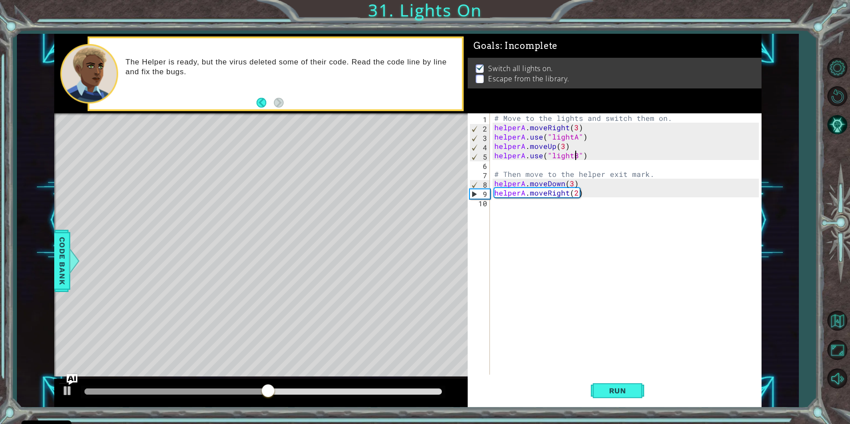
click at [572, 184] on div "# Move to the lights and switch them on. helperA . moveRight ( 3 ) helperA . us…" at bounding box center [628, 253] width 270 height 280
click at [576, 192] on div "# Move to the lights and switch them on. helperA . moveRight ( 3 ) helperA . us…" at bounding box center [628, 253] width 270 height 280
type textarea "helperA.moveRight()"
click at [607, 387] on span "Run" at bounding box center [617, 390] width 35 height 9
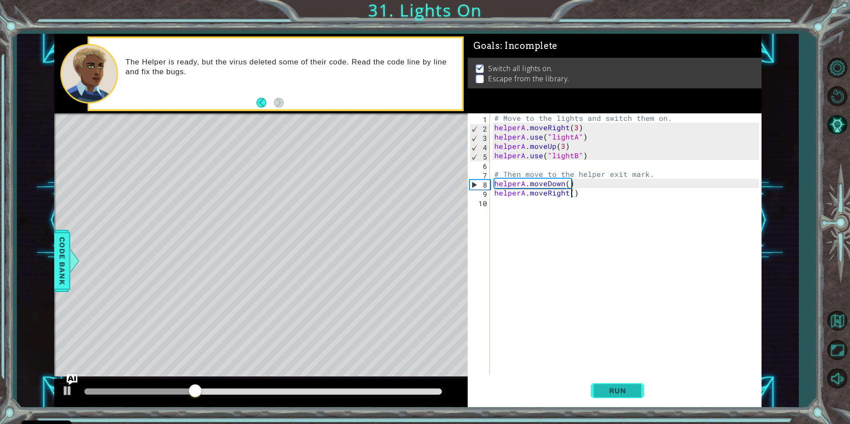
scroll to position [0, 0]
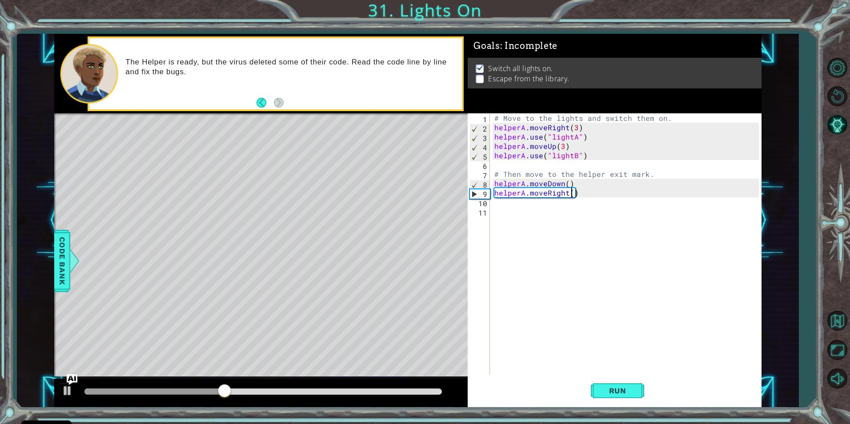
click at [573, 193] on div "# Move to the lights and switch them on. helperA . moveRight ( 3 ) helperA . us…" at bounding box center [628, 253] width 270 height 280
type textarea "helperA.moveRight(2)"
click at [616, 389] on span "Run" at bounding box center [617, 390] width 35 height 9
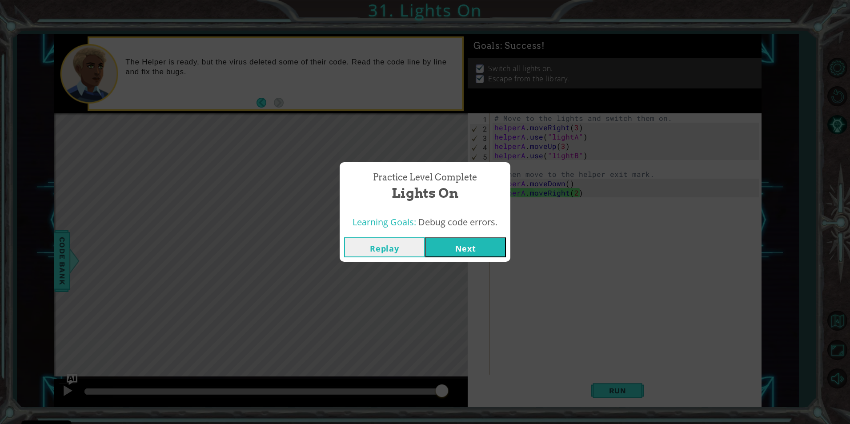
click at [437, 241] on button "Next" at bounding box center [465, 247] width 81 height 20
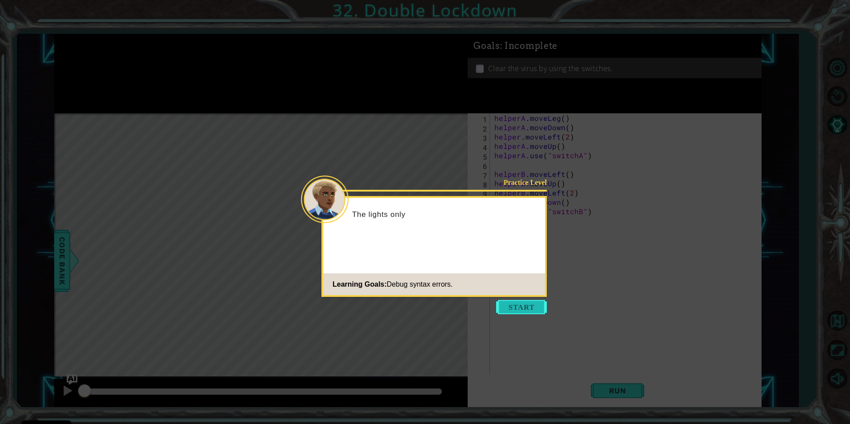
click at [525, 305] on button "Start" at bounding box center [521, 307] width 51 height 14
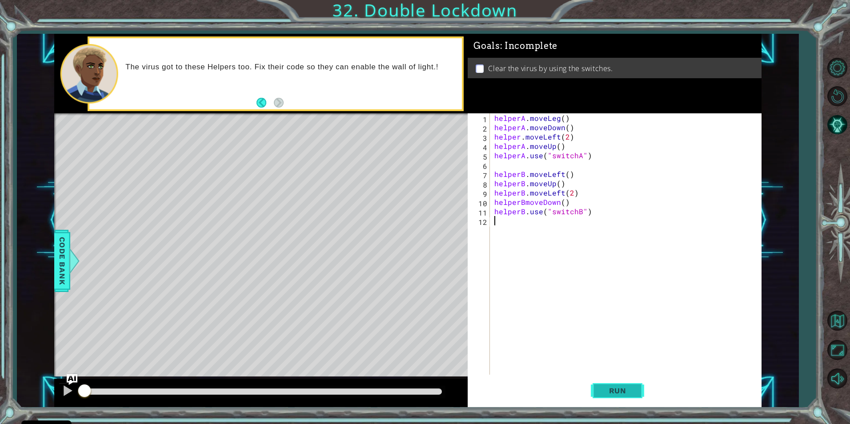
click at [610, 395] on button "Run" at bounding box center [617, 390] width 53 height 29
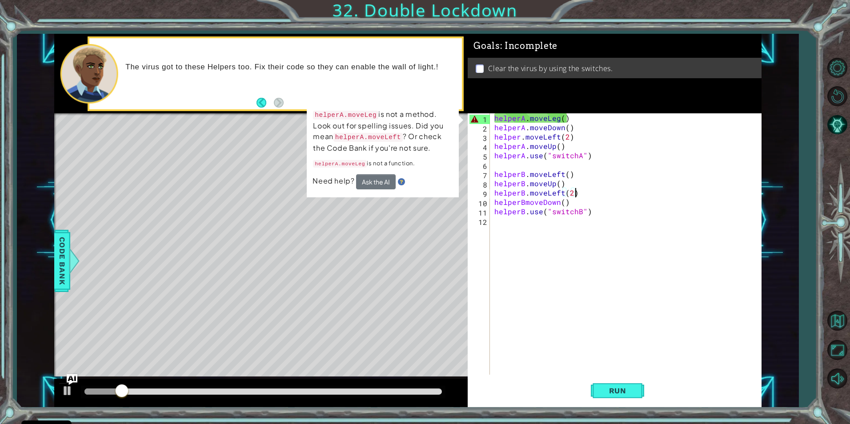
drag, startPoint x: 638, startPoint y: 197, endPoint x: 542, endPoint y: 15, distance: 205.7
click at [638, 196] on div "helperA . moveLeg ( ) helperA . moveDown ( ) helper . moveLeft ( 2 ) helperA . …" at bounding box center [628, 253] width 270 height 280
click at [554, 117] on div "helperA . moveLeg ( ) helperA . moveDown ( ) helper . moveLeft ( 2 ) helperA . …" at bounding box center [628, 253] width 270 height 280
click at [558, 120] on div "helperA . moveLeg ( ) helperA . moveDown ( ) helper . moveLeft ( 2 ) helperA . …" at bounding box center [628, 253] width 270 height 280
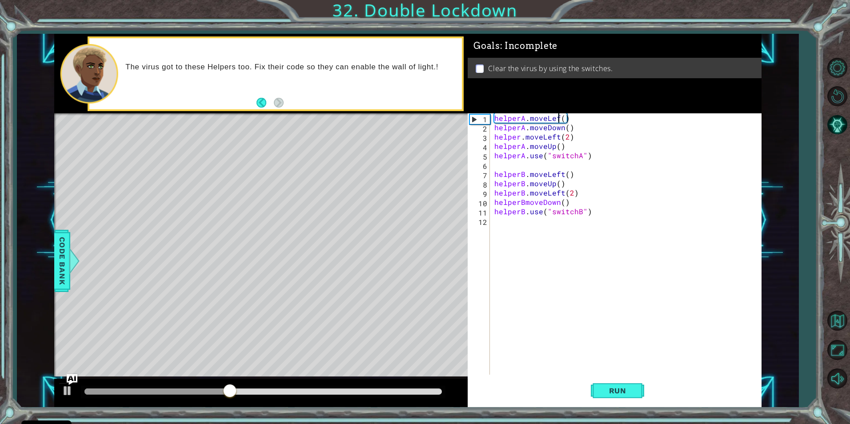
scroll to position [0, 4]
click at [615, 382] on button "Run" at bounding box center [617, 390] width 53 height 29
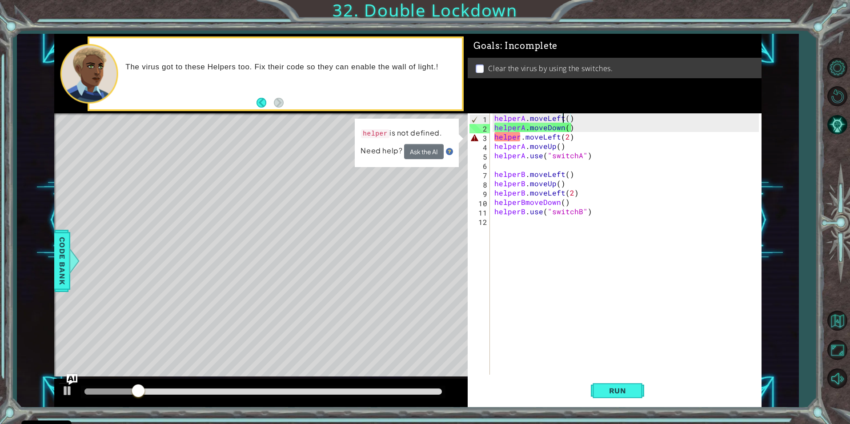
click at [522, 137] on div "helperA . moveLeft ( ) helperA . moveDown ( ) helper . moveLeft ( 2 ) helperA .…" at bounding box center [628, 253] width 270 height 280
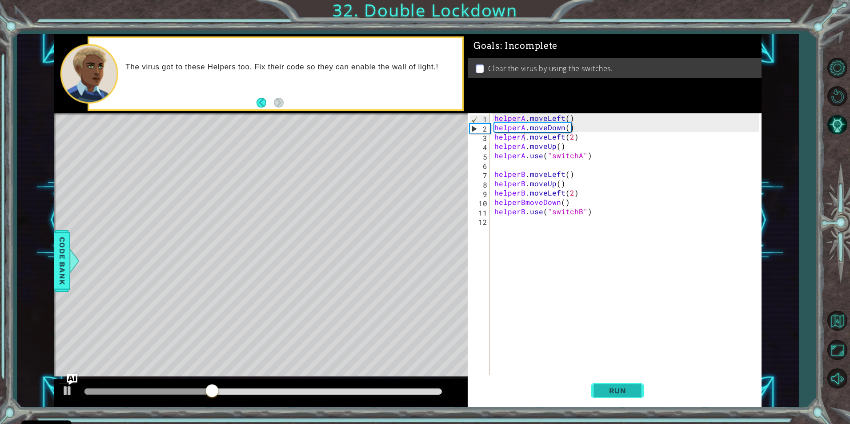
click at [621, 389] on span "Run" at bounding box center [617, 390] width 35 height 9
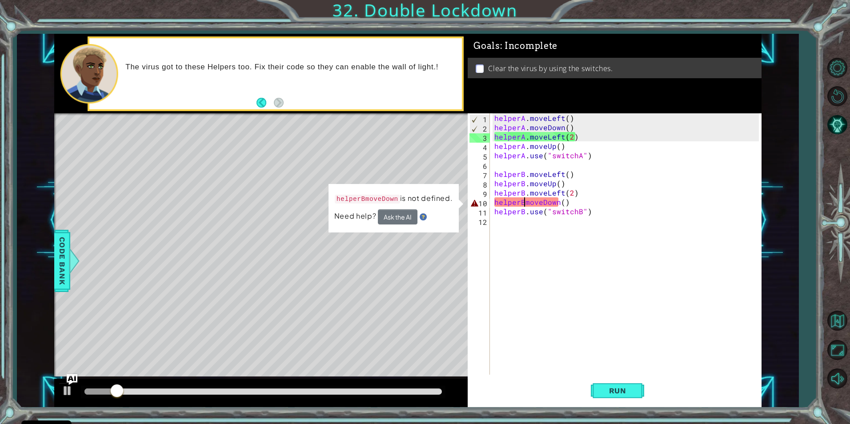
click at [523, 202] on div "helperA . moveLeft ( ) helperA . moveDown ( ) helperA . moveLeft ( 2 ) helperA …" at bounding box center [628, 253] width 270 height 280
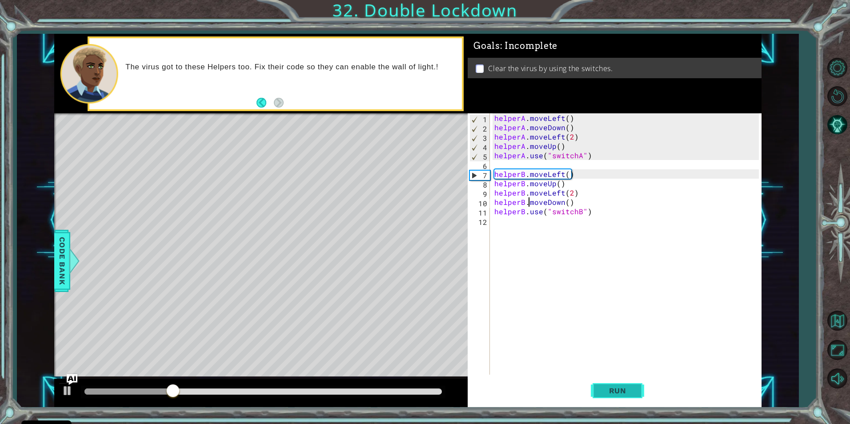
type textarea "helperB.moveDown()"
click at [617, 389] on span "Run" at bounding box center [617, 390] width 35 height 9
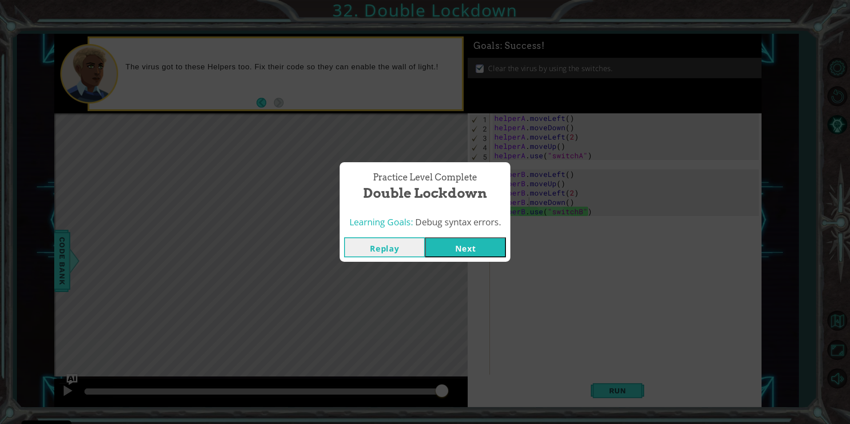
click at [463, 248] on button "Next" at bounding box center [465, 247] width 81 height 20
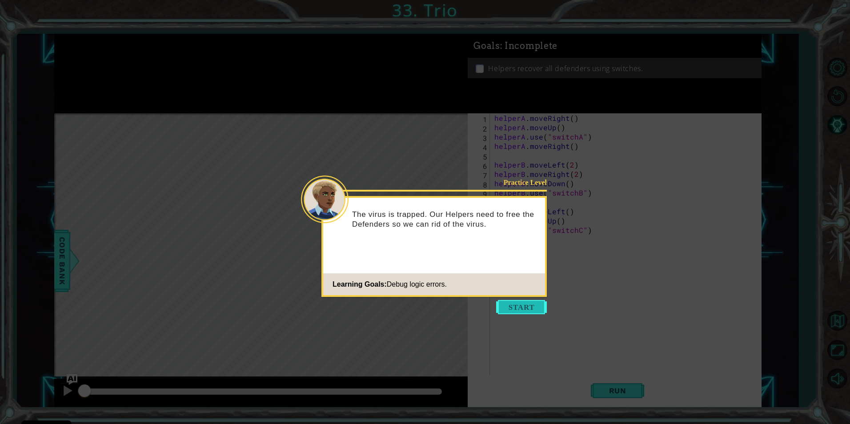
click at [523, 302] on button "Start" at bounding box center [521, 307] width 51 height 14
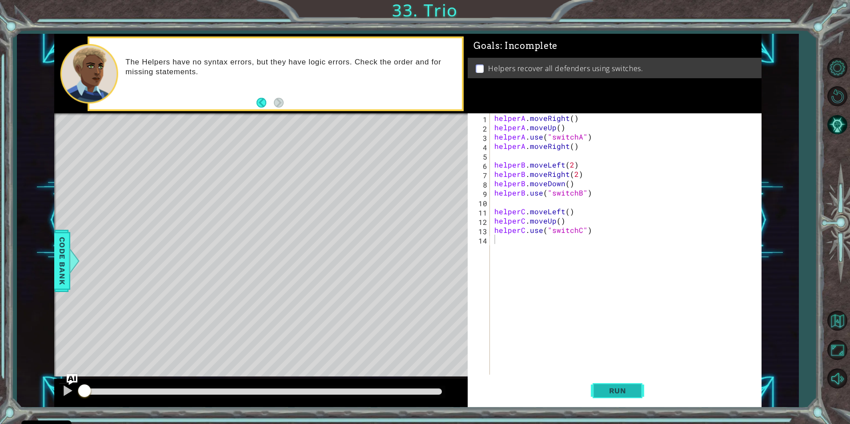
click at [621, 383] on button "Run" at bounding box center [617, 390] width 53 height 29
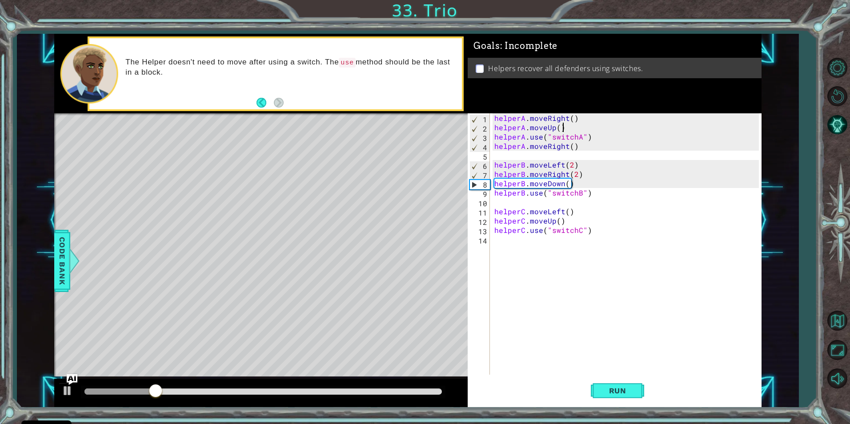
click at [568, 129] on div "helperA . moveRight ( ) helperA . moveUp ( ) helperA . use ( "switchA" ) helper…" at bounding box center [628, 253] width 270 height 280
type textarea "helperA.moveUp()"
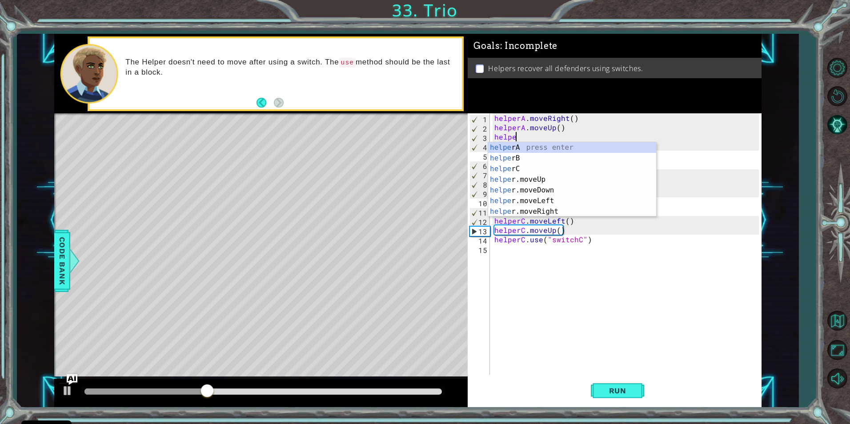
scroll to position [0, 1]
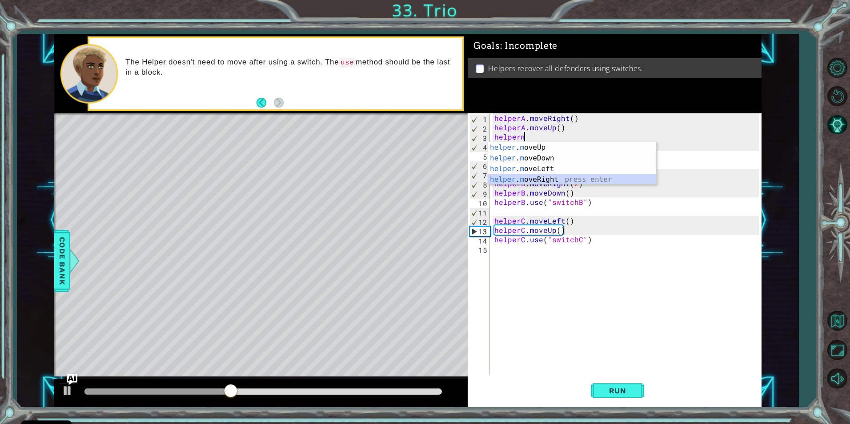
click at [582, 181] on div "helper . m oveUp press enter helper . m oveDown press enter helper . m oveLeft …" at bounding box center [572, 174] width 168 height 64
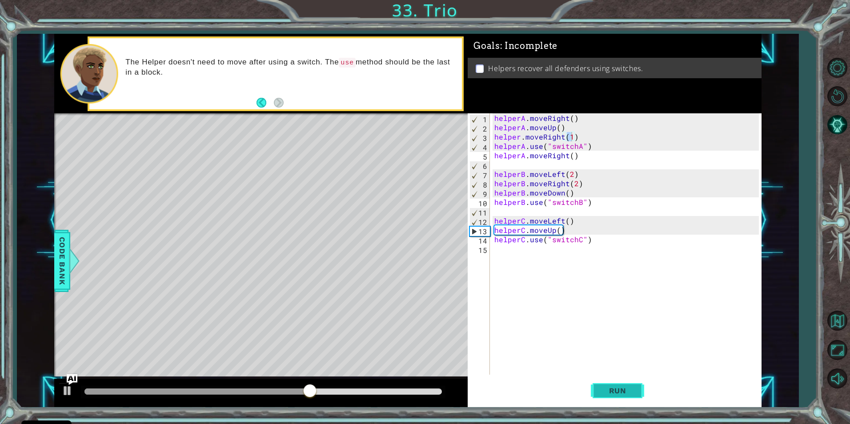
click at [609, 386] on span "Run" at bounding box center [617, 390] width 35 height 9
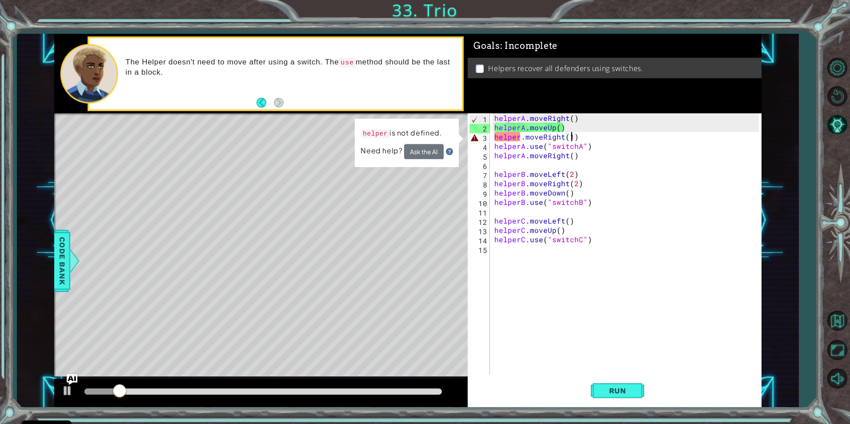
click at [521, 137] on div "helperA . moveRight ( ) helperA . moveUp ( ) helper . moveRight ( 1 ) helperA .…" at bounding box center [628, 253] width 270 height 280
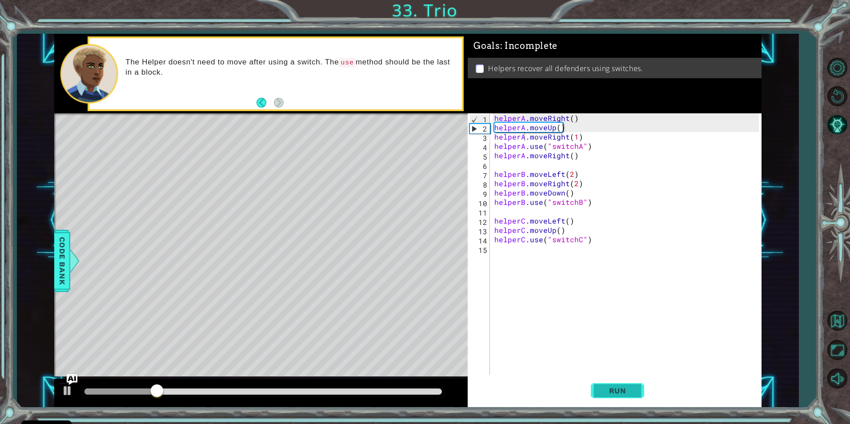
click at [618, 390] on span "Run" at bounding box center [617, 390] width 35 height 9
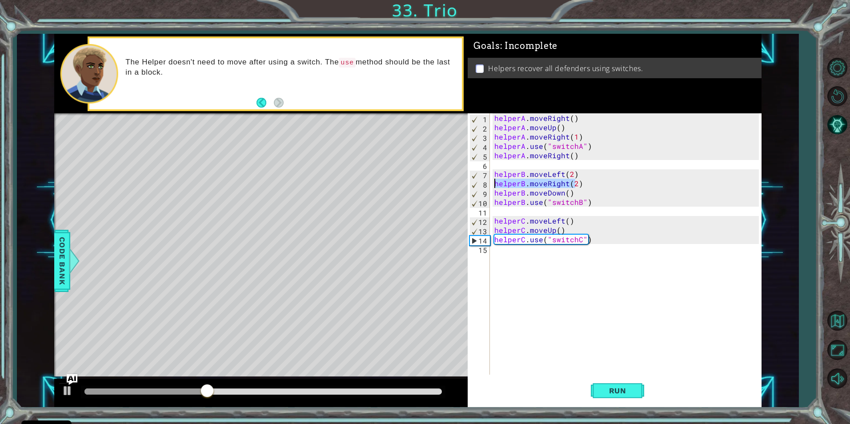
drag, startPoint x: 576, startPoint y: 183, endPoint x: 487, endPoint y: 185, distance: 89.4
click at [487, 185] on div "helperA.moveRight(1) 1 2 3 4 5 6 7 8 9 10 11 12 13 14 15 helperA . moveRight ( …" at bounding box center [613, 244] width 291 height 262
type textarea "helperB.moveLeft(2))"
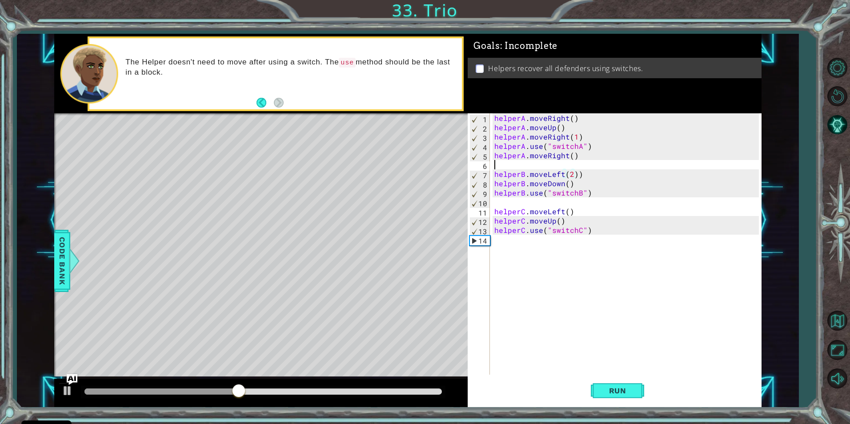
click at [607, 168] on div "helperA . moveRight ( ) helperA . moveUp ( ) helperA . moveRight ( 1 ) helperA …" at bounding box center [628, 253] width 270 height 280
click at [595, 172] on div "helperA . moveRight ( ) helperA . moveUp ( ) helperA . moveRight ( 1 ) helperA …" at bounding box center [628, 253] width 270 height 280
drag, startPoint x: 627, startPoint y: 392, endPoint x: 560, endPoint y: 331, distance: 90.4
click at [623, 392] on span "Run" at bounding box center [617, 390] width 35 height 9
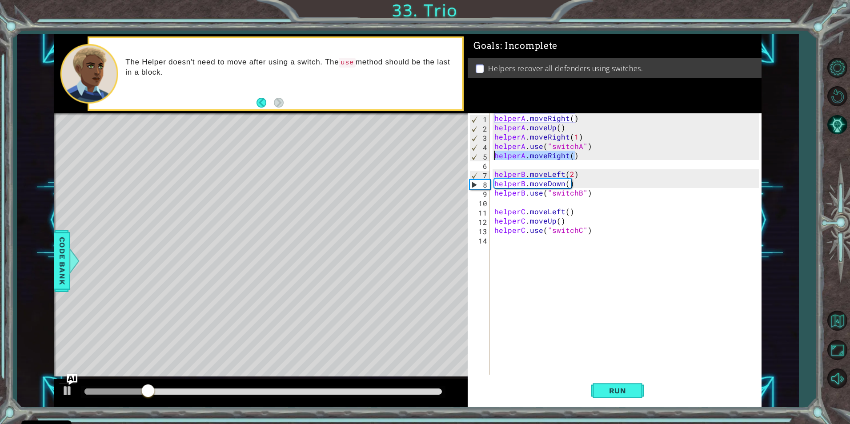
drag, startPoint x: 576, startPoint y: 160, endPoint x: 489, endPoint y: 155, distance: 86.8
click at [489, 155] on div "helperB.moveLeft(2) 1 2 3 4 5 6 7 8 9 10 11 12 13 14 helperA . moveRight ( ) he…" at bounding box center [613, 244] width 291 height 262
type textarea "helperA.moveRight()"
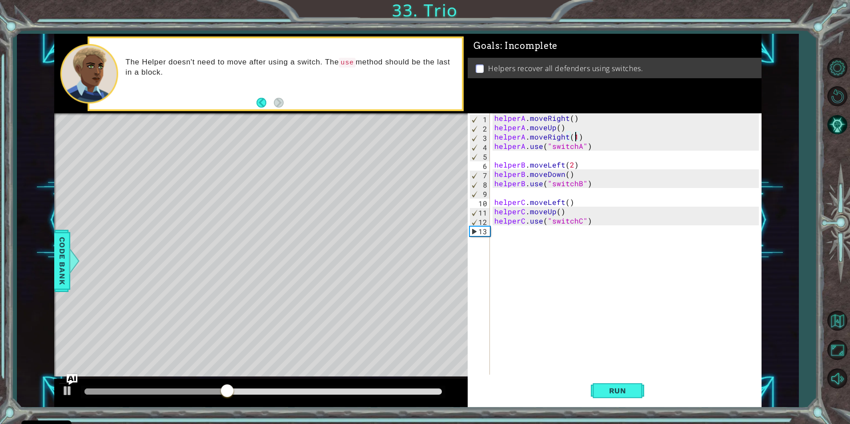
click at [577, 137] on div "helperA . moveRight ( ) helperA . moveUp ( ) helperA . moveRight ( 1 ) helperA …" at bounding box center [628, 253] width 270 height 280
click at [568, 175] on div "helperA . moveRight ( ) helperA . moveUp ( ) helperA . moveRight ( ) helperA . …" at bounding box center [628, 253] width 270 height 280
type textarea "helperB.moveDown()"
click at [576, 173] on div "helperA . moveRight ( ) helperA . moveUp ( ) helperA . moveRight ( ) helperA . …" at bounding box center [628, 253] width 270 height 280
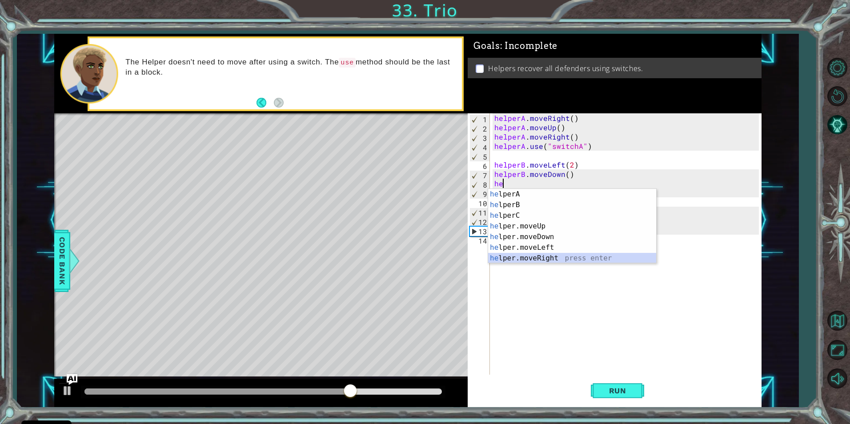
click at [595, 257] on div "he lperA press enter he lperB press enter he lperC press enter he lper.moveUp p…" at bounding box center [572, 237] width 168 height 96
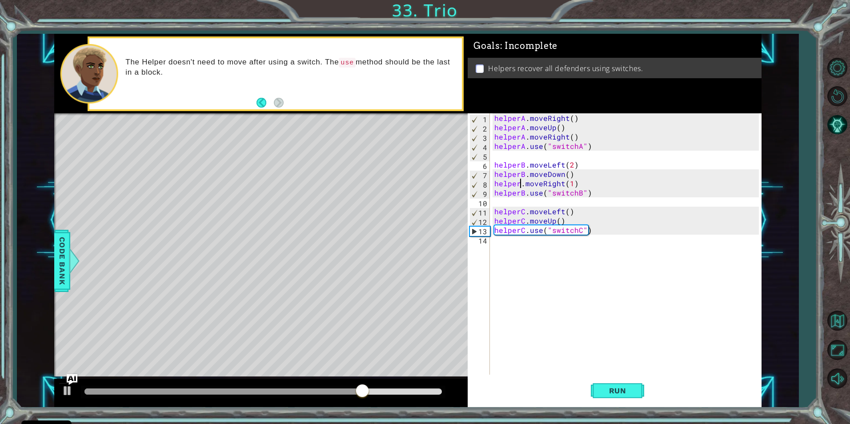
click at [521, 185] on div "helperA . moveRight ( ) helperA . moveUp ( ) helperA . moveRight ( ) helperA . …" at bounding box center [628, 253] width 270 height 280
click at [576, 180] on div "helperA . moveRight ( ) helperA . moveUp ( ) helperA . moveRight ( ) helperA . …" at bounding box center [628, 253] width 270 height 280
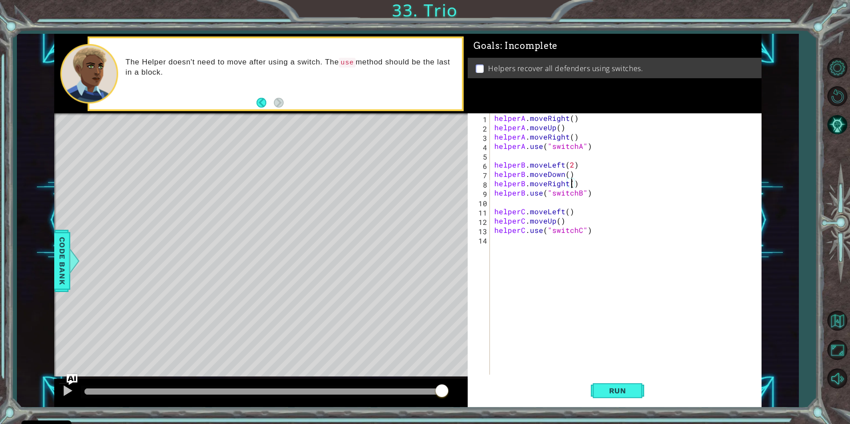
scroll to position [0, 5]
drag, startPoint x: 553, startPoint y: 221, endPoint x: 522, endPoint y: 223, distance: 31.7
click at [522, 223] on div "helperA . moveRight ( ) helperA . moveUp ( ) helperA . moveRight ( ) helperA . …" at bounding box center [628, 253] width 270 height 280
click at [581, 224] on div "helperA . moveRight ( ) helperA . moveUp ( ) helperA . moveRight ( ) helperA . …" at bounding box center [628, 253] width 270 height 280
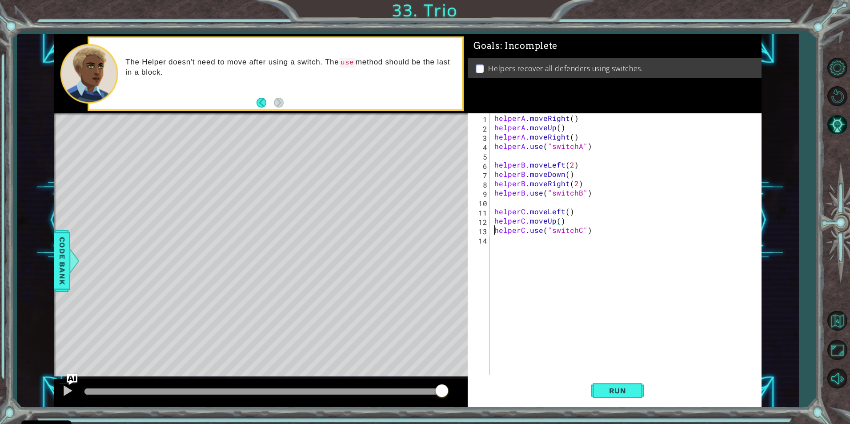
click at [493, 229] on div "helperA . moveRight ( ) helperA . moveUp ( ) helperA . moveRight ( ) helperA . …" at bounding box center [628, 253] width 270 height 280
click at [597, 220] on div "helperA . moveRight ( ) helperA . moveUp ( ) helperA . moveRight ( ) helperA . …" at bounding box center [628, 253] width 270 height 280
click at [628, 386] on button "Run" at bounding box center [617, 390] width 53 height 29
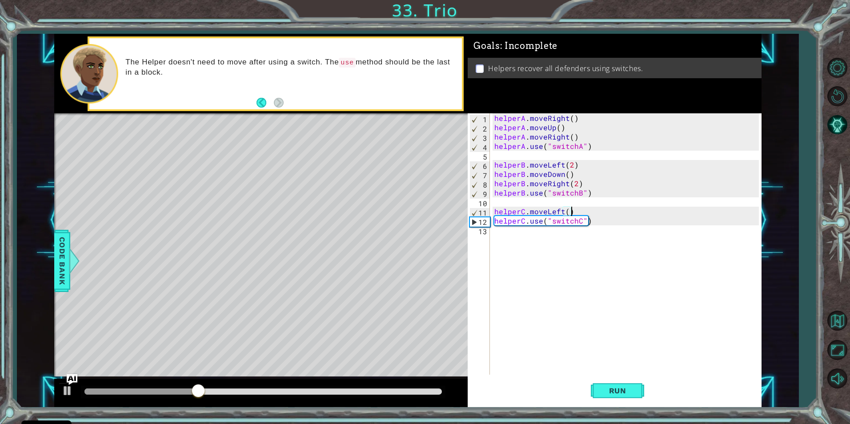
click at [578, 212] on div "helperA . moveRight ( ) helperA . moveUp ( ) helperA . moveRight ( ) helperA . …" at bounding box center [628, 253] width 270 height 280
type textarea "helperC.moveLeft()"
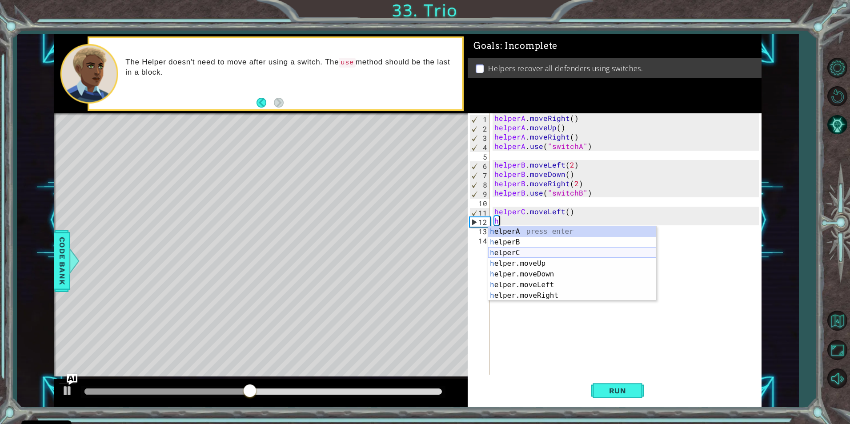
click at [531, 255] on div "h elperA press enter h elperB press enter h elperC press enter h elper.moveUp p…" at bounding box center [572, 274] width 168 height 96
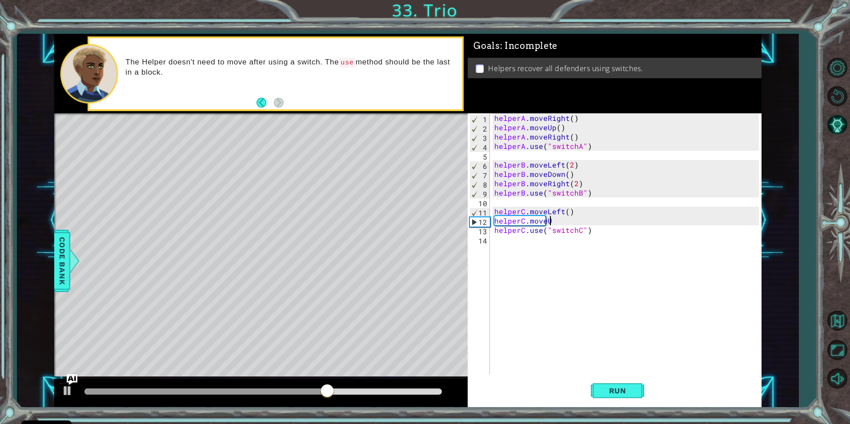
scroll to position [0, 3]
type textarea "helperC.moveUp"
click at [566, 222] on div "helperA . moveRight ( ) helperA . moveUp ( ) helperA . moveRight ( ) helperA . …" at bounding box center [628, 253] width 270 height 280
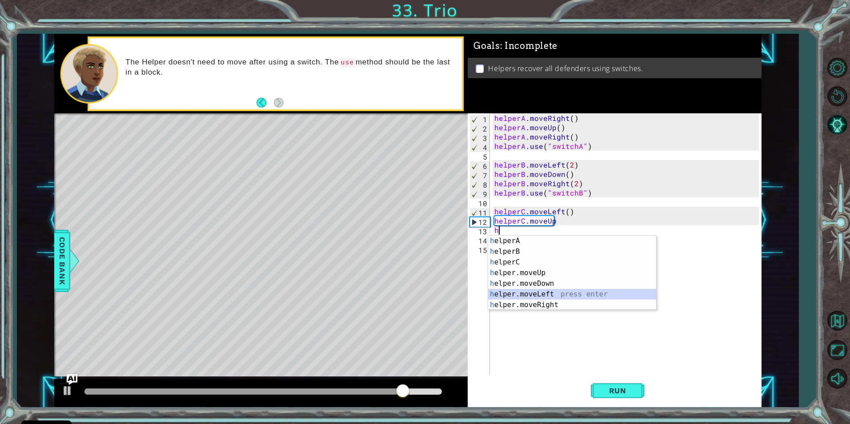
click at [603, 294] on div "h elperA press enter h elperB press enter h elperC press enter h elper.moveUp p…" at bounding box center [572, 284] width 168 height 96
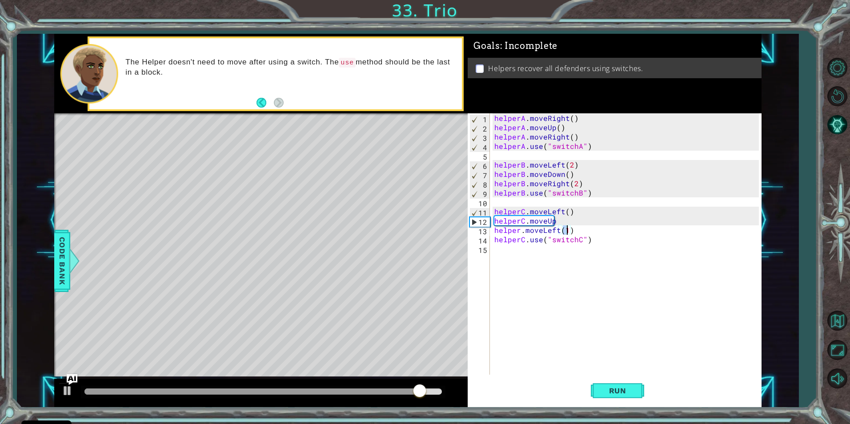
click at [518, 229] on div "helperA . moveRight ( ) helperA . moveUp ( ) helperA . moveRight ( ) helperA . …" at bounding box center [628, 253] width 270 height 280
click at [522, 230] on div "helperA . moveRight ( ) helperA . moveUp ( ) helperA . moveRight ( ) helperA . …" at bounding box center [628, 253] width 270 height 280
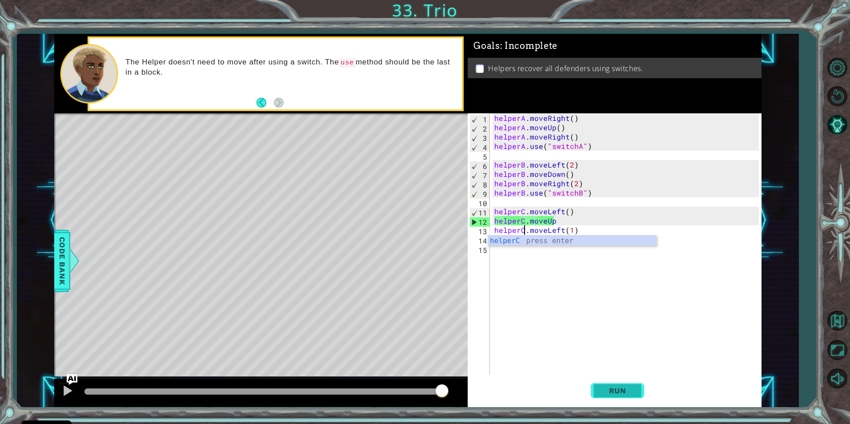
type textarea "helperC.moveLeft(1)"
click at [638, 397] on button "Run" at bounding box center [617, 390] width 53 height 29
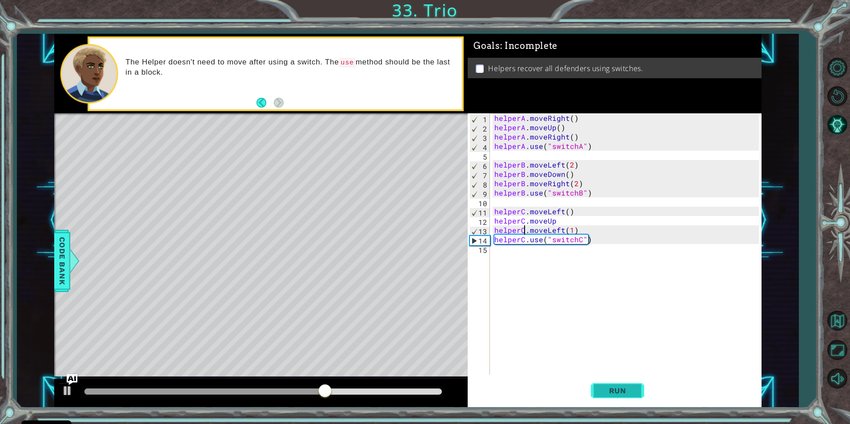
drag, startPoint x: 607, startPoint y: 374, endPoint x: 594, endPoint y: 389, distance: 19.6
click at [598, 382] on div "helperC.moveLeft(1) 1 2 3 4 5 6 7 8 9 10 11 12 13 14 15 helperA . moveRight ( )…" at bounding box center [615, 260] width 294 height 294
click at [594, 389] on button "Run" at bounding box center [617, 390] width 53 height 29
click at [558, 222] on div "helperA . moveRight ( ) helperA . moveUp ( ) helperA . moveRight ( ) helperA . …" at bounding box center [628, 253] width 270 height 280
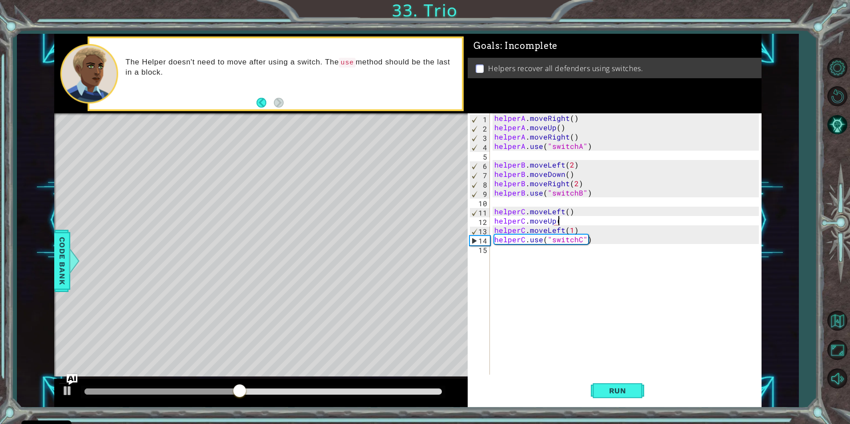
scroll to position [0, 4]
drag, startPoint x: 620, startPoint y: 393, endPoint x: 653, endPoint y: 387, distance: 33.4
click at [620, 393] on span "Run" at bounding box center [617, 390] width 35 height 9
drag, startPoint x: 576, startPoint y: 229, endPoint x: 527, endPoint y: 229, distance: 49.4
click at [527, 229] on div "helperA . moveRight ( ) helperA . moveUp ( ) helperA . moveRight ( ) helperA . …" at bounding box center [628, 253] width 270 height 280
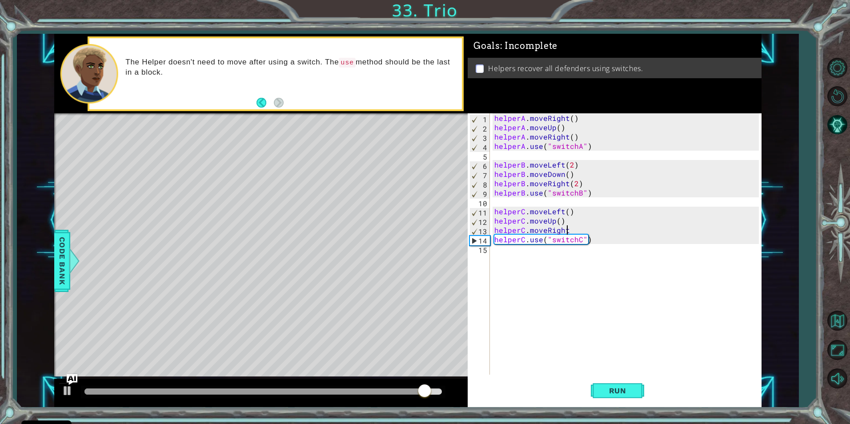
scroll to position [0, 4]
type textarea "helperC.moveRight()"
click at [620, 380] on button "Run" at bounding box center [617, 390] width 53 height 29
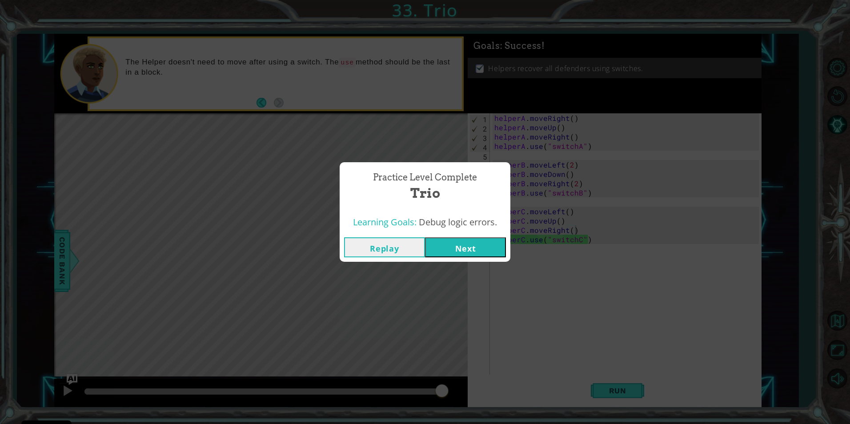
click at [490, 245] on button "Next" at bounding box center [465, 247] width 81 height 20
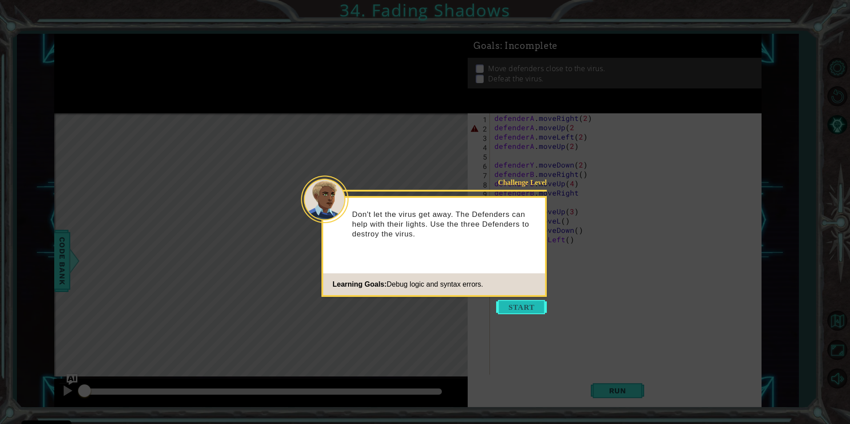
click at [516, 308] on button "Start" at bounding box center [521, 307] width 51 height 14
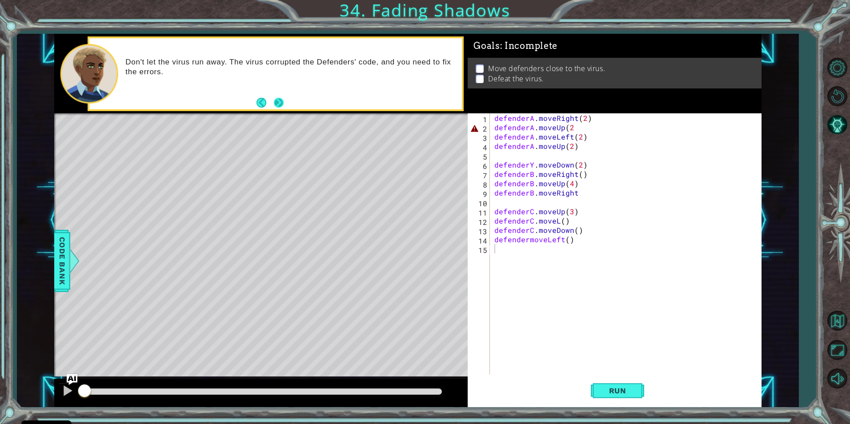
click at [274, 97] on button "Next" at bounding box center [279, 103] width 16 height 16
click at [618, 388] on span "Run" at bounding box center [617, 390] width 35 height 9
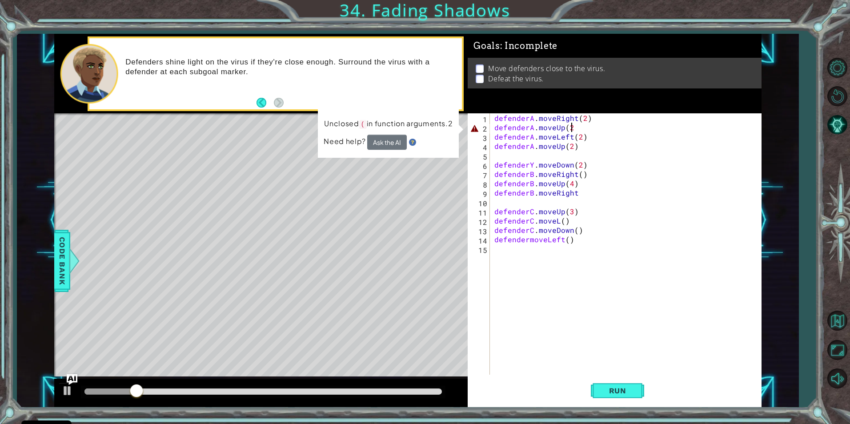
click at [575, 129] on div "defenderA . moveRight ( 2 ) defenderA . moveUp ( 2 defenderA . moveLeft ( 2 ) d…" at bounding box center [628, 253] width 270 height 280
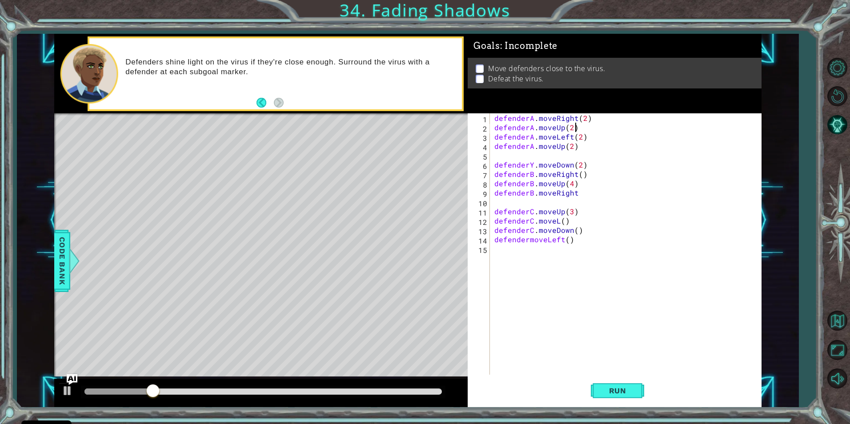
scroll to position [0, 4]
click at [610, 385] on button "Run" at bounding box center [617, 390] width 53 height 29
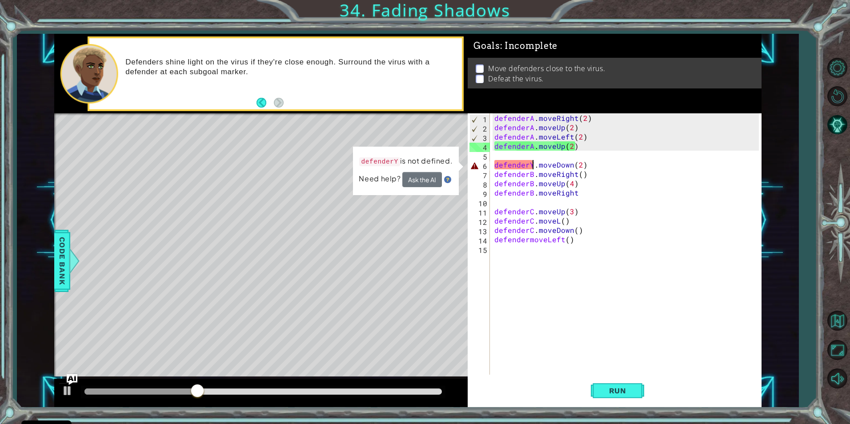
click at [534, 164] on div "defenderA . moveRight ( 2 ) defenderA . moveUp ( 2 ) defenderA . moveLeft ( 2 )…" at bounding box center [628, 253] width 270 height 280
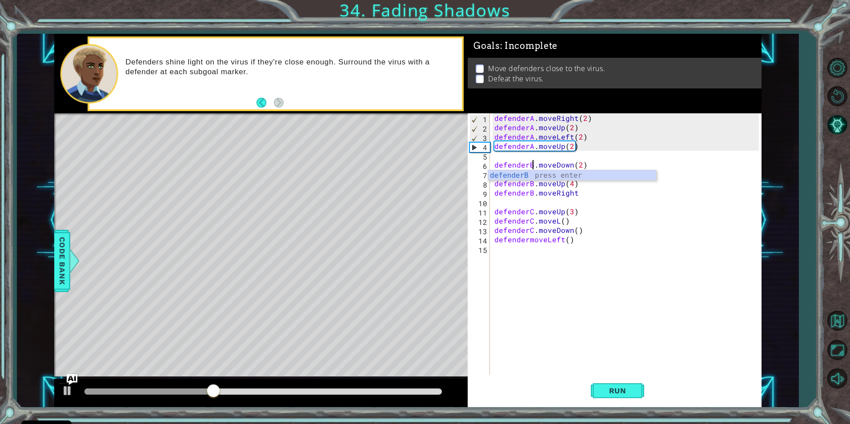
scroll to position [0, 3]
click at [623, 209] on div "defenderA . moveRight ( 2 ) defenderA . moveUp ( 2 ) defenderA . moveLeft ( 2 )…" at bounding box center [628, 253] width 270 height 280
click at [597, 383] on button "Run" at bounding box center [617, 390] width 53 height 29
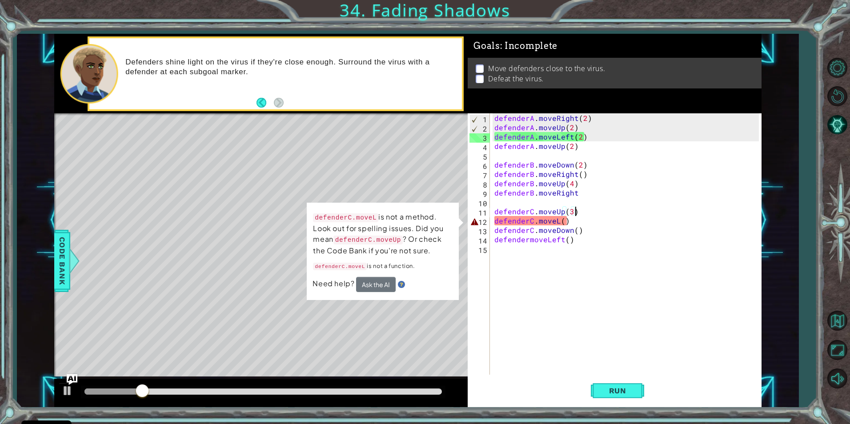
click at [559, 222] on div "defenderA . moveRight ( 2 ) defenderA . moveUp ( 2 ) defenderA . moveLeft ( 2 )…" at bounding box center [628, 253] width 270 height 280
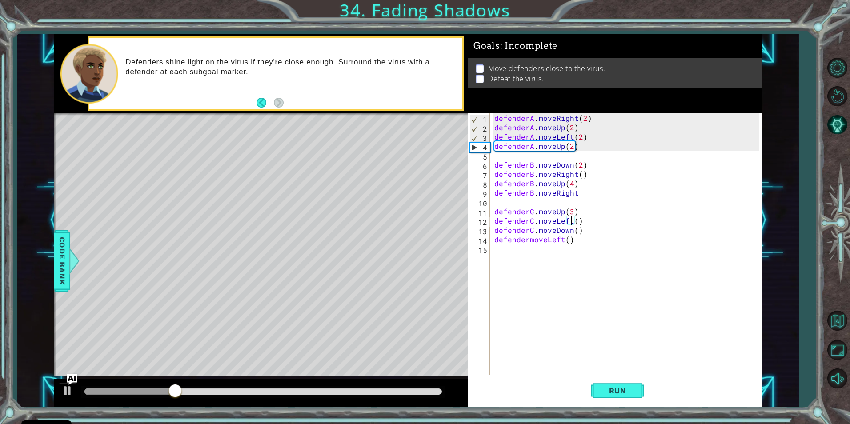
scroll to position [0, 5]
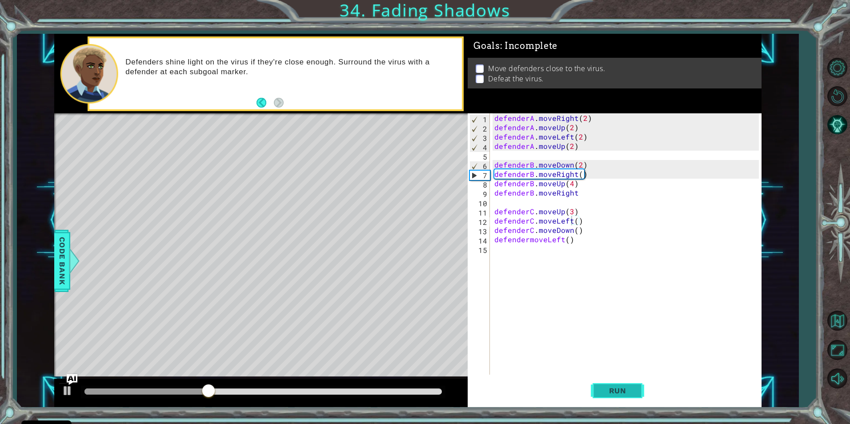
click at [632, 387] on span "Run" at bounding box center [617, 390] width 35 height 9
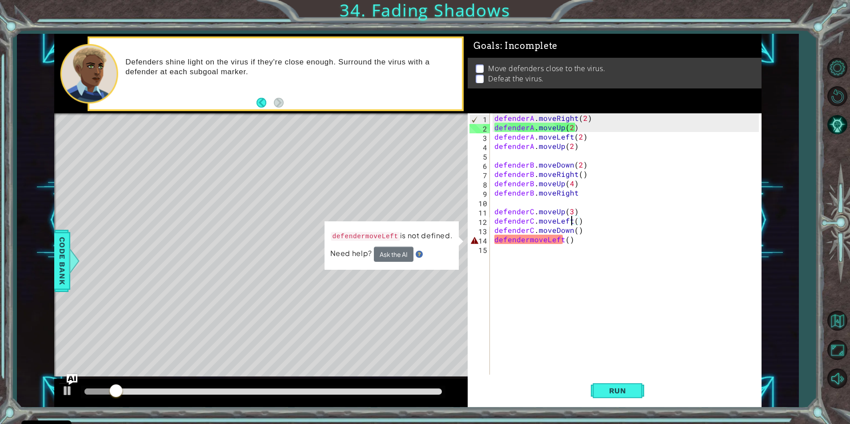
click at [528, 240] on div "defenderA . moveRight ( 2 ) defenderA . moveUp ( 2 ) defenderA . moveLeft ( 2 )…" at bounding box center [628, 253] width 270 height 280
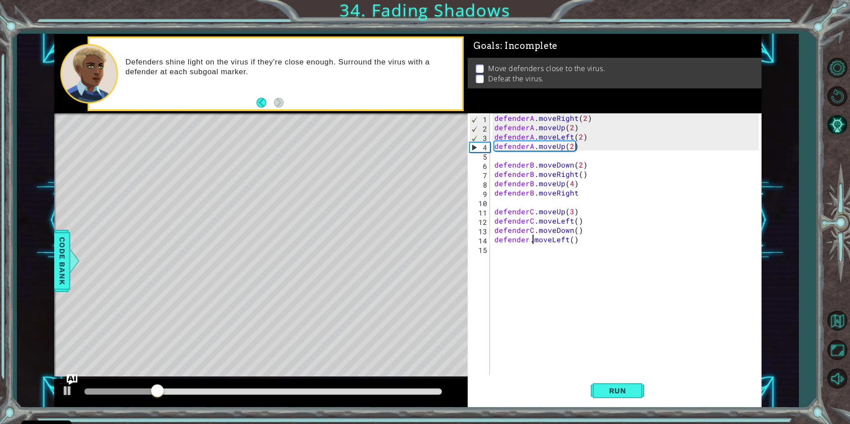
click at [530, 240] on div "defenderA . moveRight ( 2 ) defenderA . moveUp ( 2 ) defenderA . moveLeft ( 2 )…" at bounding box center [628, 253] width 270 height 280
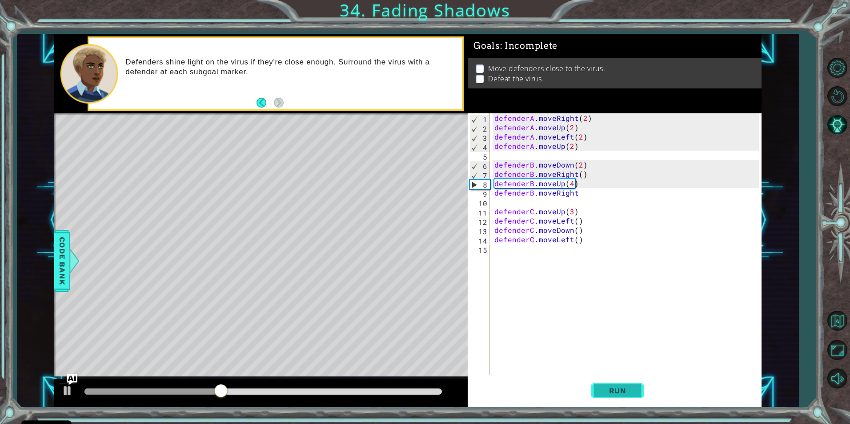
click at [616, 396] on button "Run" at bounding box center [617, 390] width 53 height 29
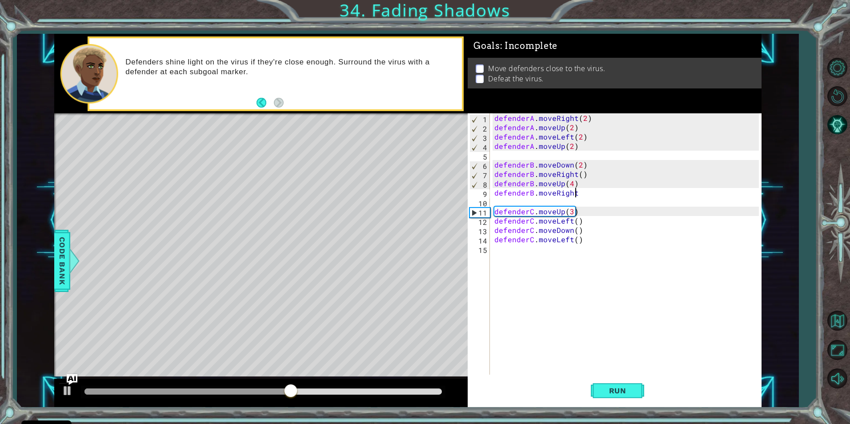
click at [580, 193] on div "defenderA . moveRight ( 2 ) defenderA . moveUp ( 2 ) defenderA . moveLeft ( 2 )…" at bounding box center [628, 253] width 270 height 280
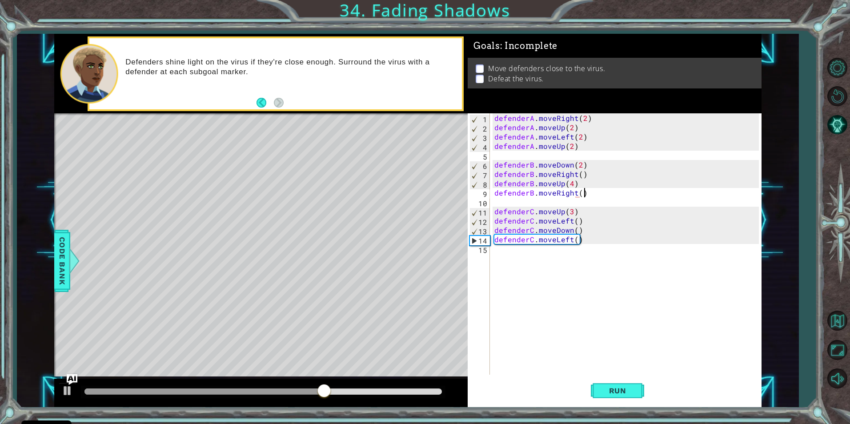
scroll to position [0, 5]
type textarea "defenderB.moveRight()"
click at [604, 390] on span "Run" at bounding box center [617, 390] width 35 height 9
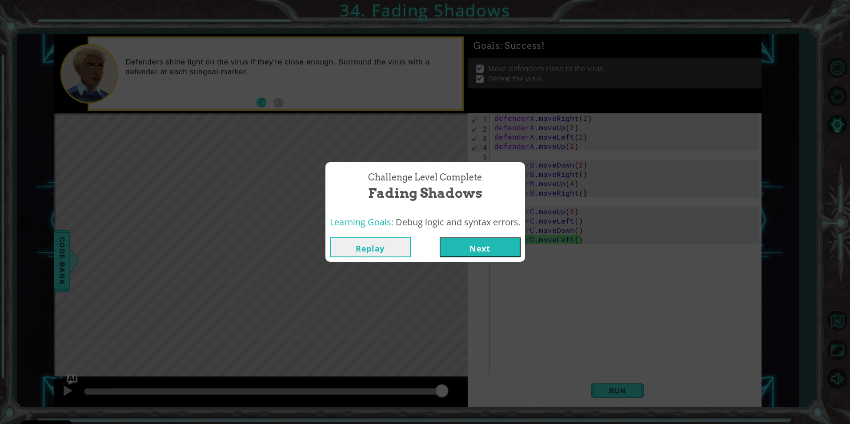
click at [501, 249] on button "Next" at bounding box center [480, 247] width 81 height 20
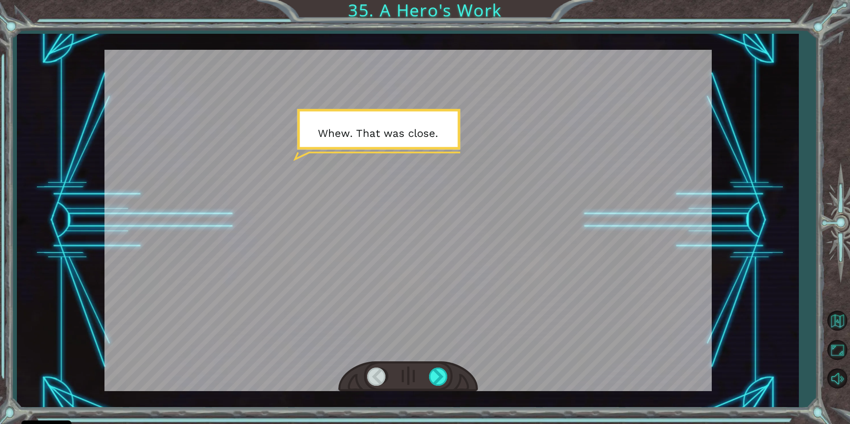
click at [427, 377] on div at bounding box center [408, 377] width 140 height 31
click at [443, 377] on div at bounding box center [439, 377] width 20 height 18
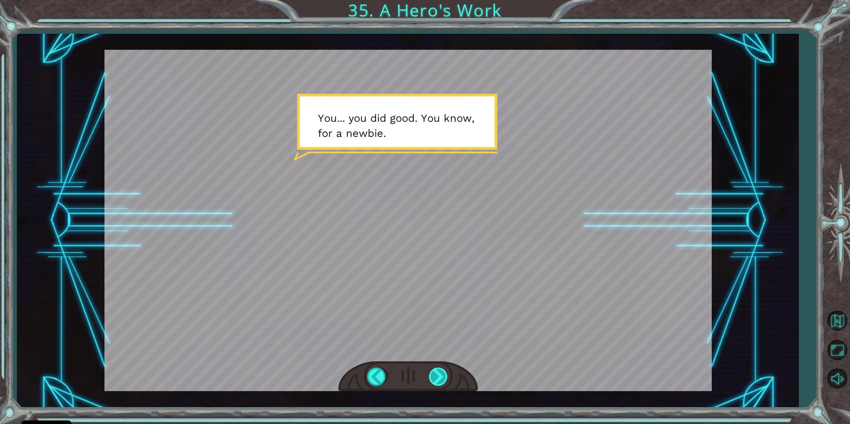
click at [447, 374] on div at bounding box center [439, 377] width 20 height 18
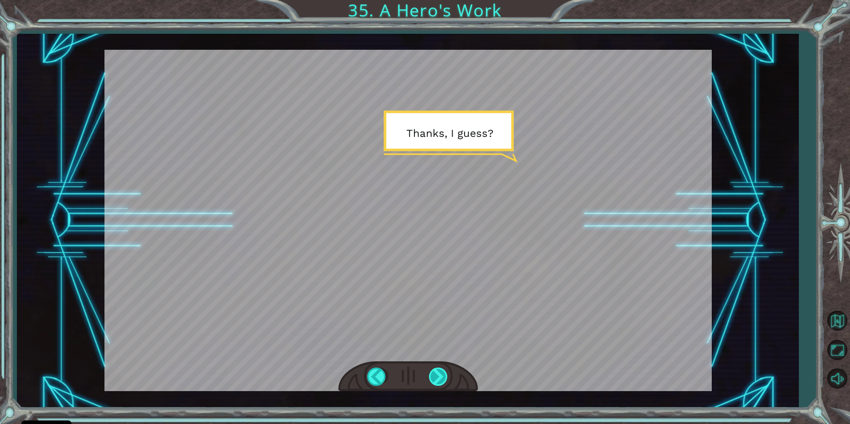
click at [448, 374] on div at bounding box center [439, 377] width 20 height 18
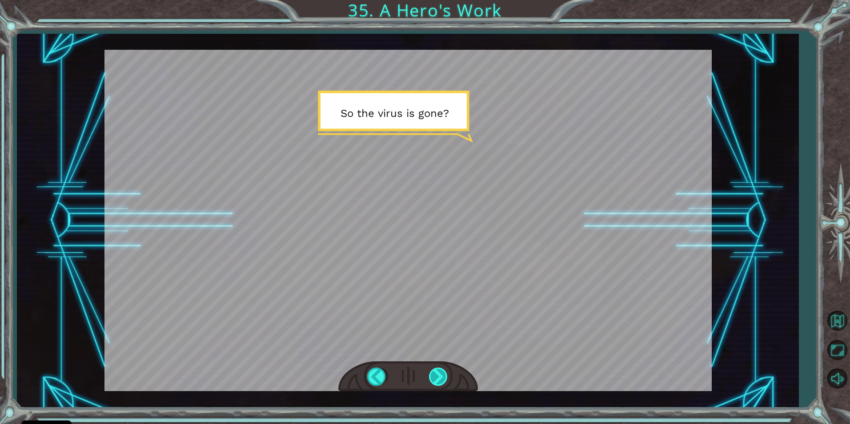
click at [448, 374] on div at bounding box center [439, 377] width 20 height 18
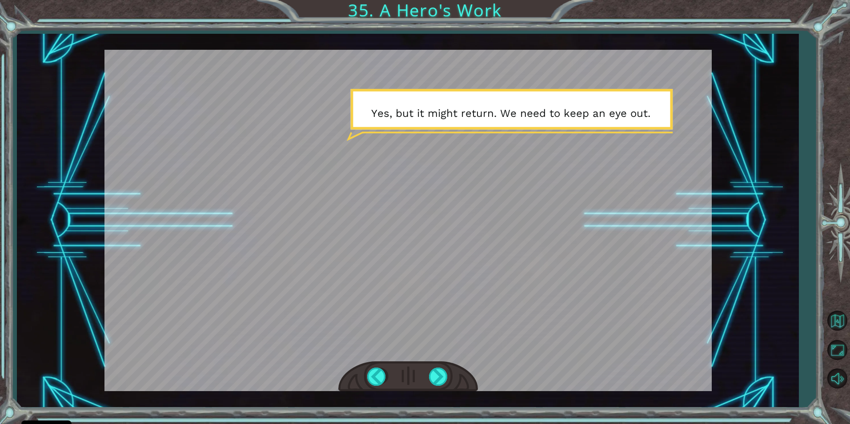
click at [453, 374] on div at bounding box center [408, 377] width 140 height 31
click at [431, 377] on div at bounding box center [439, 377] width 20 height 18
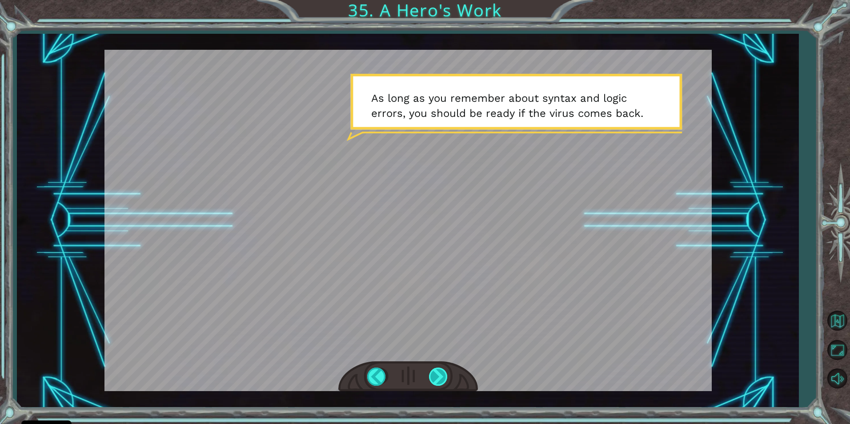
click at [442, 370] on div at bounding box center [439, 377] width 20 height 18
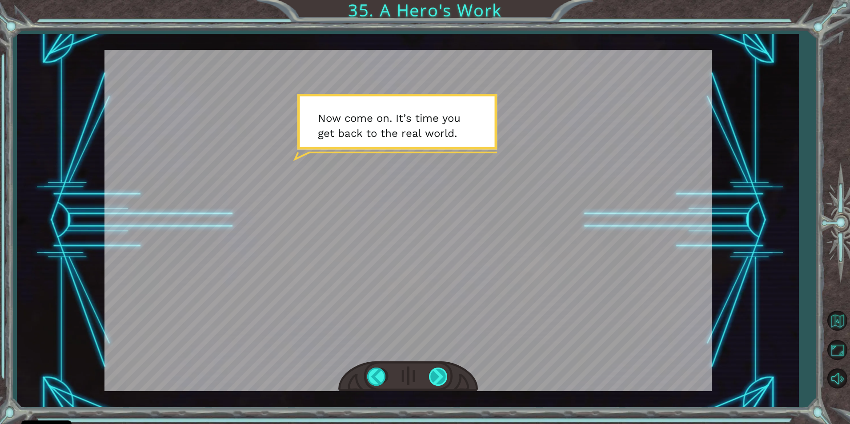
click at [436, 381] on div at bounding box center [439, 377] width 20 height 18
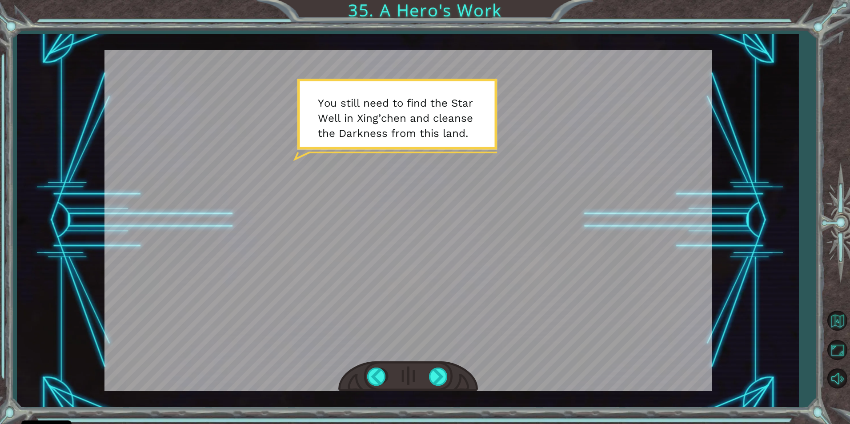
click at [423, 378] on div at bounding box center [408, 377] width 140 height 31
click at [445, 372] on div at bounding box center [439, 377] width 20 height 18
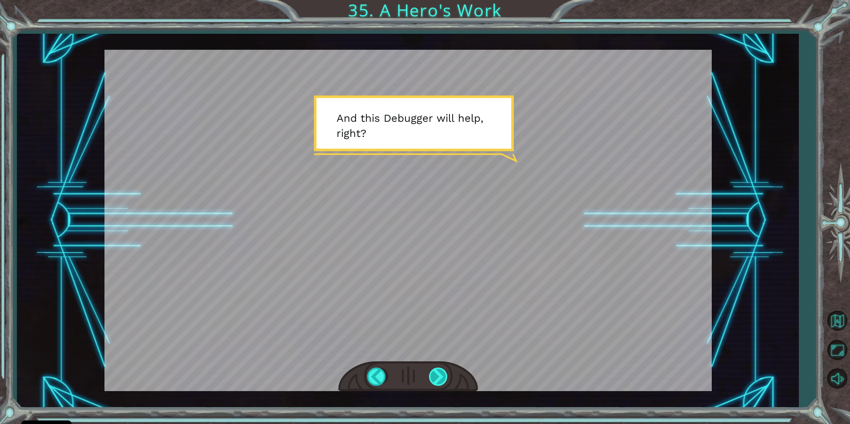
click at [441, 374] on div at bounding box center [439, 377] width 20 height 18
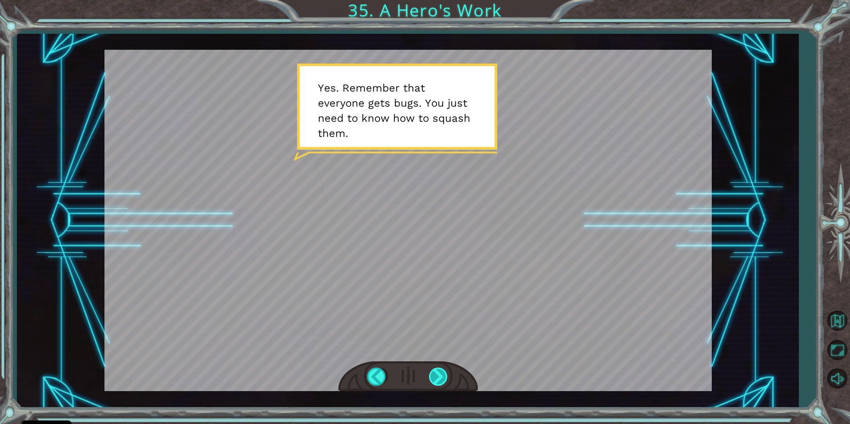
click at [437, 374] on div at bounding box center [439, 377] width 20 height 18
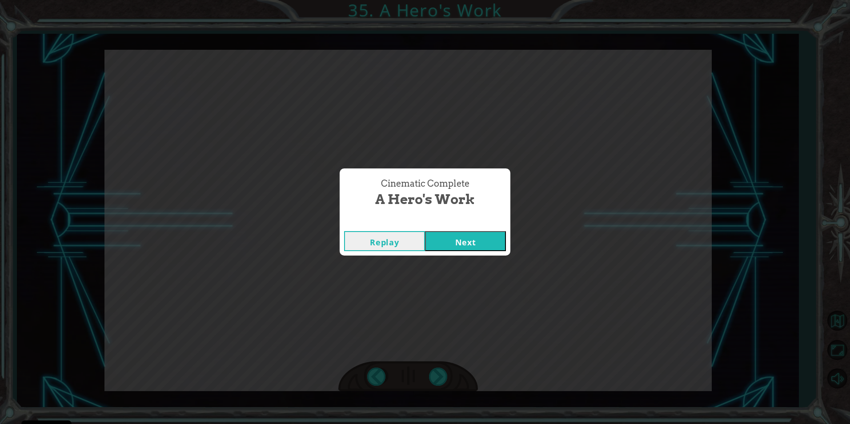
click at [462, 237] on button "Next" at bounding box center [465, 241] width 81 height 20
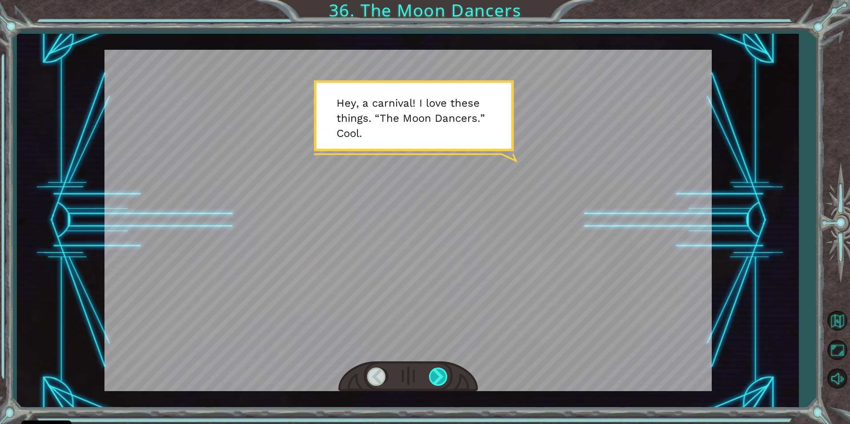
click at [439, 373] on div at bounding box center [439, 377] width 20 height 18
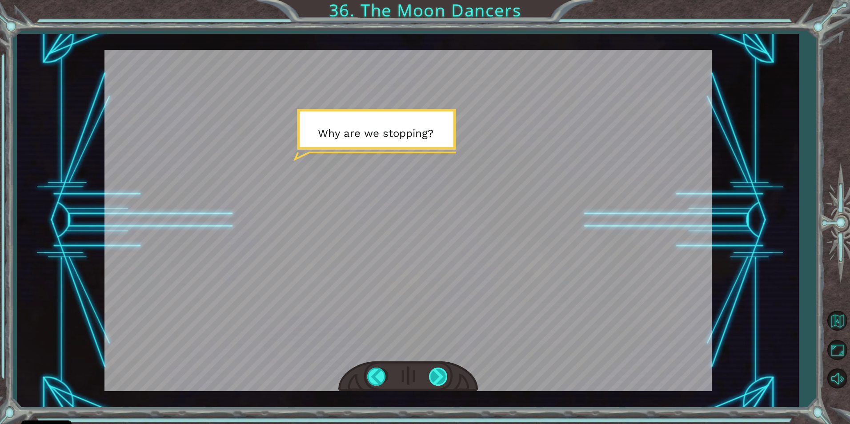
click at [439, 373] on div at bounding box center [439, 377] width 20 height 18
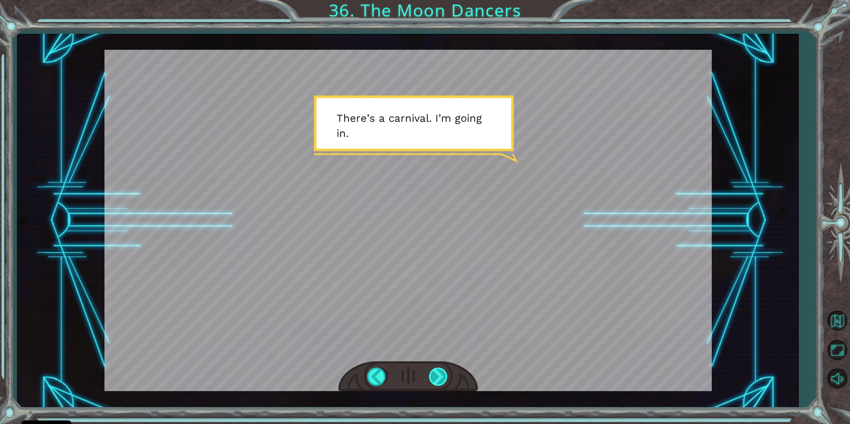
click at [439, 373] on div at bounding box center [439, 377] width 20 height 18
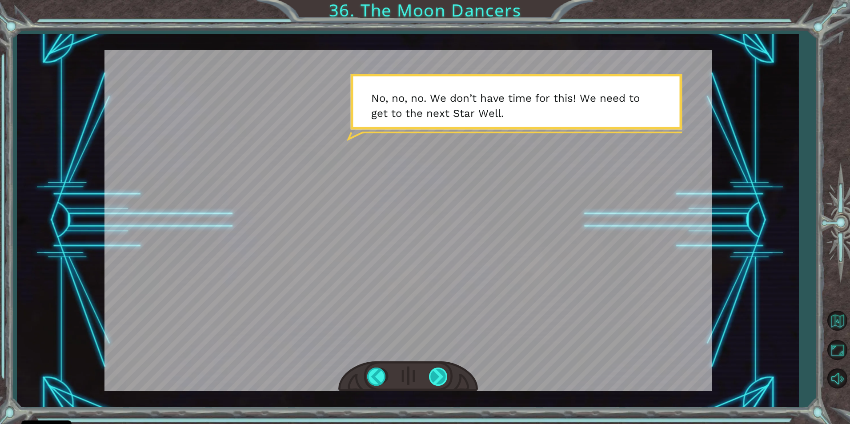
click at [439, 373] on div at bounding box center [439, 377] width 20 height 18
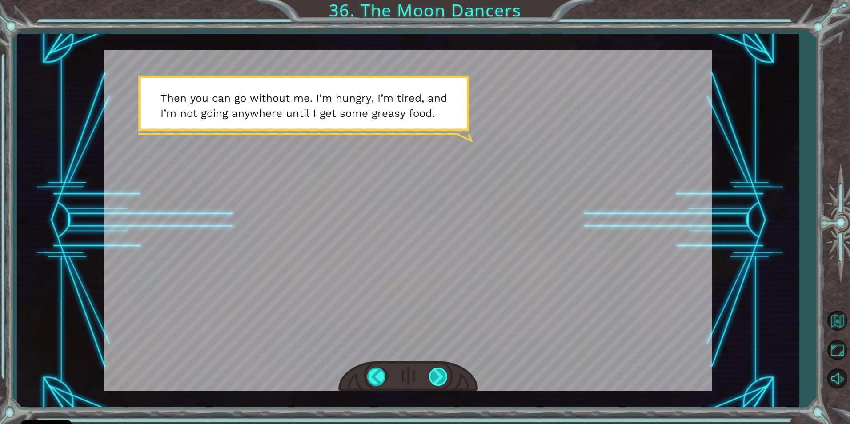
click at [439, 373] on div at bounding box center [439, 377] width 20 height 18
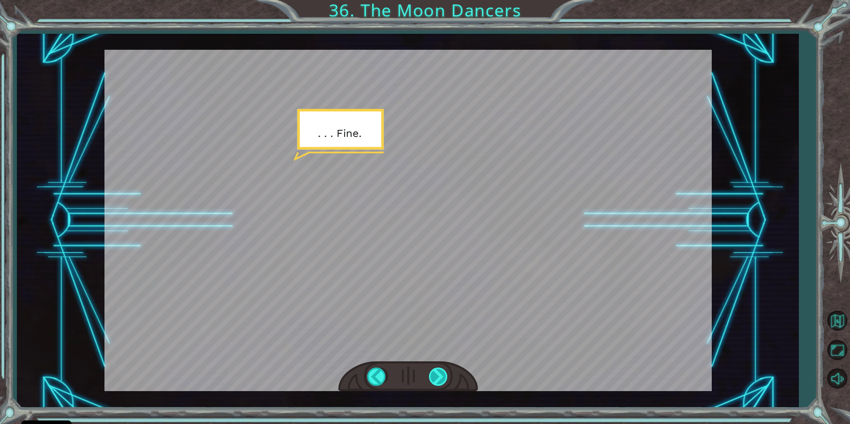
click at [439, 373] on div at bounding box center [439, 377] width 20 height 18
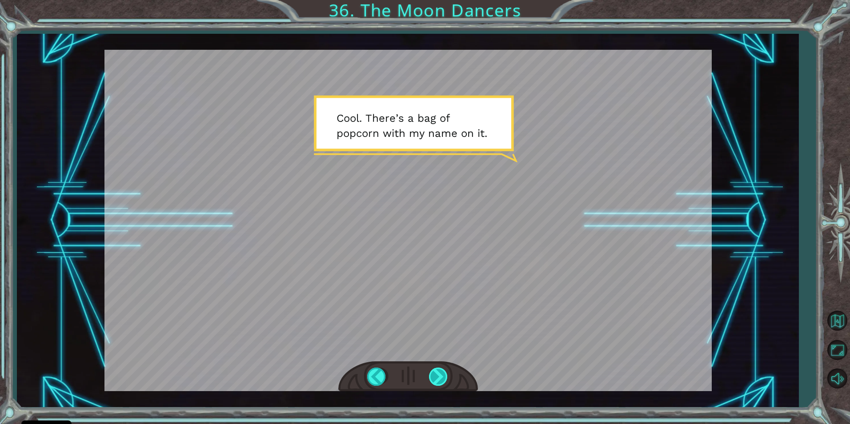
click at [439, 373] on div at bounding box center [439, 377] width 20 height 18
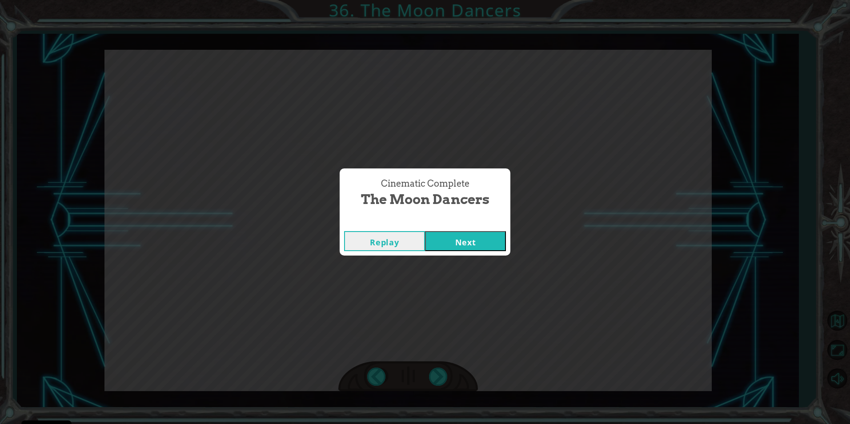
drag, startPoint x: 467, startPoint y: 235, endPoint x: 466, endPoint y: 241, distance: 5.9
click at [467, 236] on button "Next" at bounding box center [465, 241] width 81 height 20
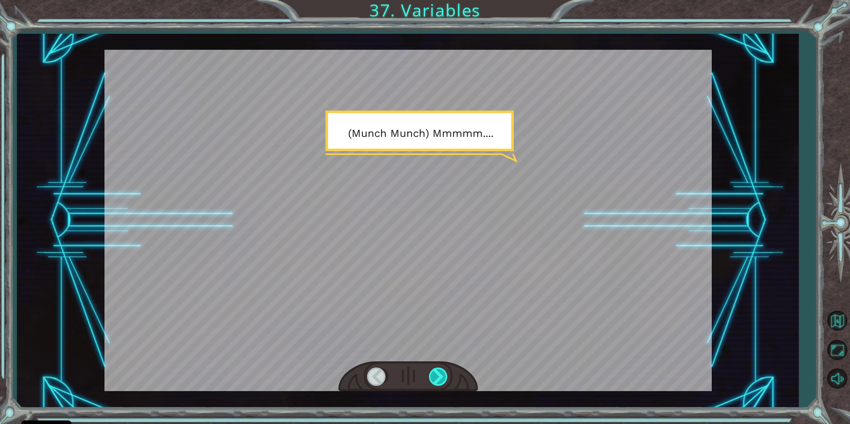
click at [446, 377] on div at bounding box center [439, 377] width 20 height 18
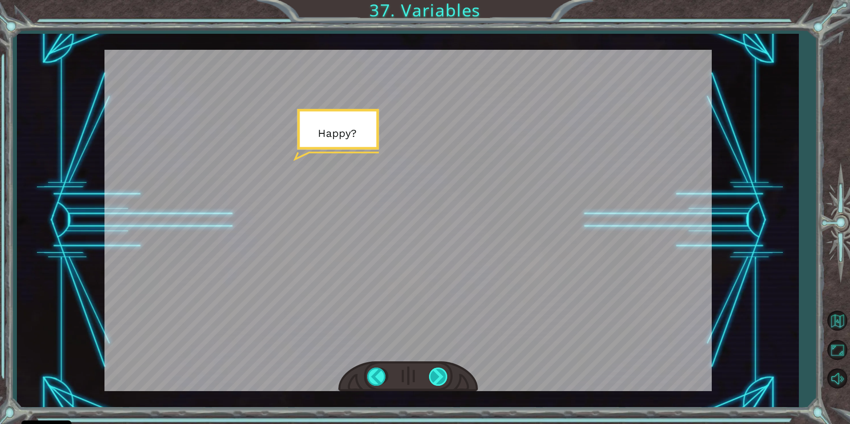
click at [446, 377] on div at bounding box center [439, 377] width 20 height 18
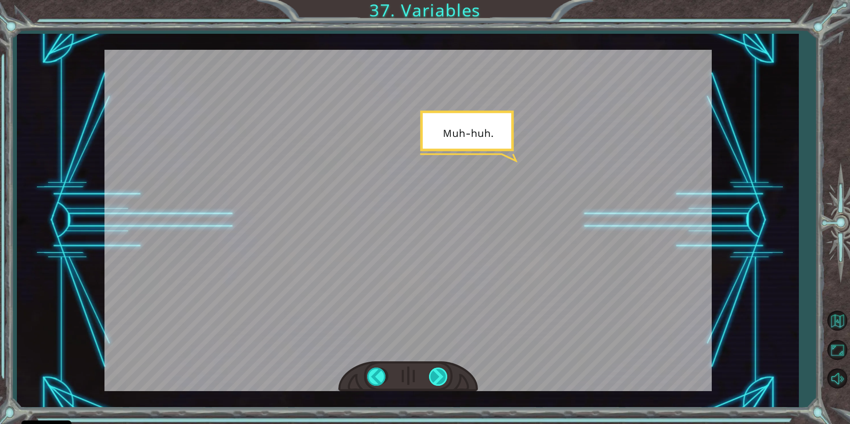
click at [431, 375] on div at bounding box center [439, 377] width 20 height 18
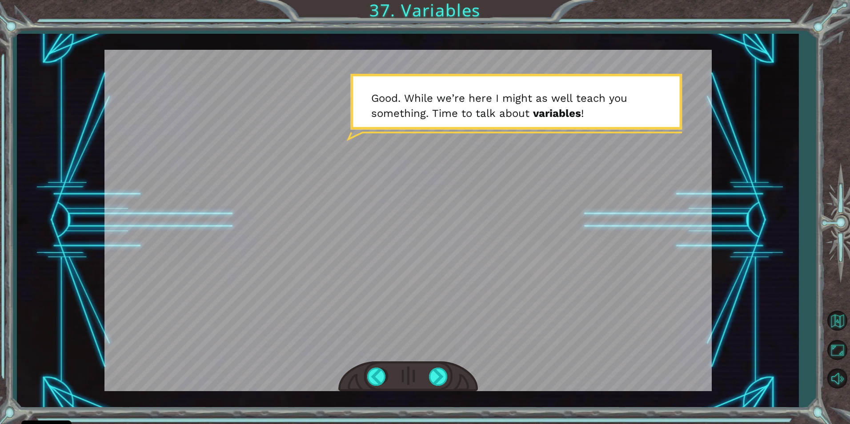
click at [427, 373] on div at bounding box center [408, 377] width 140 height 31
click at [429, 373] on div at bounding box center [408, 377] width 140 height 31
drag, startPoint x: 435, startPoint y: 378, endPoint x: 407, endPoint y: 357, distance: 34.3
click at [432, 377] on div at bounding box center [439, 377] width 20 height 18
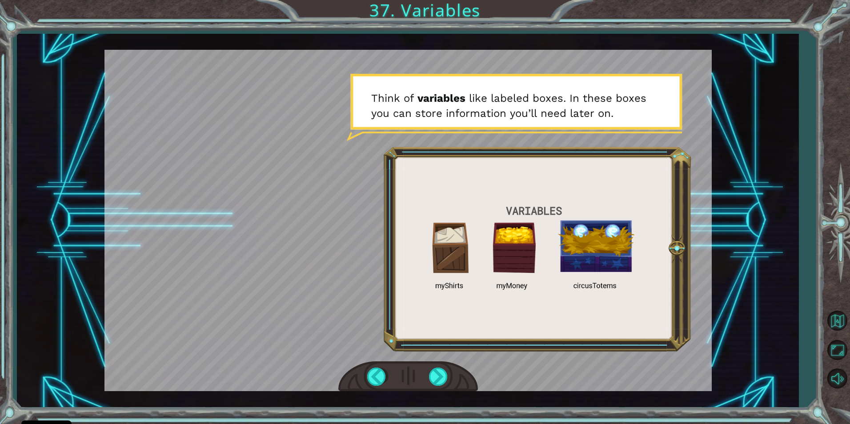
click at [376, 303] on div at bounding box center [409, 221] width 608 height 342
click at [444, 378] on div at bounding box center [439, 377] width 20 height 18
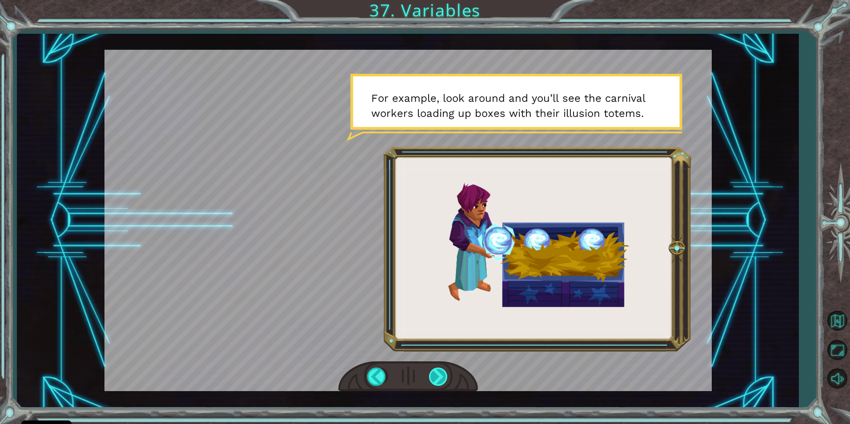
click at [440, 378] on div at bounding box center [439, 377] width 20 height 18
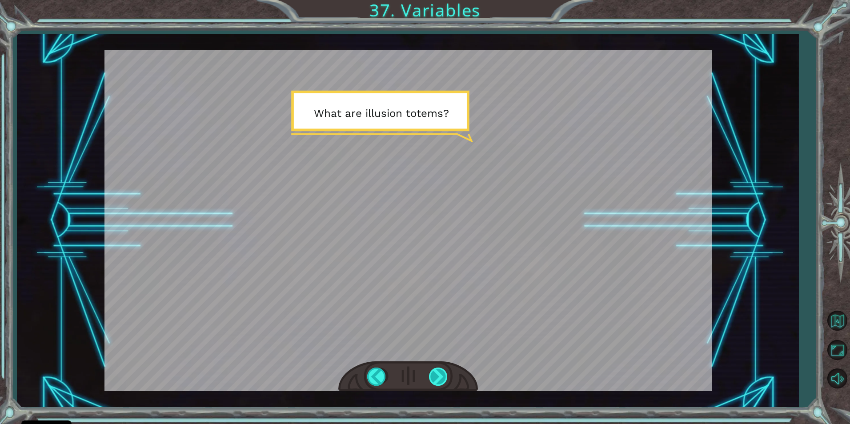
click at [440, 378] on div at bounding box center [439, 377] width 20 height 18
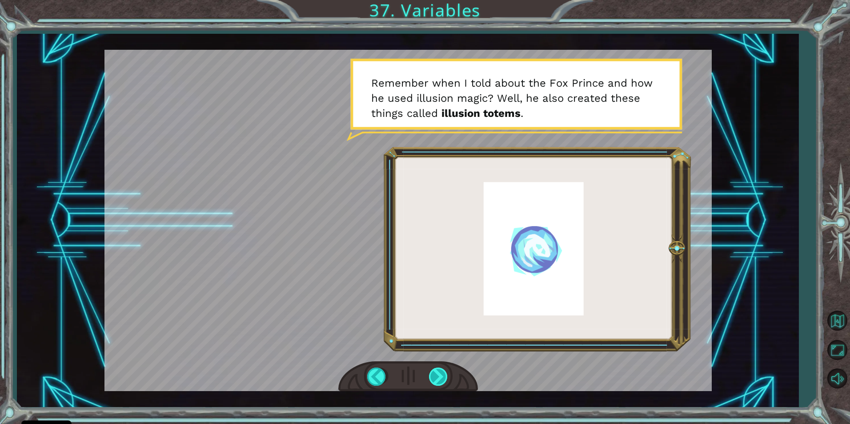
click at [440, 378] on div at bounding box center [439, 377] width 20 height 18
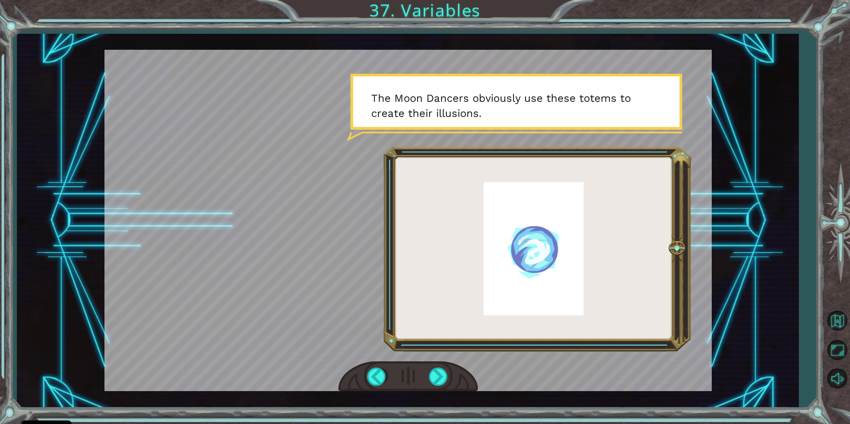
click at [413, 389] on div at bounding box center [408, 377] width 140 height 31
click at [436, 382] on div at bounding box center [439, 377] width 20 height 18
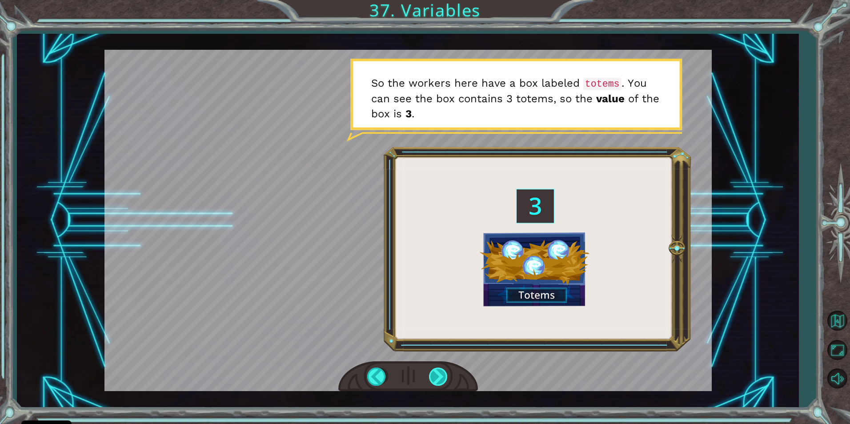
click at [439, 379] on div at bounding box center [439, 377] width 20 height 18
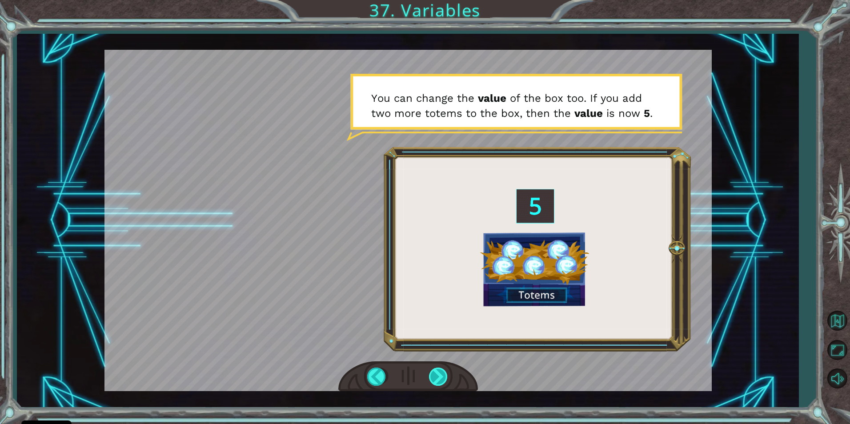
click at [437, 377] on div at bounding box center [439, 377] width 20 height 18
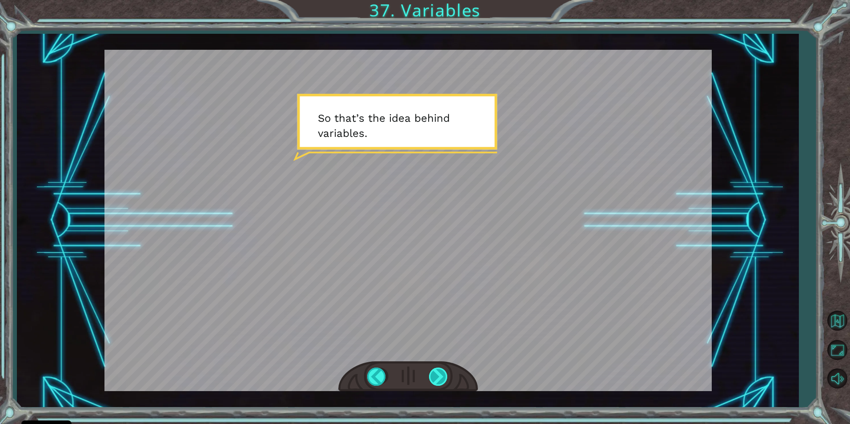
click at [437, 377] on div at bounding box center [439, 377] width 20 height 18
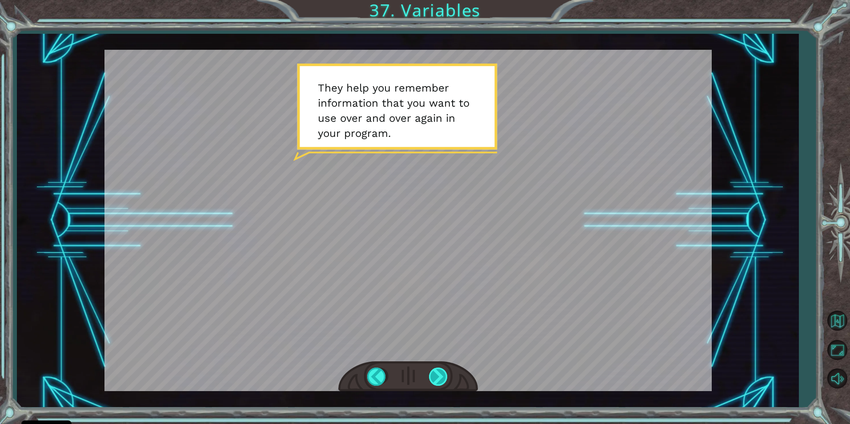
click at [437, 377] on div at bounding box center [439, 377] width 20 height 18
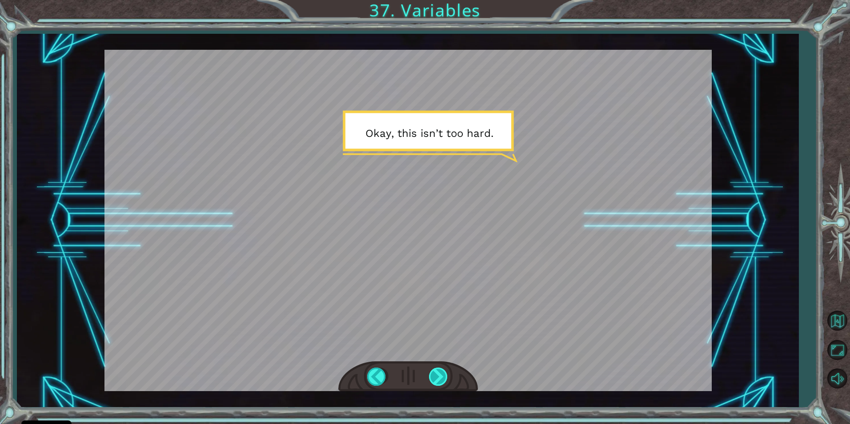
click at [437, 376] on div at bounding box center [439, 377] width 20 height 18
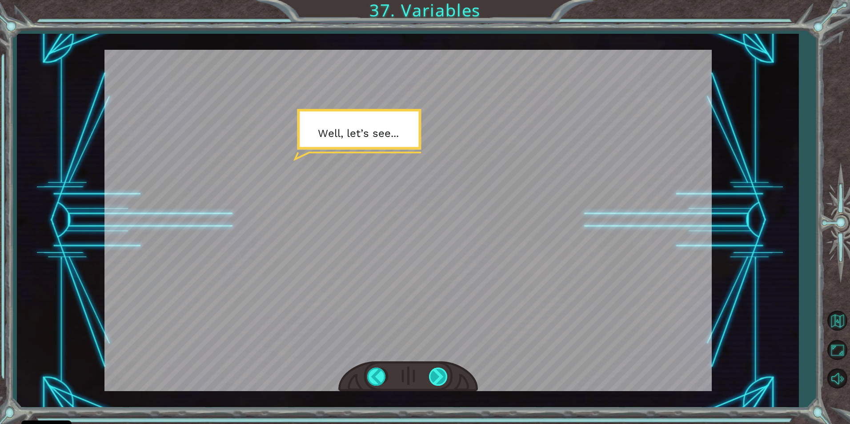
click at [436, 376] on div at bounding box center [439, 377] width 20 height 18
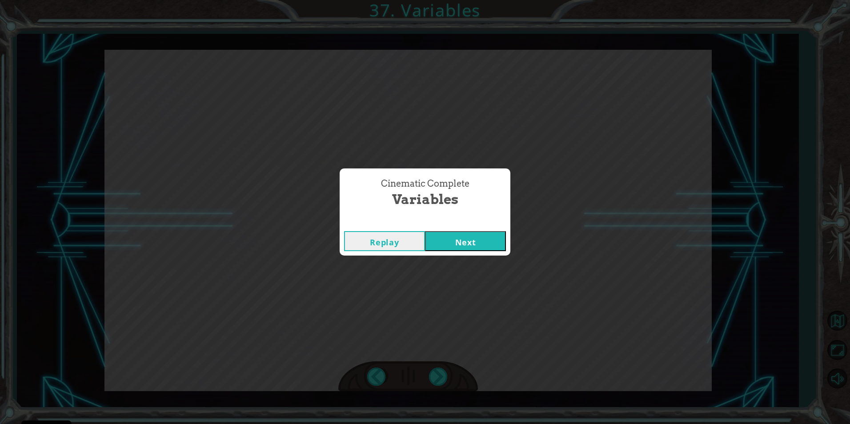
drag, startPoint x: 482, startPoint y: 240, endPoint x: 383, endPoint y: 291, distance: 111.4
click at [481, 241] on button "Next" at bounding box center [465, 241] width 81 height 20
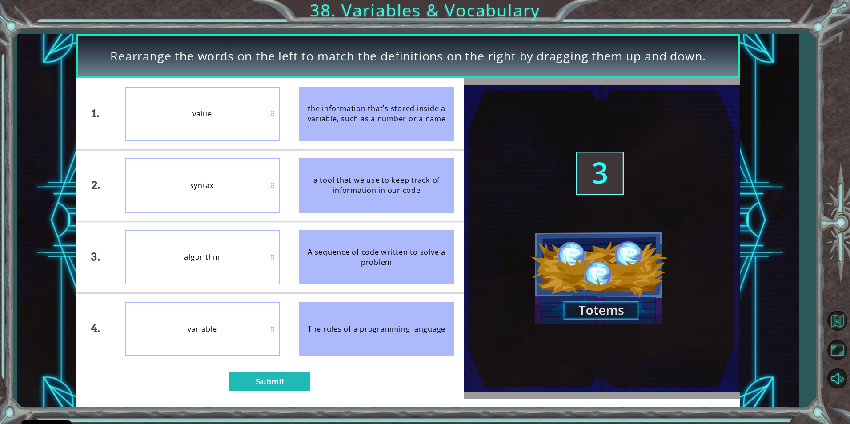
click at [256, 189] on div "syntax" at bounding box center [202, 185] width 155 height 54
click at [270, 378] on button "Submit" at bounding box center [269, 382] width 81 height 18
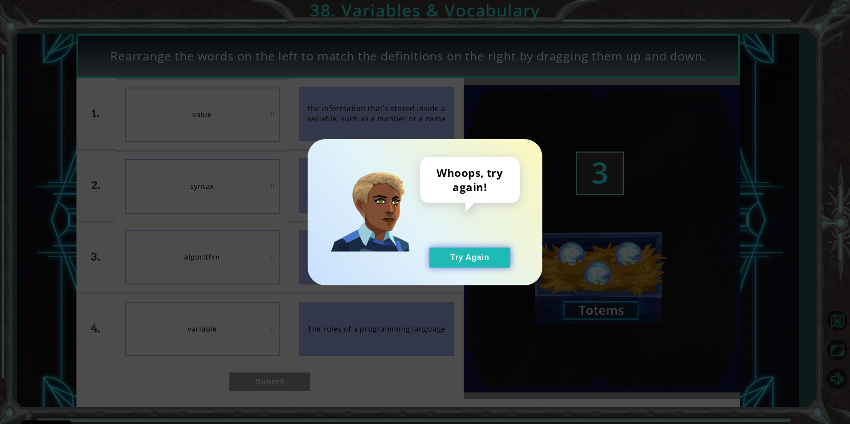
click at [477, 257] on button "Try Again" at bounding box center [470, 258] width 81 height 20
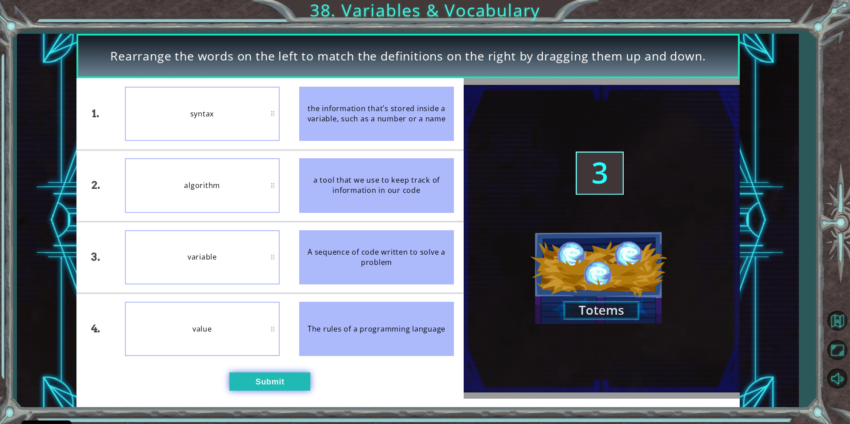
click at [238, 387] on button "Submit" at bounding box center [269, 382] width 81 height 18
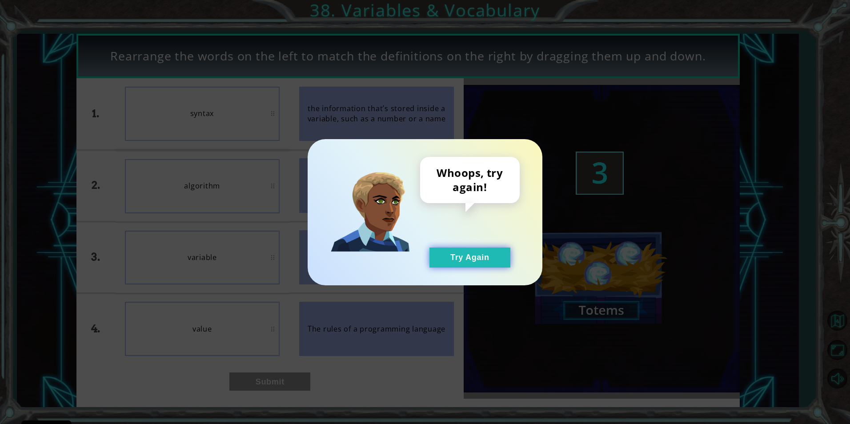
drag, startPoint x: 483, startPoint y: 231, endPoint x: 469, endPoint y: 249, distance: 22.8
click at [474, 244] on div "Whoops, try again! Try Again" at bounding box center [470, 212] width 100 height 111
drag, startPoint x: 468, startPoint y: 252, endPoint x: 472, endPoint y: 241, distance: 12.0
click at [470, 248] on button "Try Again" at bounding box center [470, 258] width 81 height 20
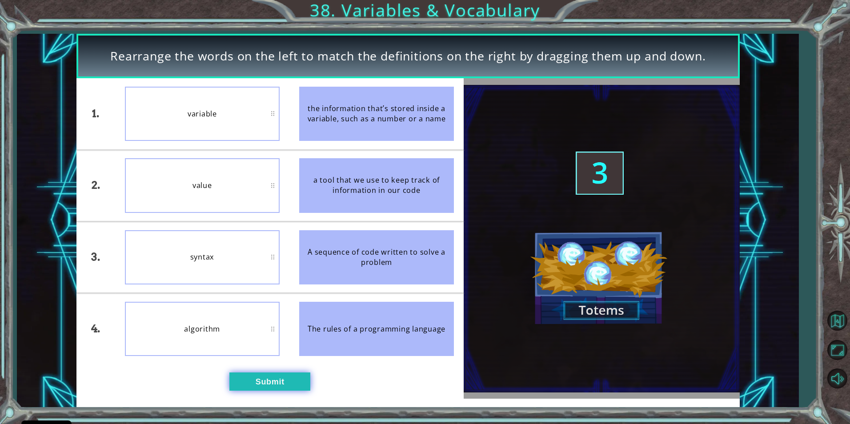
drag, startPoint x: 242, startPoint y: 371, endPoint x: 233, endPoint y: 380, distance: 13.5
click at [241, 373] on div "1. 2. 3. 4. variable value syntax algorithm the information that’s stored insid…" at bounding box center [270, 238] width 388 height 321
click at [232, 384] on button "Submit" at bounding box center [269, 382] width 81 height 18
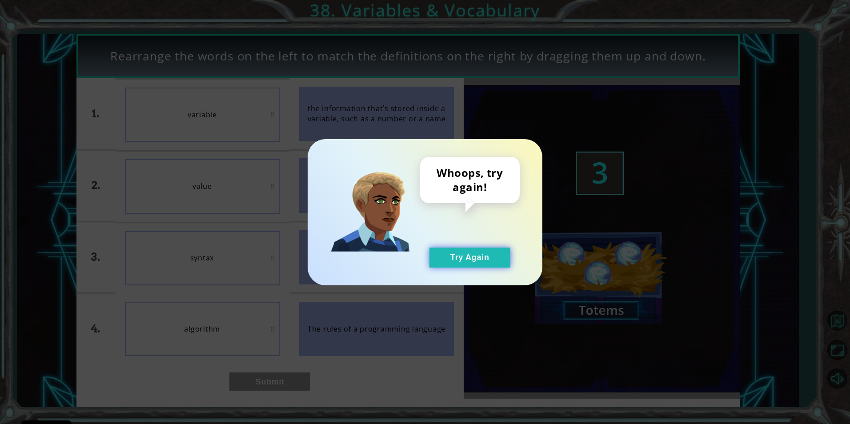
click at [483, 255] on button "Try Again" at bounding box center [470, 258] width 81 height 20
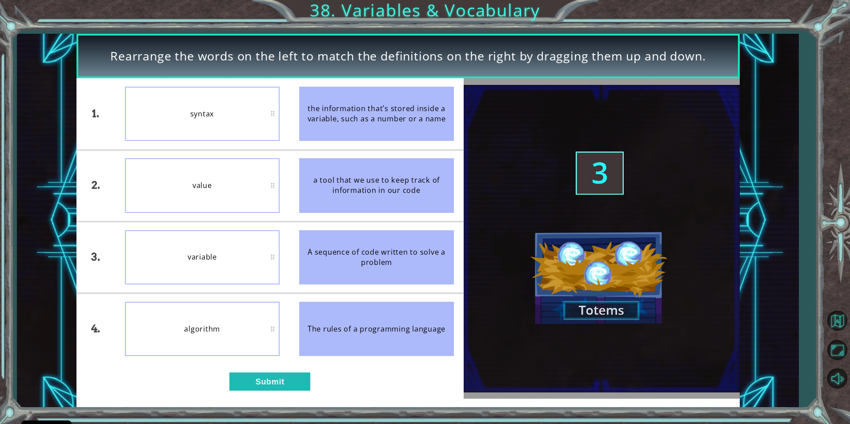
click at [179, 109] on div "syntax" at bounding box center [202, 114] width 155 height 54
click at [270, 390] on button "Submit" at bounding box center [269, 382] width 81 height 18
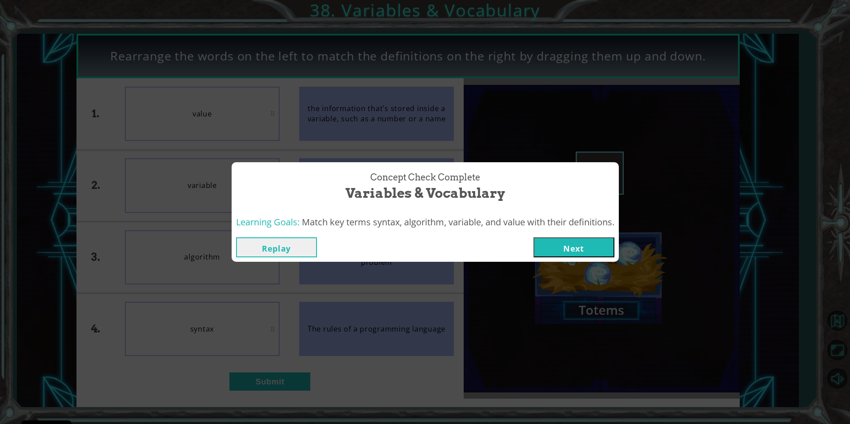
click at [583, 251] on button "Next" at bounding box center [574, 247] width 81 height 20
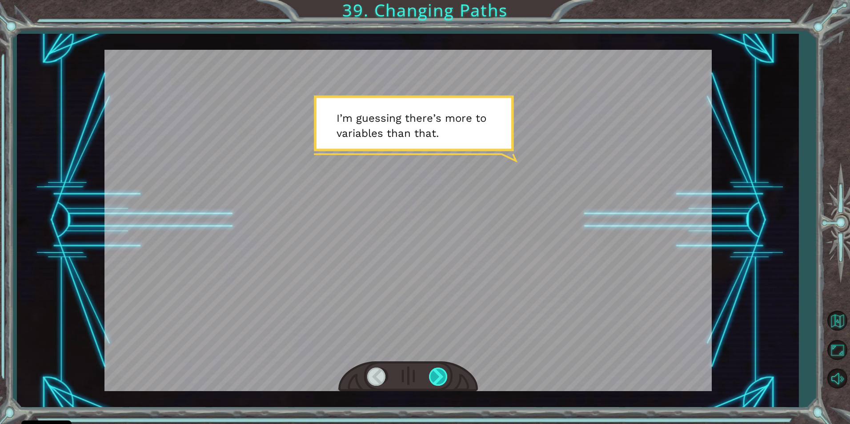
click at [440, 375] on div at bounding box center [439, 377] width 20 height 18
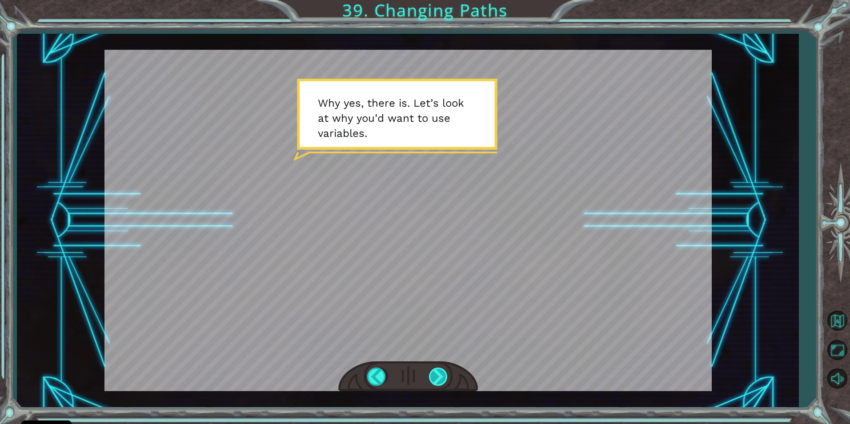
click at [437, 371] on div at bounding box center [439, 377] width 20 height 18
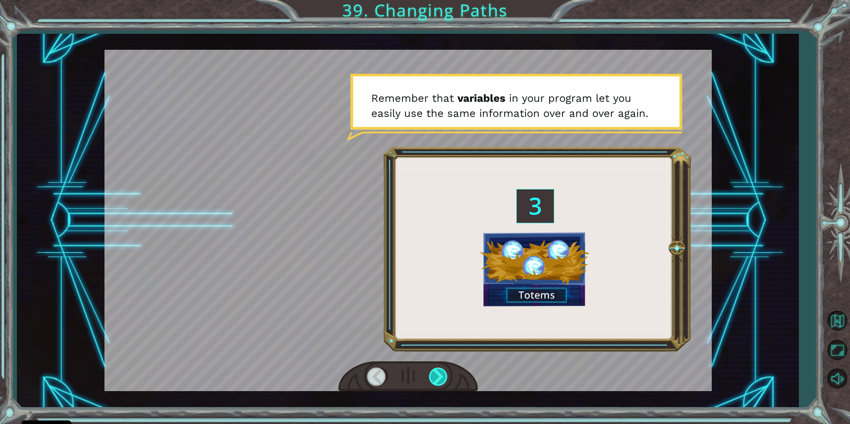
click at [440, 374] on div at bounding box center [439, 377] width 20 height 18
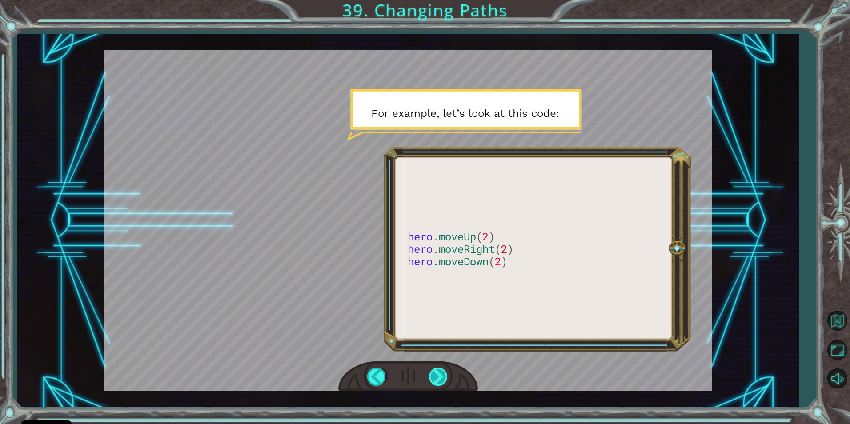
click at [438, 372] on div at bounding box center [439, 377] width 20 height 18
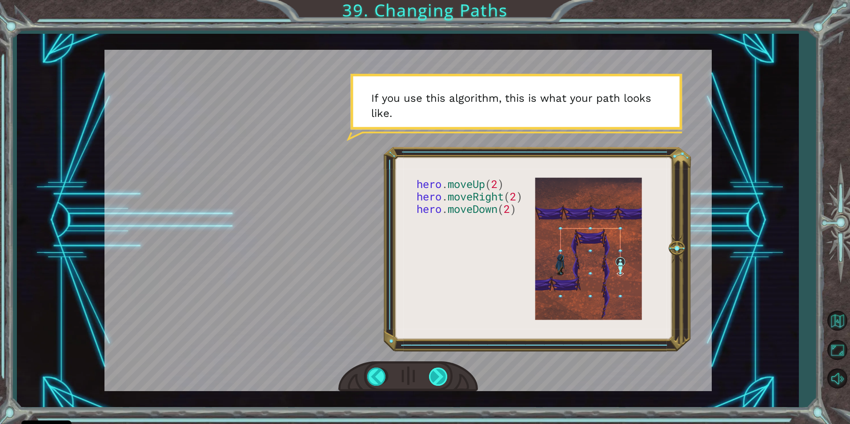
click at [440, 375] on div at bounding box center [439, 377] width 20 height 18
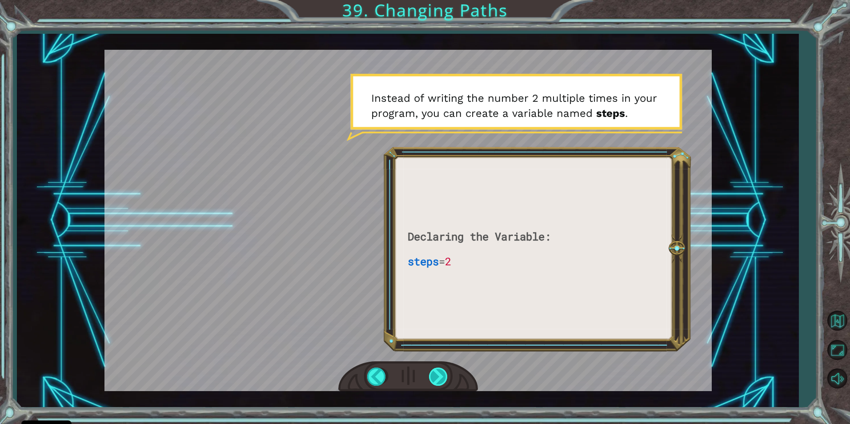
click at [439, 375] on div at bounding box center [439, 377] width 20 height 18
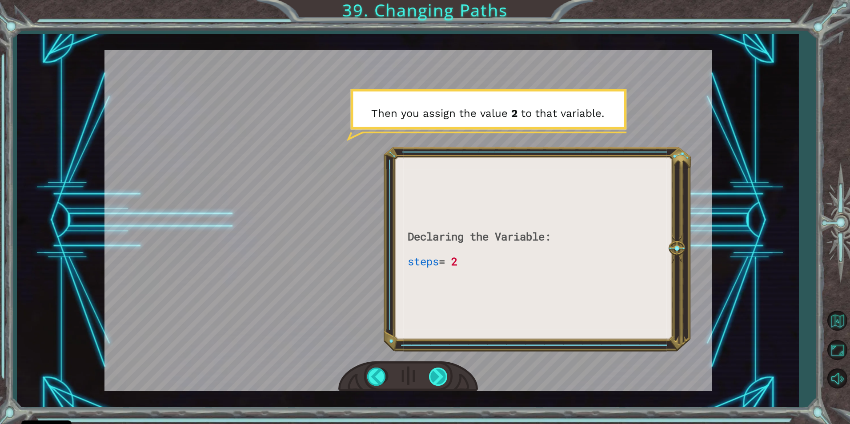
click at [439, 375] on div at bounding box center [439, 377] width 20 height 18
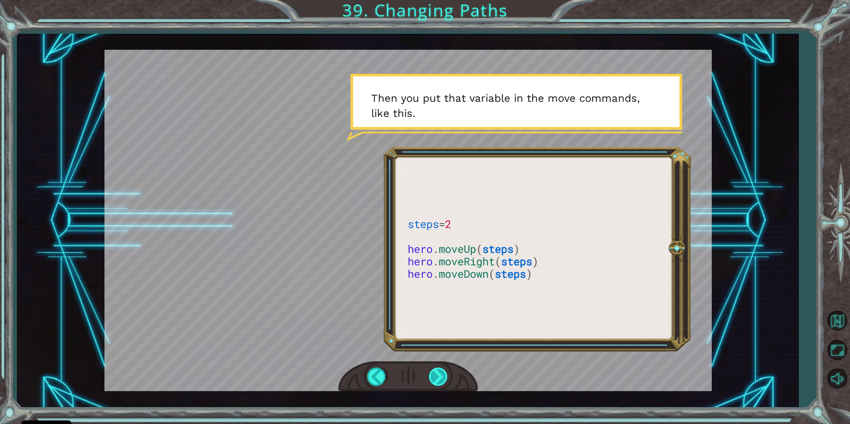
click at [443, 370] on div at bounding box center [439, 377] width 20 height 18
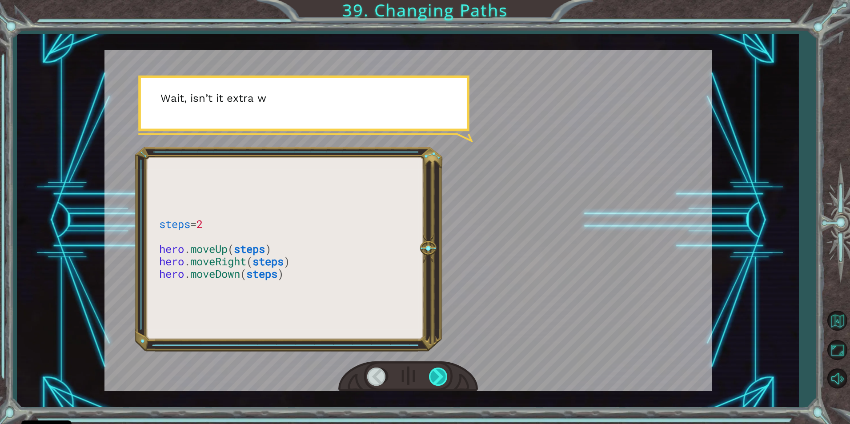
click at [443, 371] on div at bounding box center [439, 377] width 20 height 18
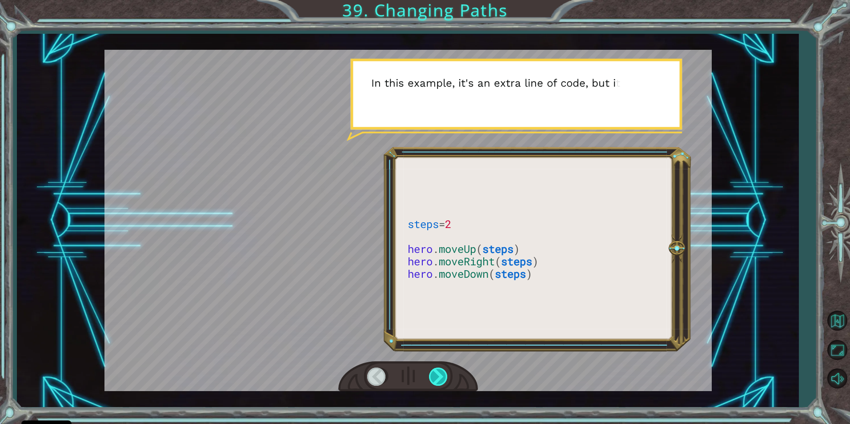
click at [443, 371] on div at bounding box center [439, 377] width 20 height 18
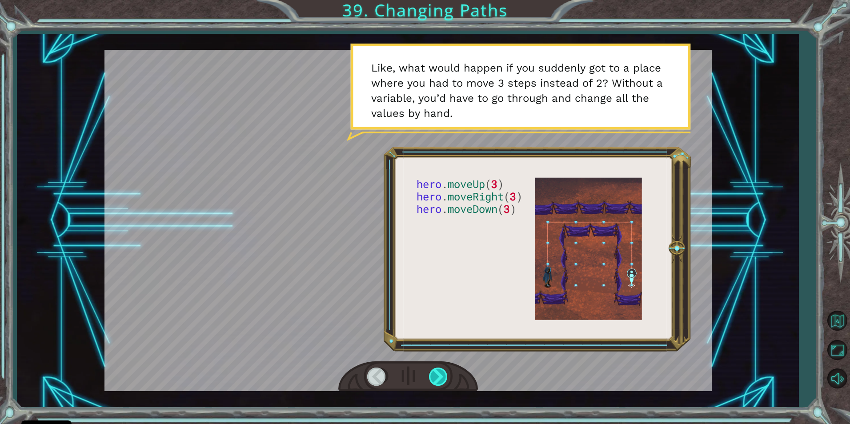
click at [441, 377] on div at bounding box center [439, 377] width 20 height 18
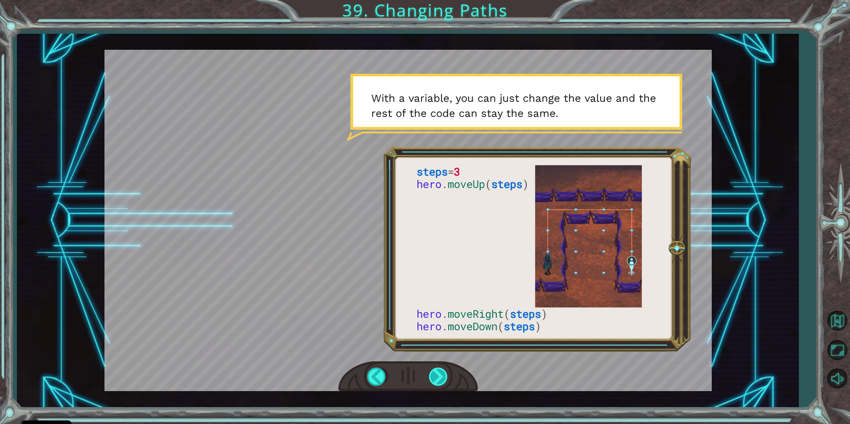
click at [433, 378] on div at bounding box center [439, 377] width 20 height 18
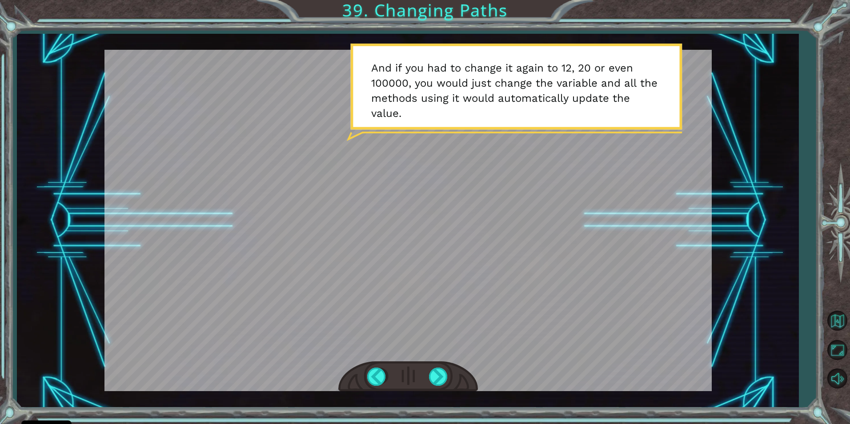
click at [428, 374] on div at bounding box center [408, 377] width 140 height 31
click at [440, 379] on div at bounding box center [439, 377] width 20 height 18
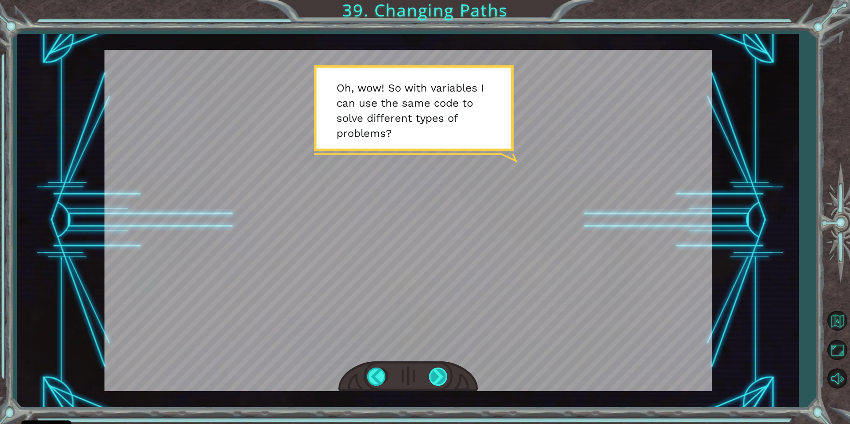
click at [432, 378] on div at bounding box center [439, 377] width 20 height 18
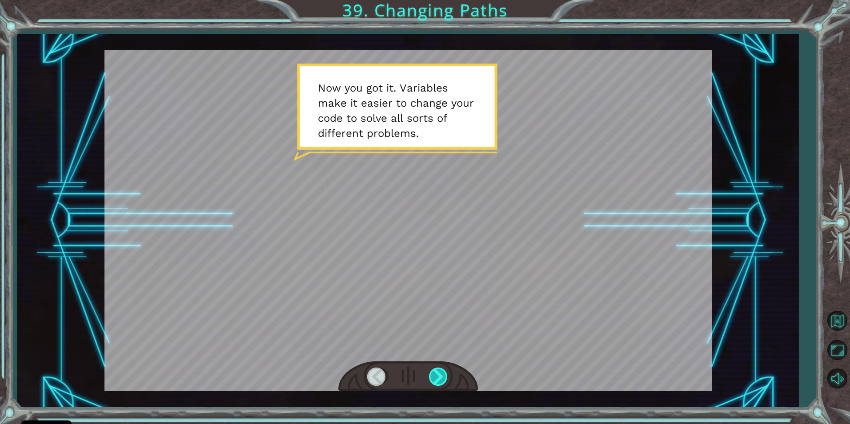
click at [434, 376] on div at bounding box center [439, 377] width 20 height 18
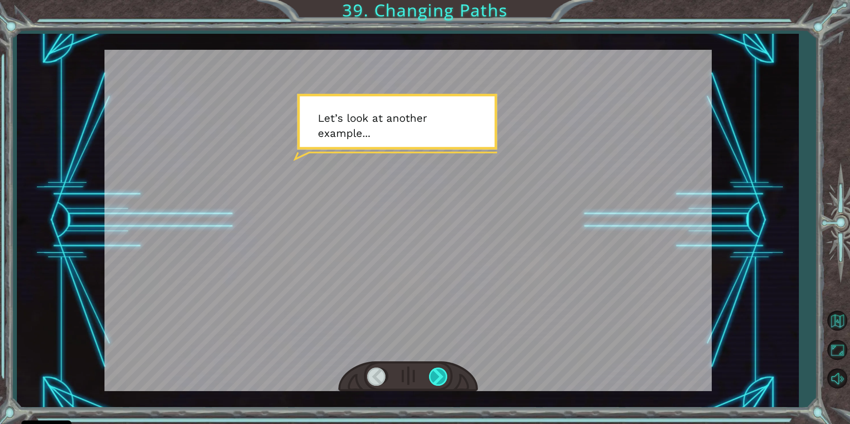
click at [434, 376] on div at bounding box center [439, 377] width 20 height 18
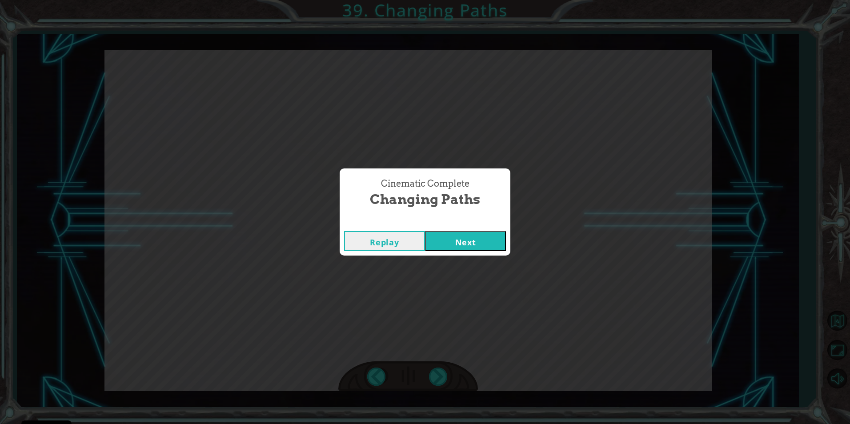
click at [459, 242] on button "Next" at bounding box center [465, 241] width 81 height 20
